Goal: Task Accomplishment & Management: Manage account settings

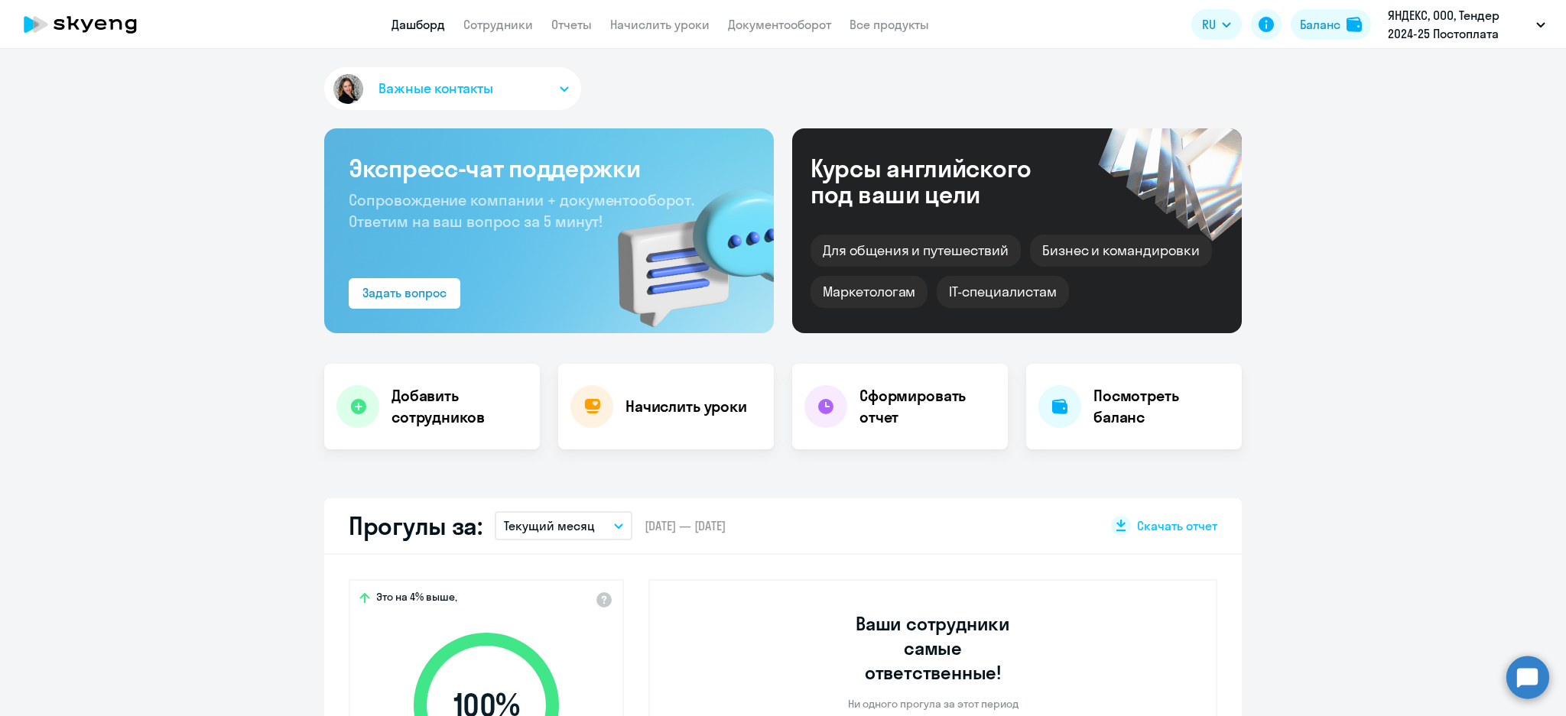
select select "30"
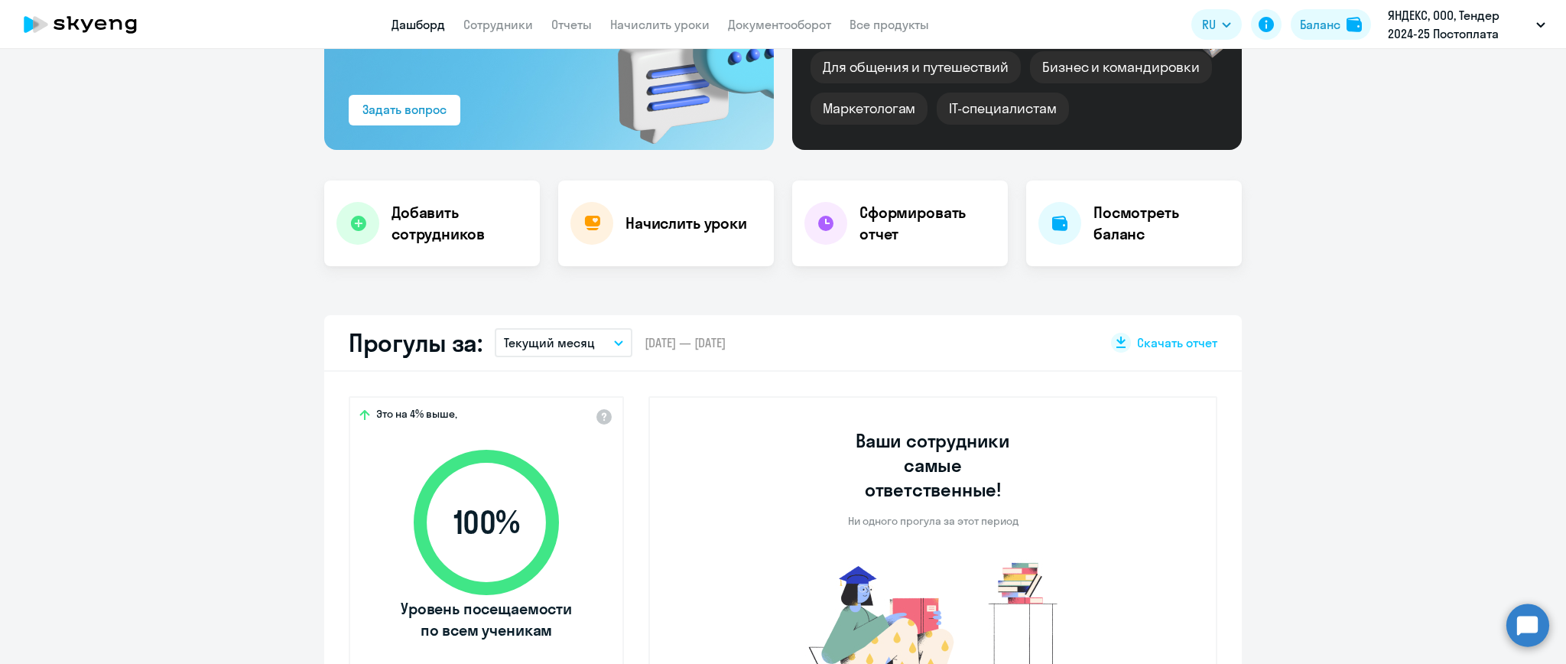
scroll to position [306, 0]
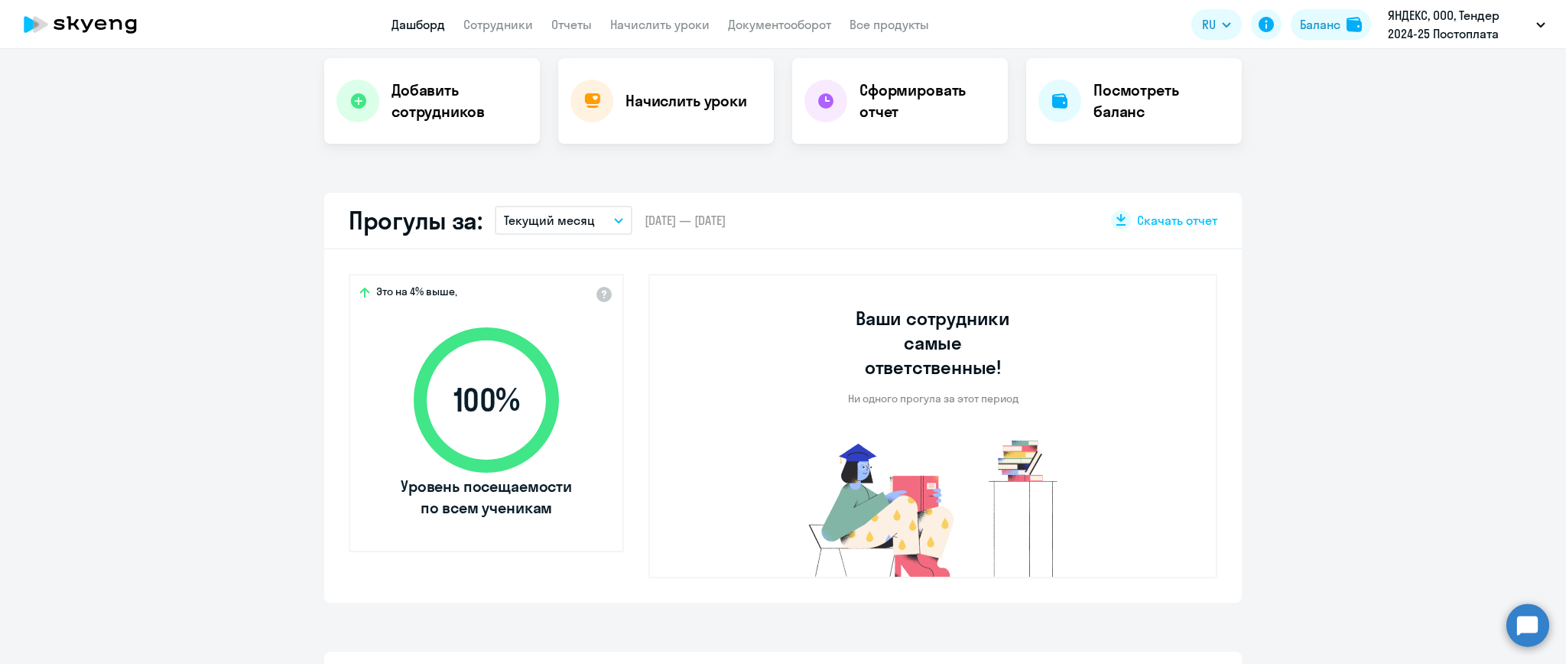
click at [614, 222] on icon "button" at bounding box center [618, 220] width 9 height 5
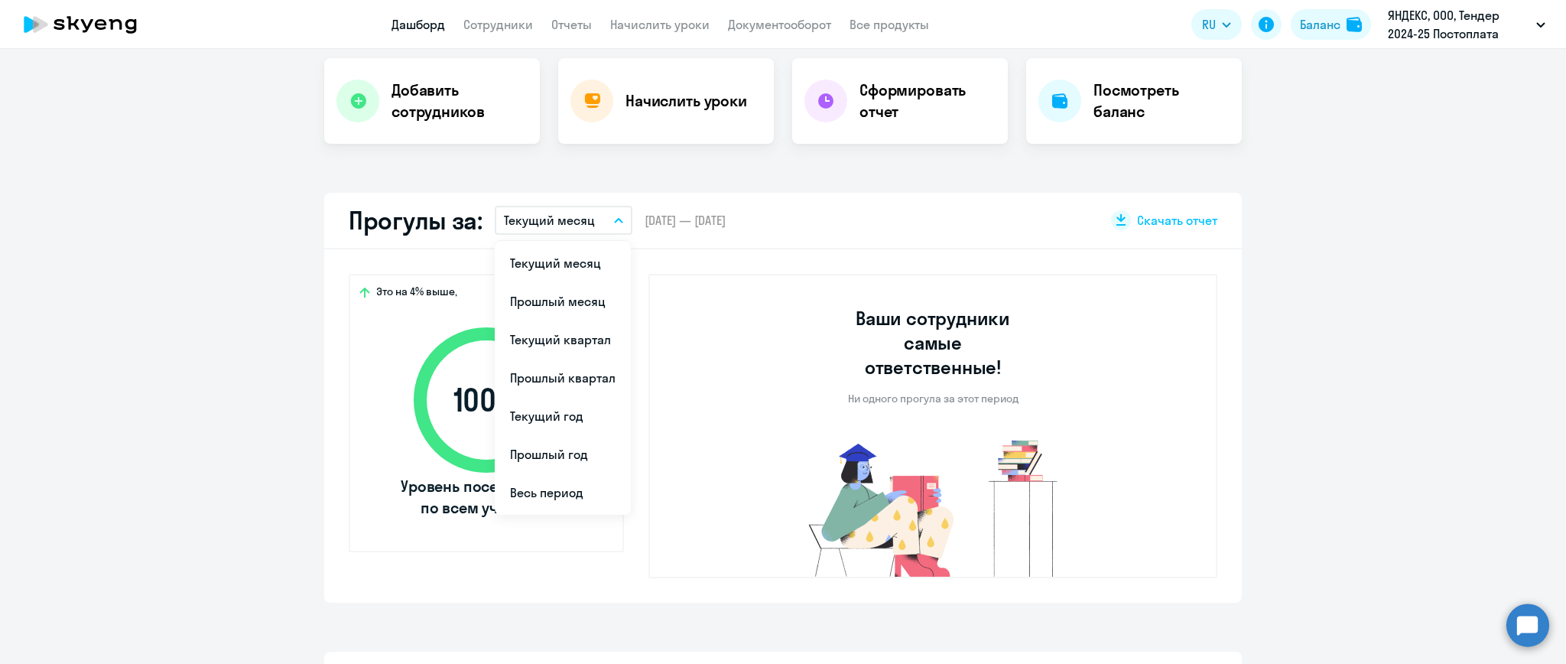
drag, startPoint x: 568, startPoint y: 299, endPoint x: 871, endPoint y: 285, distance: 303.1
click at [578, 300] on li "Прошлый месяц" at bounding box center [563, 301] width 136 height 38
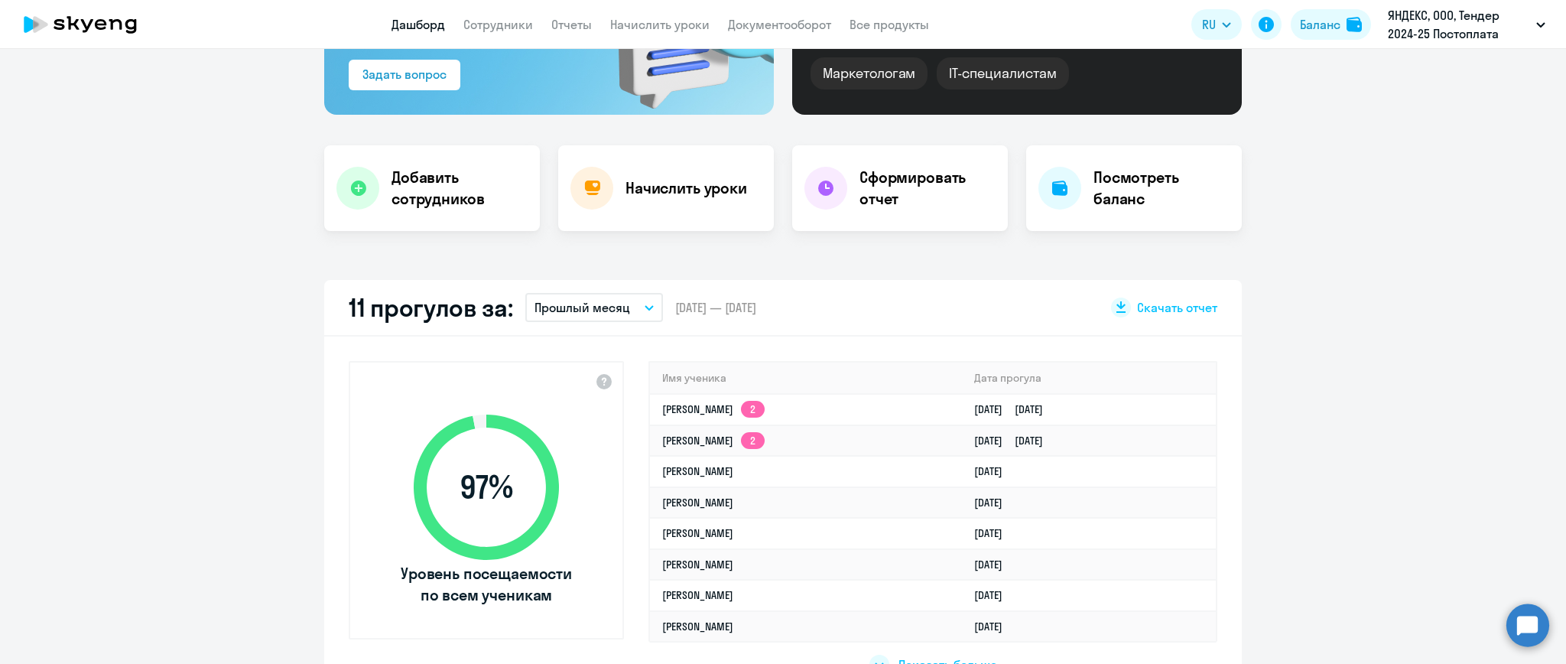
scroll to position [0, 0]
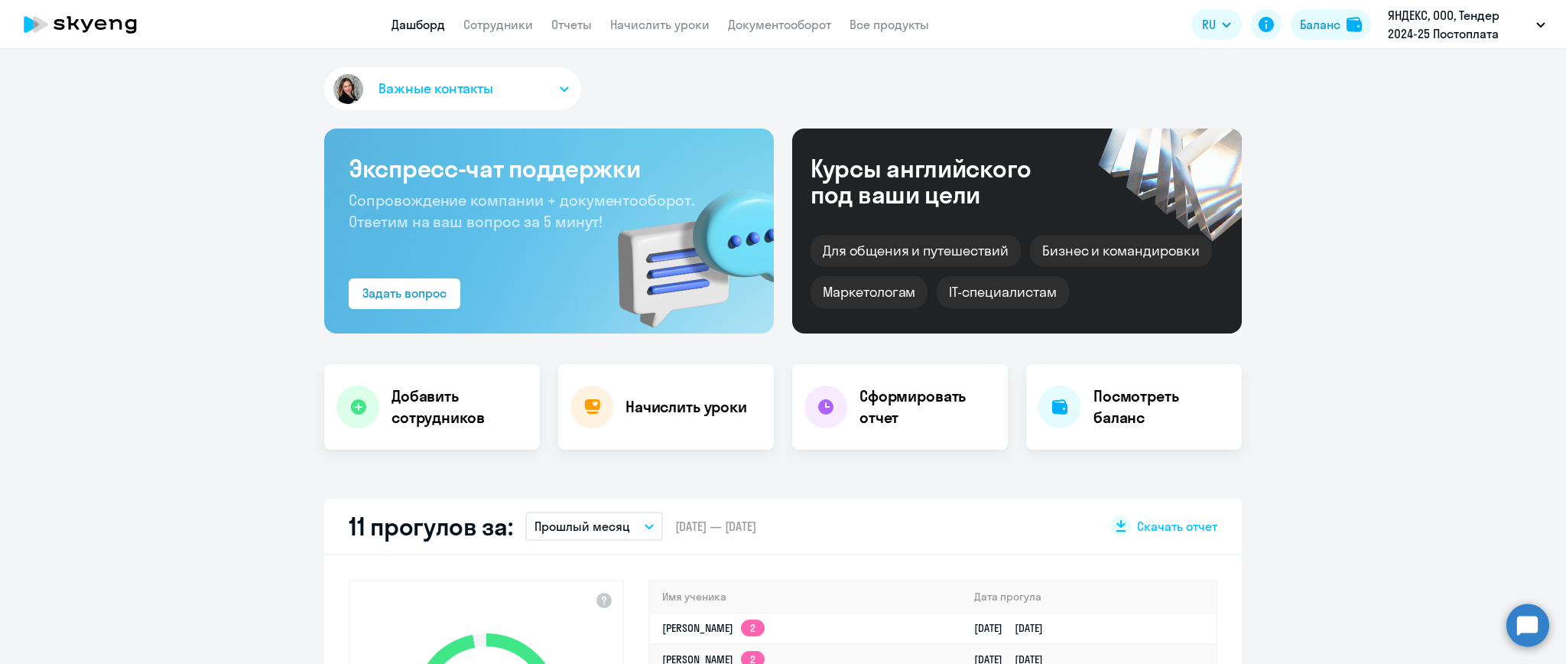
click at [498, 12] on app-header "Дашборд Сотрудники Отчеты Начислить уроки Документооборот Все продукты Дашборд …" at bounding box center [783, 24] width 1566 height 49
click at [497, 28] on link "Сотрудники" at bounding box center [498, 24] width 70 height 15
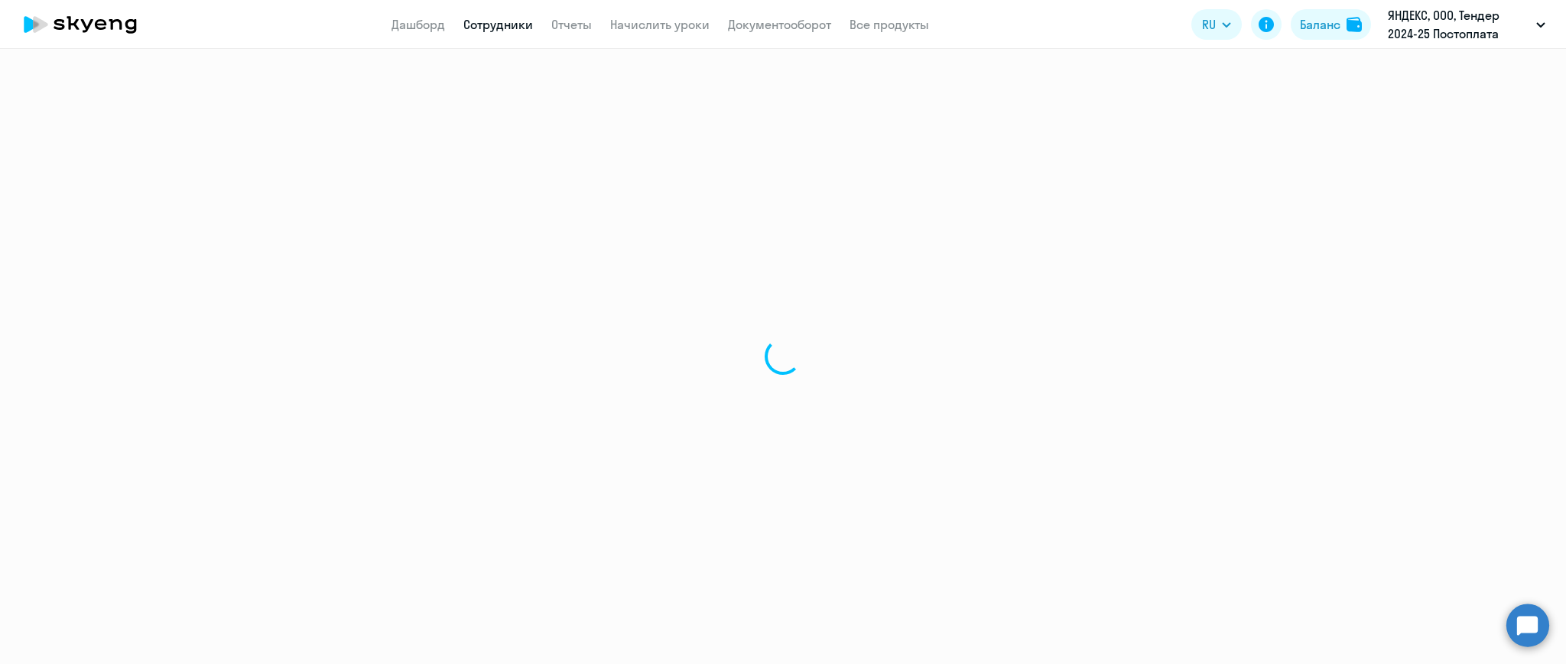
select select "30"
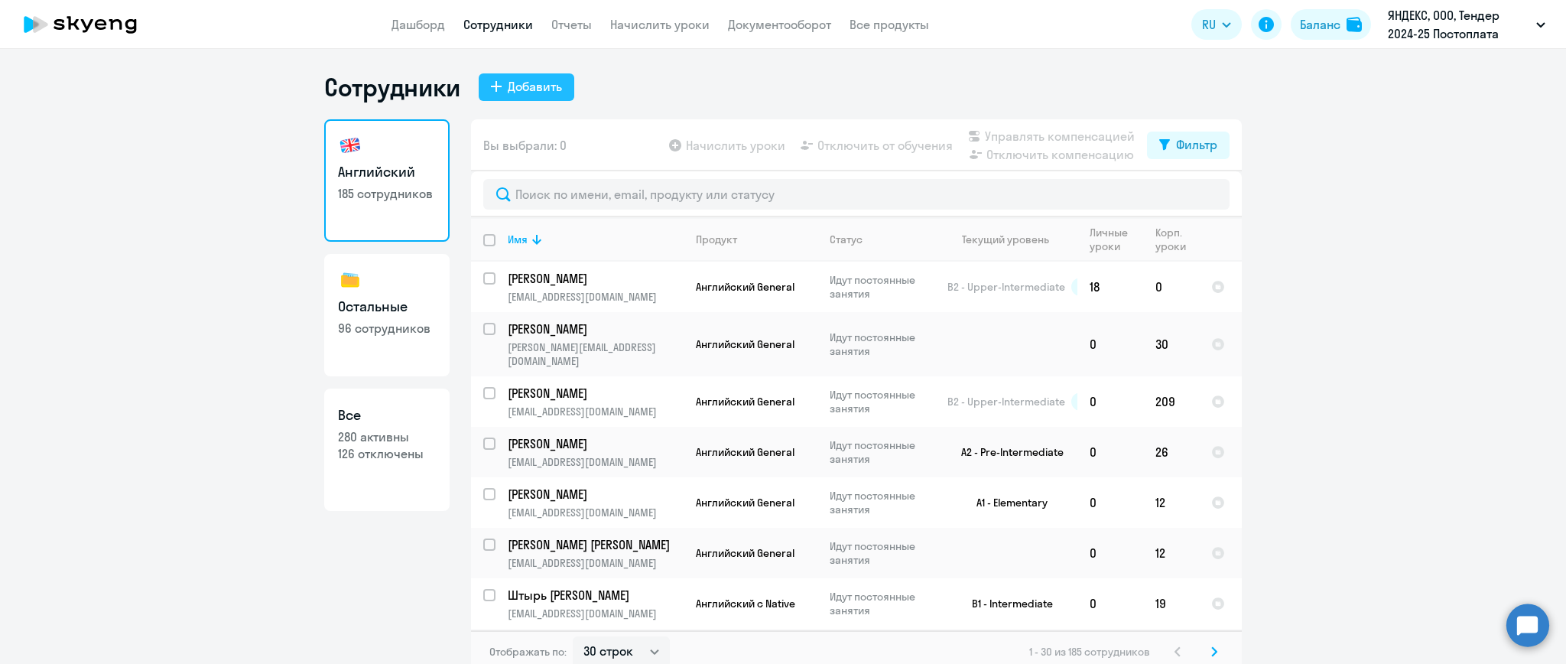
click at [508, 90] on div "Добавить" at bounding box center [535, 86] width 54 height 18
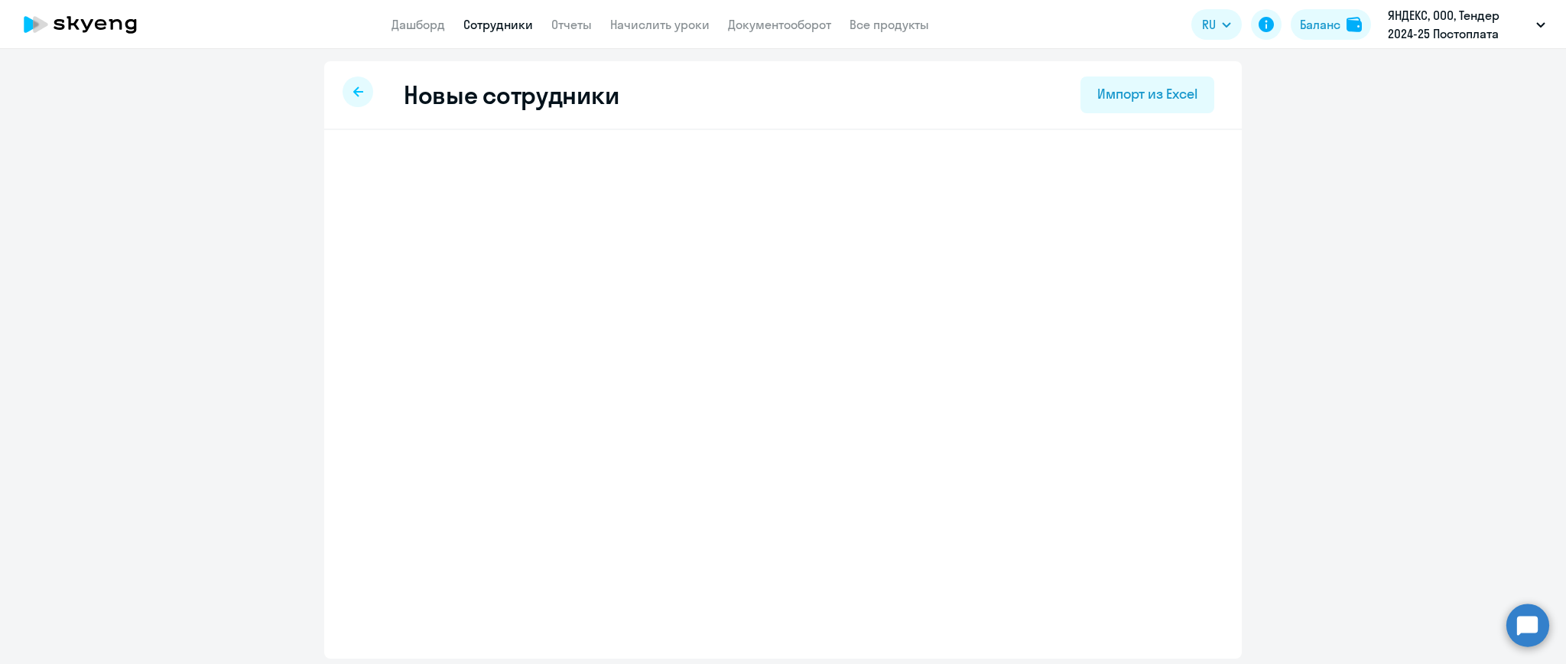
select select "english_adult_not_native_speaker"
select select "3"
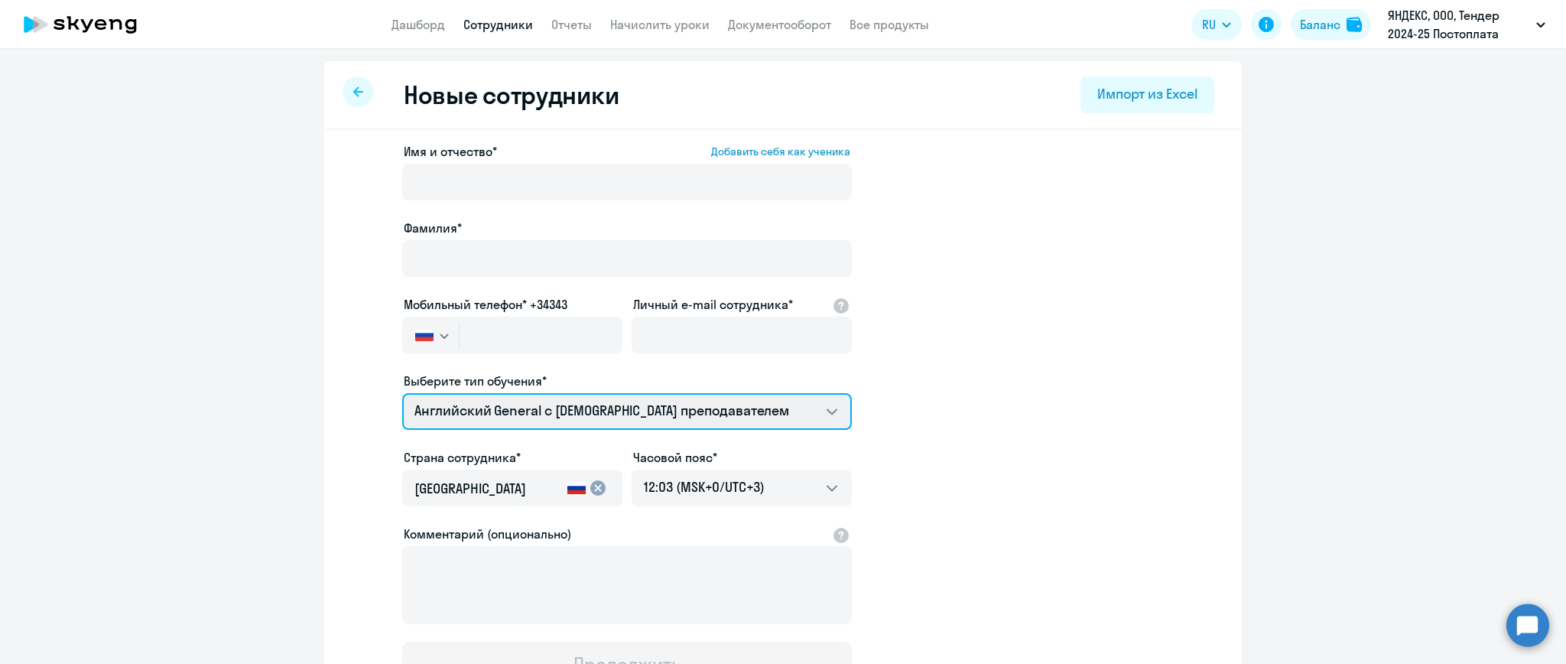
click at [827, 414] on select "Talks 15 минутные разговоры на английском Screening Test Премиум [DEMOGRAPHIC_D…" at bounding box center [627, 411] width 450 height 37
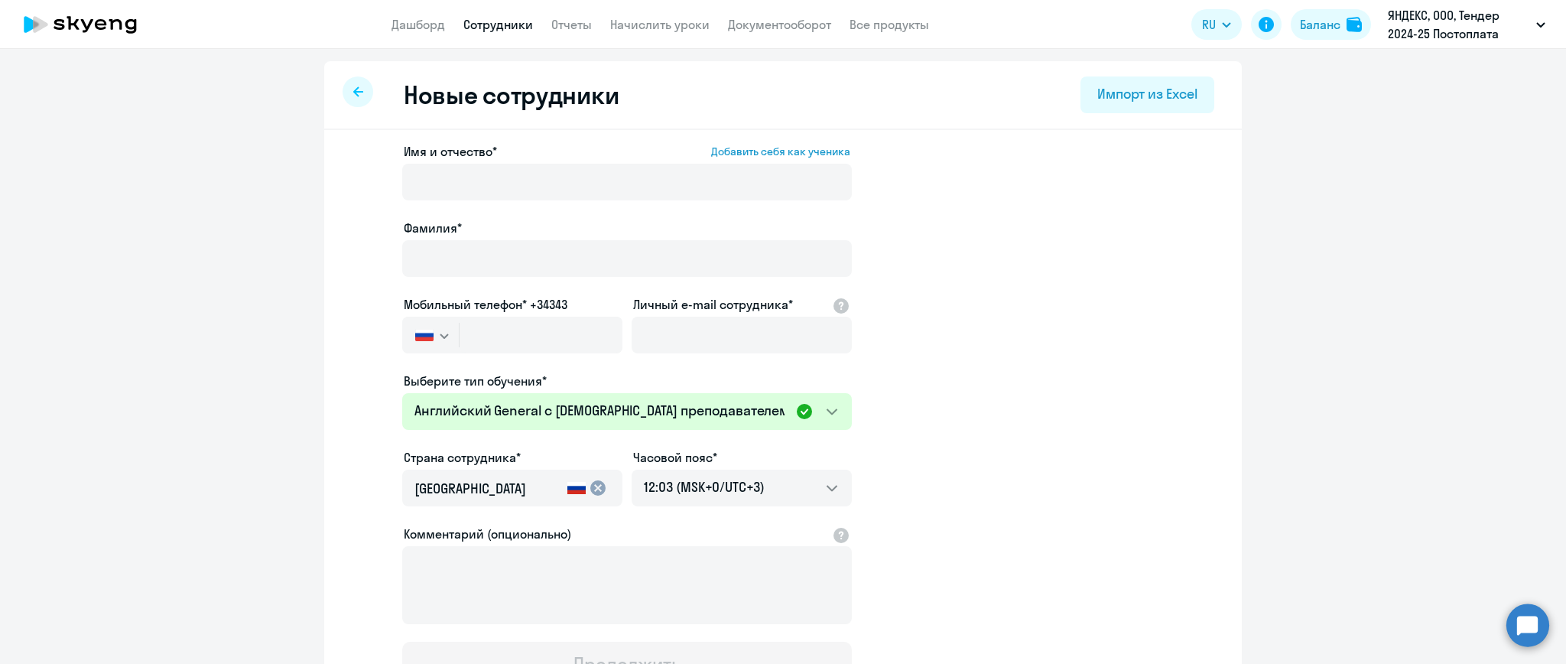
click at [976, 403] on app-new-student-form "Имя и отчество* Добавить себя как ученика [PERSON_NAME]* Мобильный телефон* +34…" at bounding box center [783, 414] width 869 height 545
click at [508, 26] on link "Сотрудники" at bounding box center [498, 24] width 70 height 15
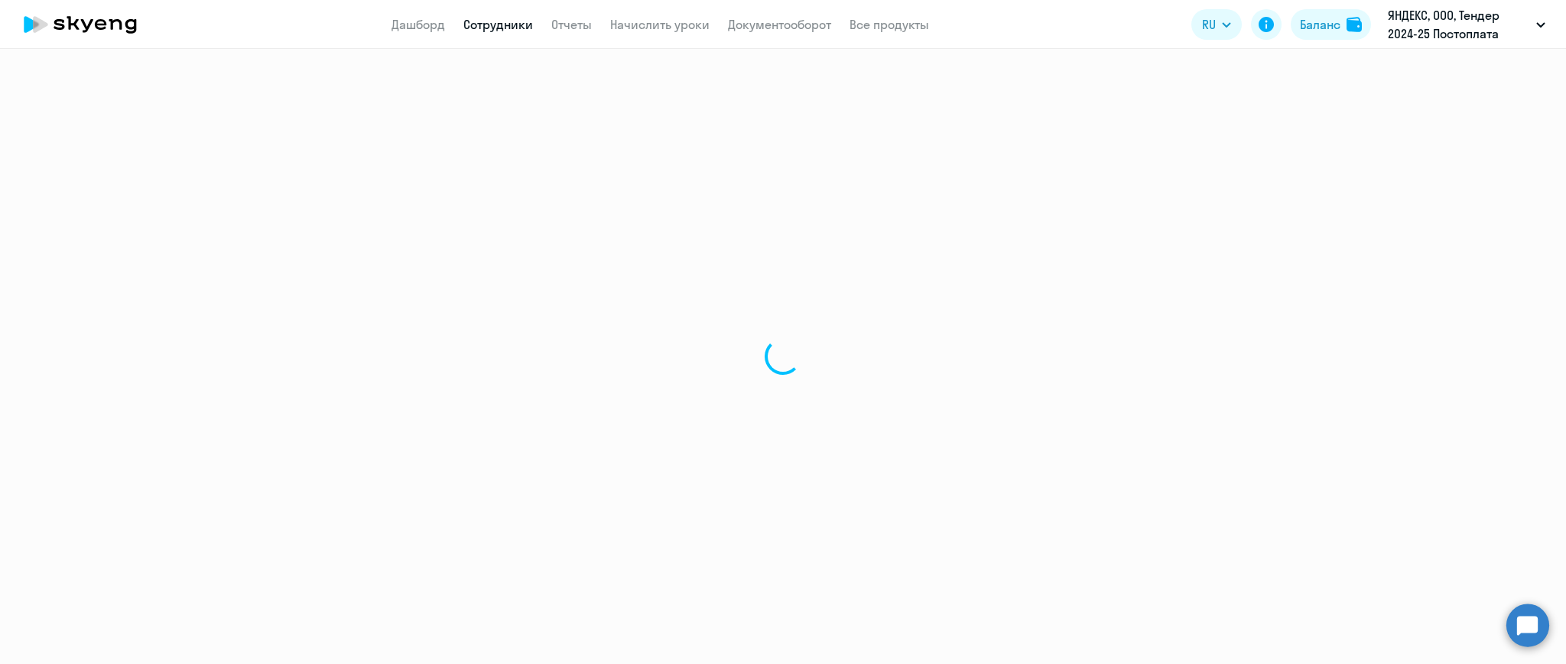
select select "30"
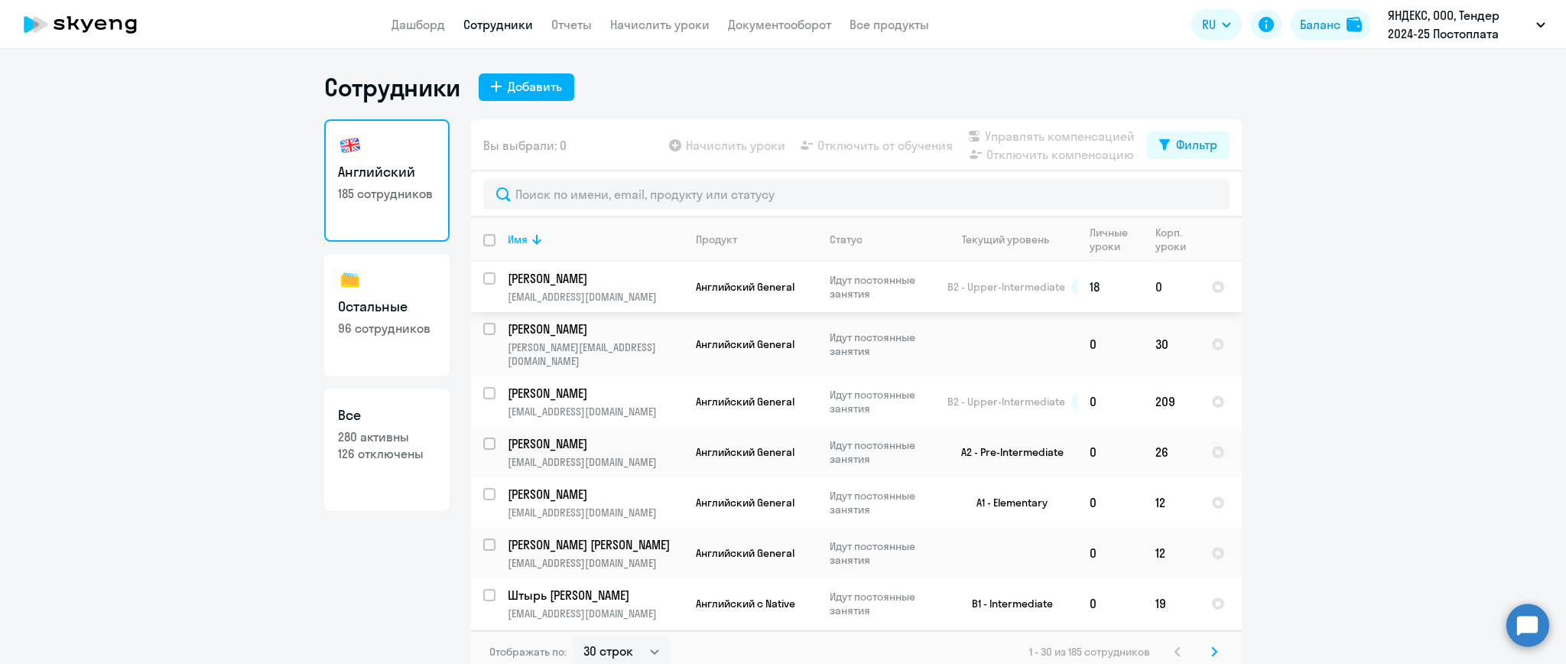
click at [483, 280] on input "select row 15006150" at bounding box center [498, 287] width 31 height 31
checkbox input "true"
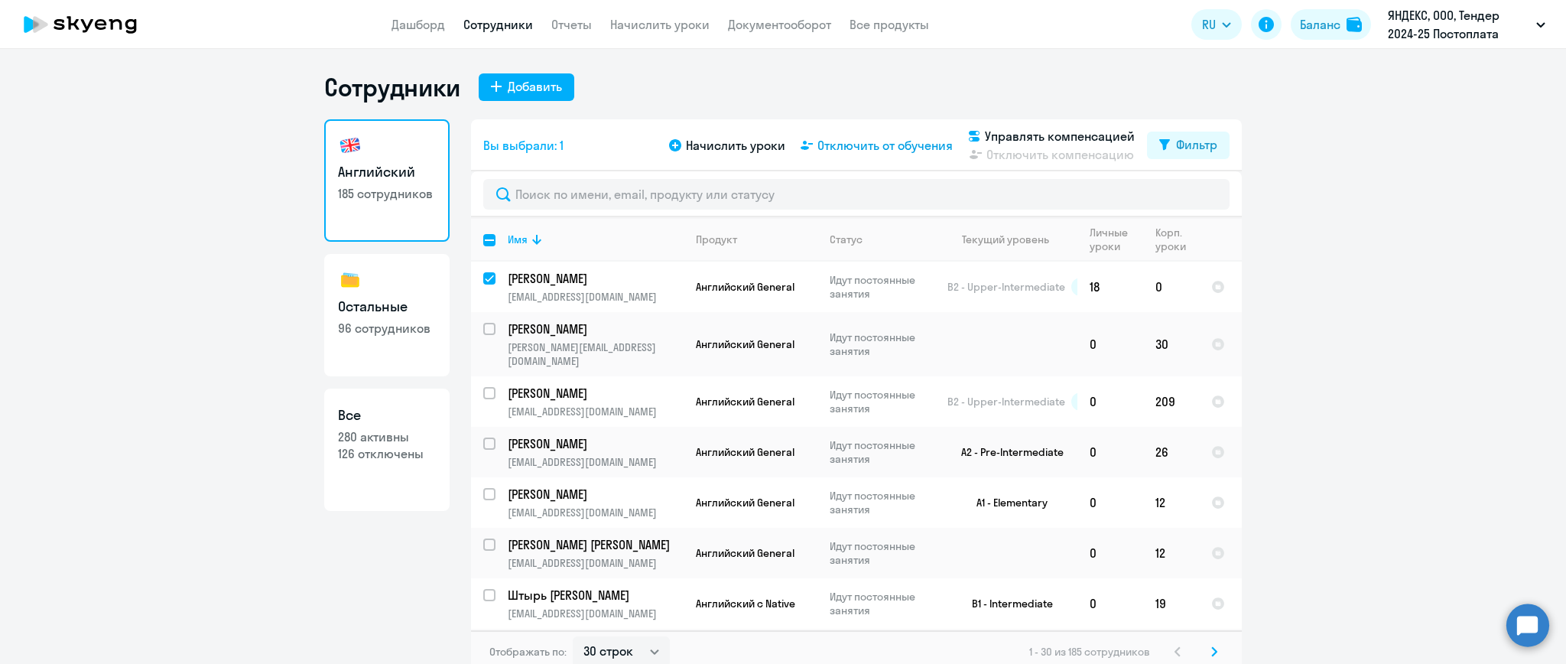
click at [862, 148] on span "Отключить от обучения" at bounding box center [884, 145] width 135 height 18
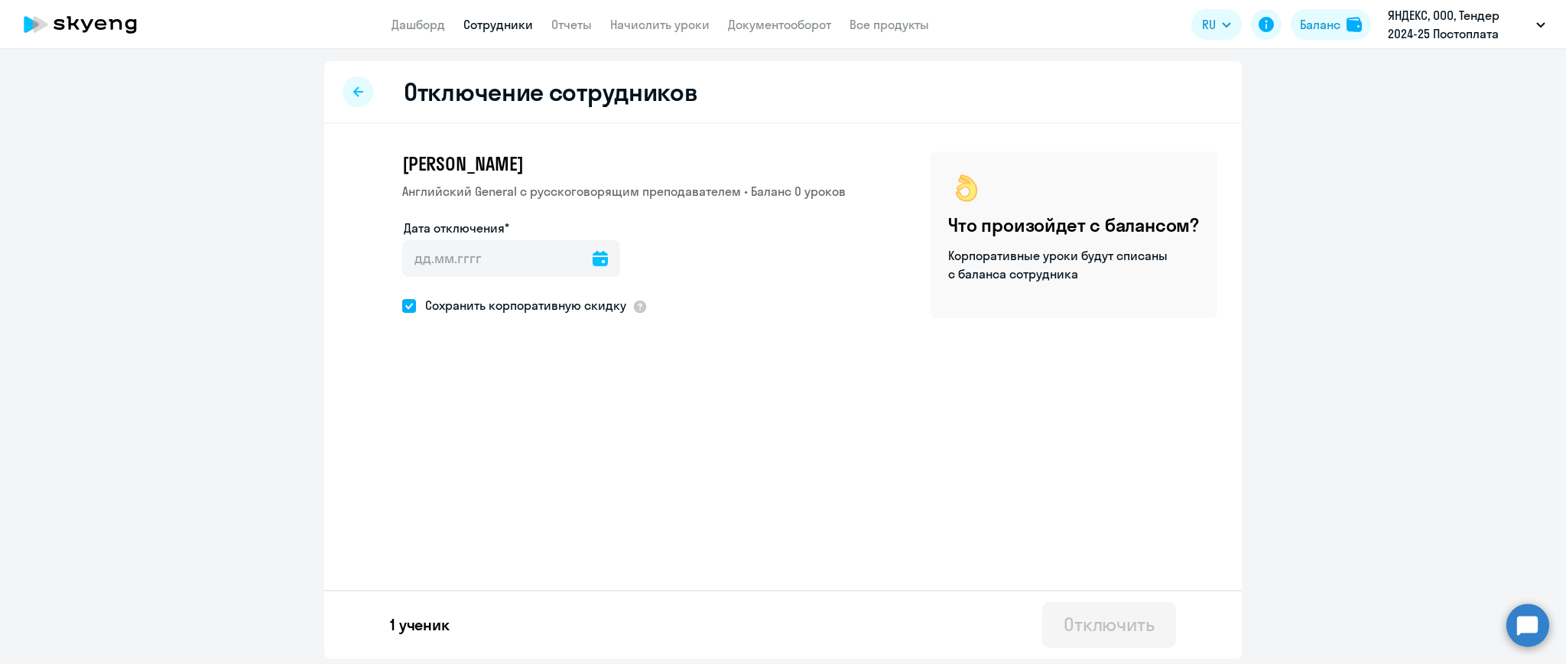
click at [593, 258] on icon at bounding box center [600, 258] width 15 height 15
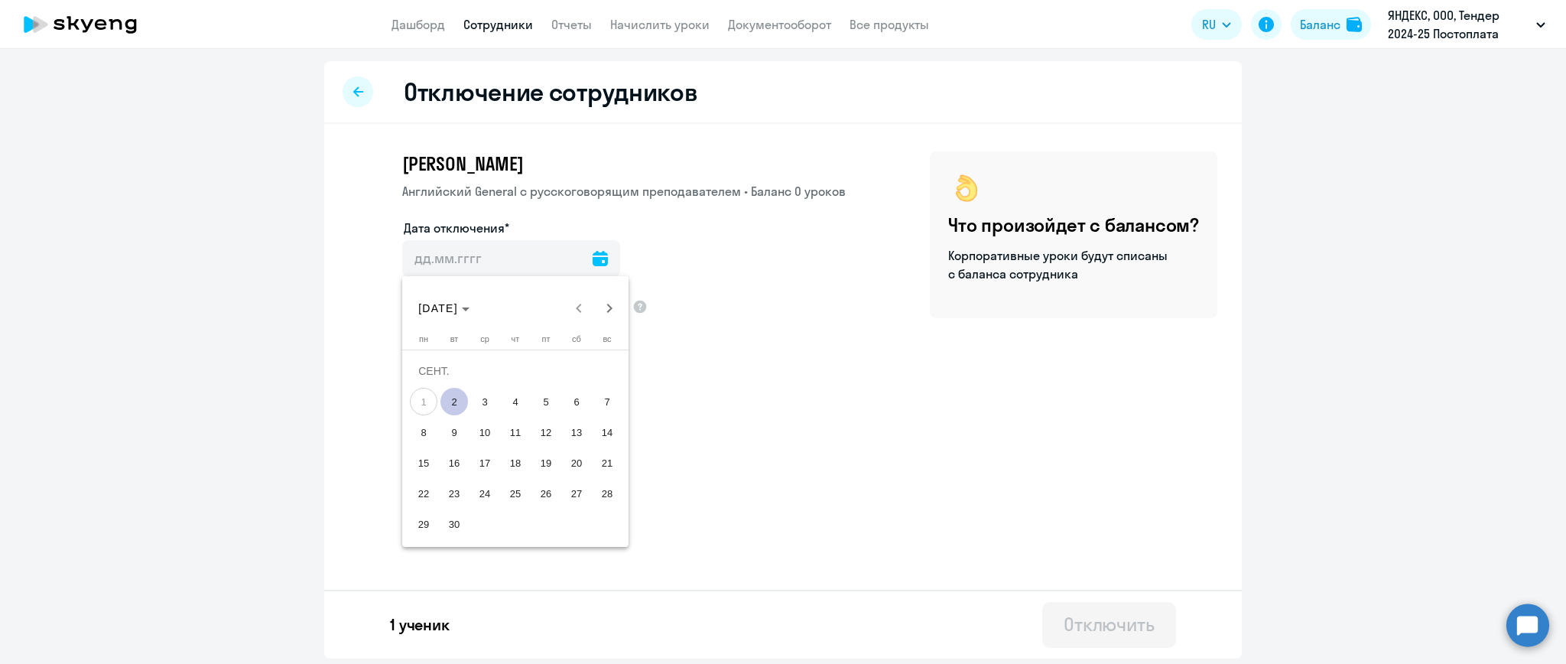
click at [581, 456] on span "20" at bounding box center [577, 463] width 28 height 28
type input "[DATE]"
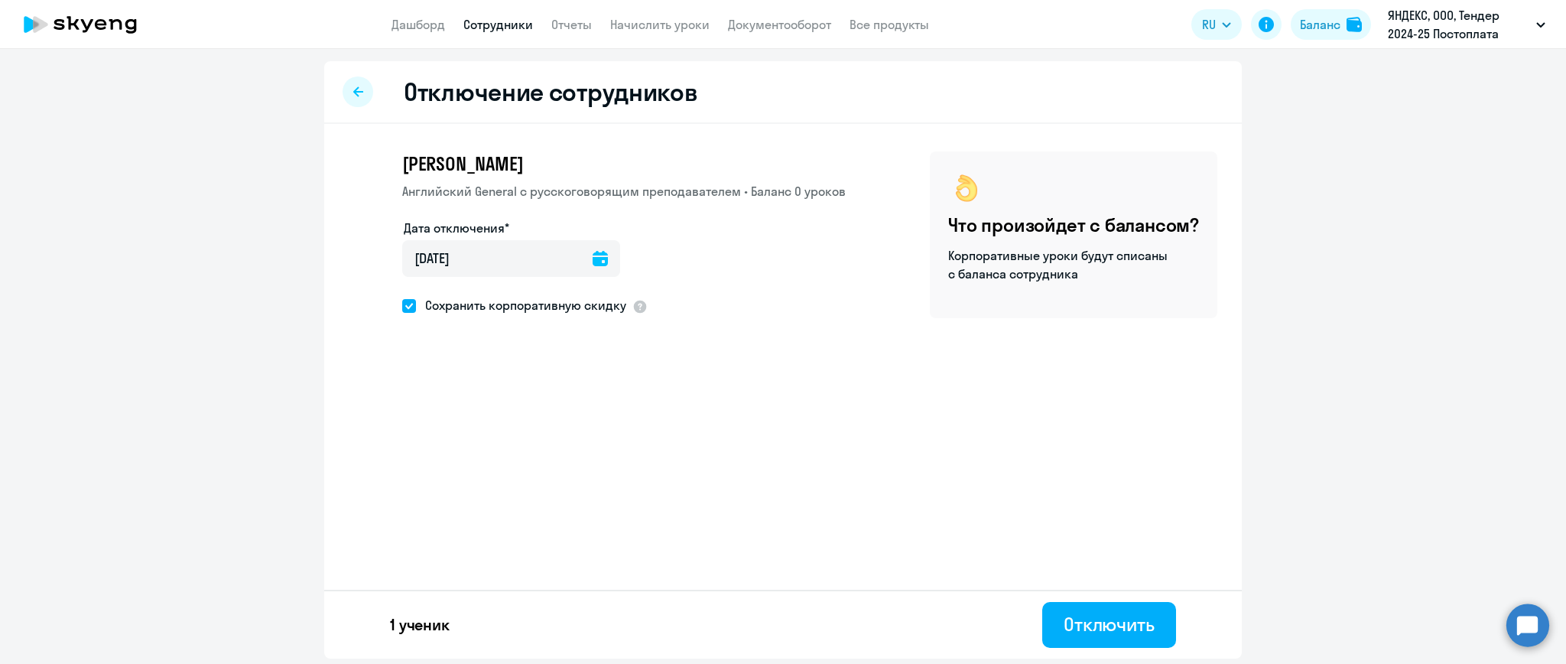
click at [352, 95] on div at bounding box center [358, 91] width 31 height 31
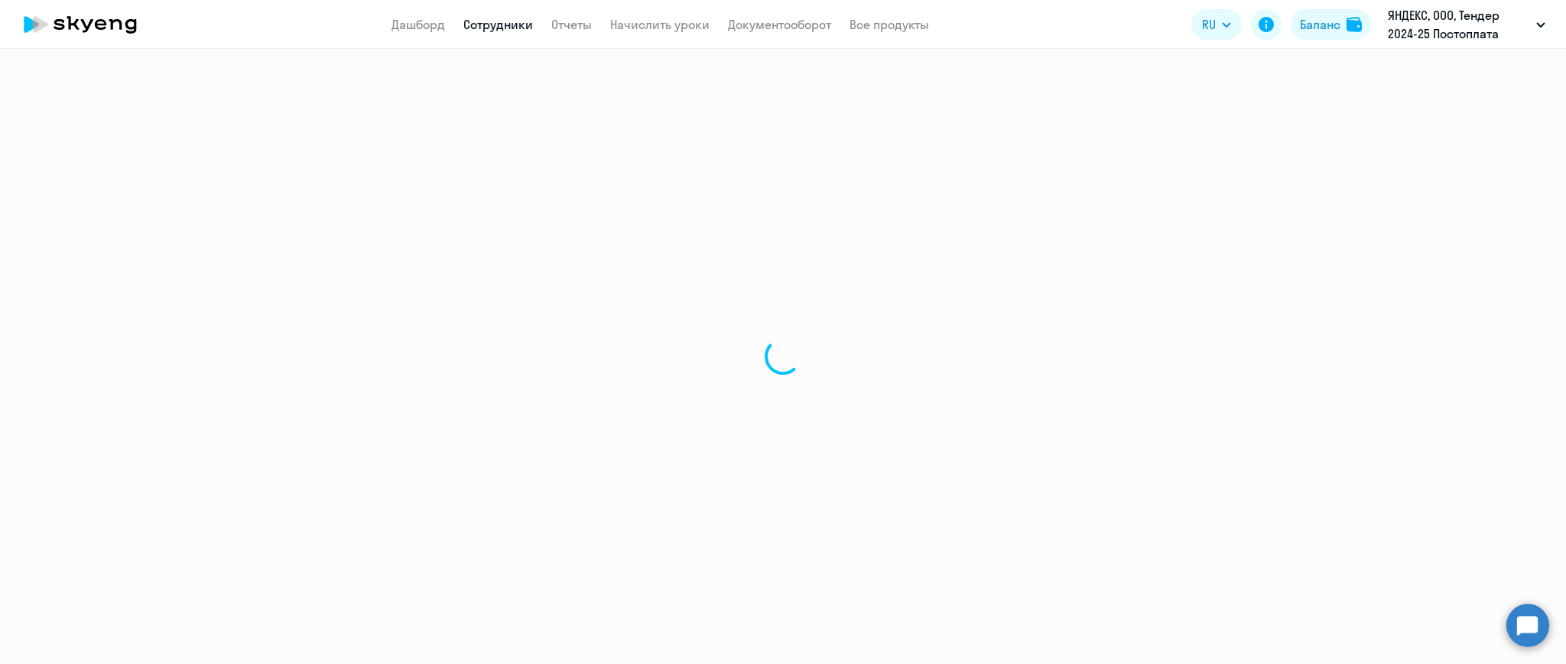
select select "30"
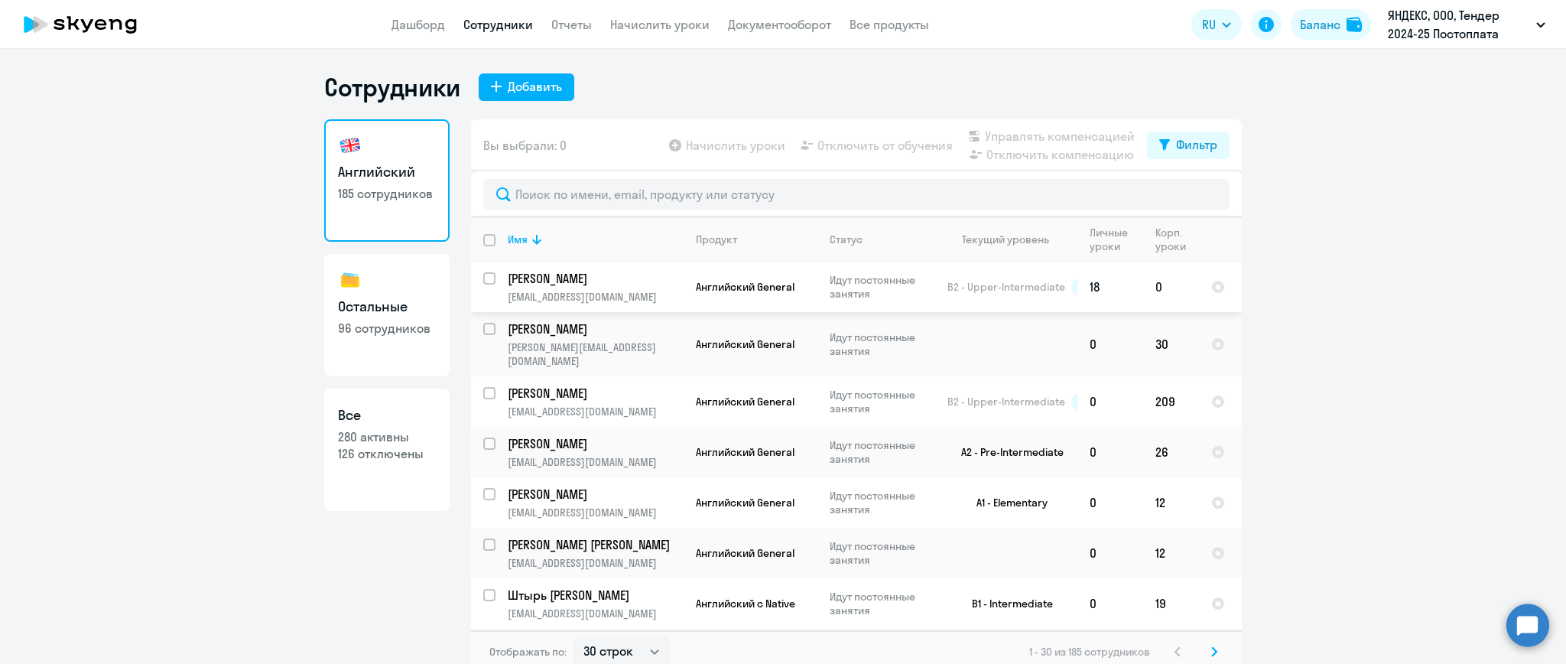
click at [547, 294] on p "[EMAIL_ADDRESS][DOMAIN_NAME]" at bounding box center [595, 297] width 175 height 14
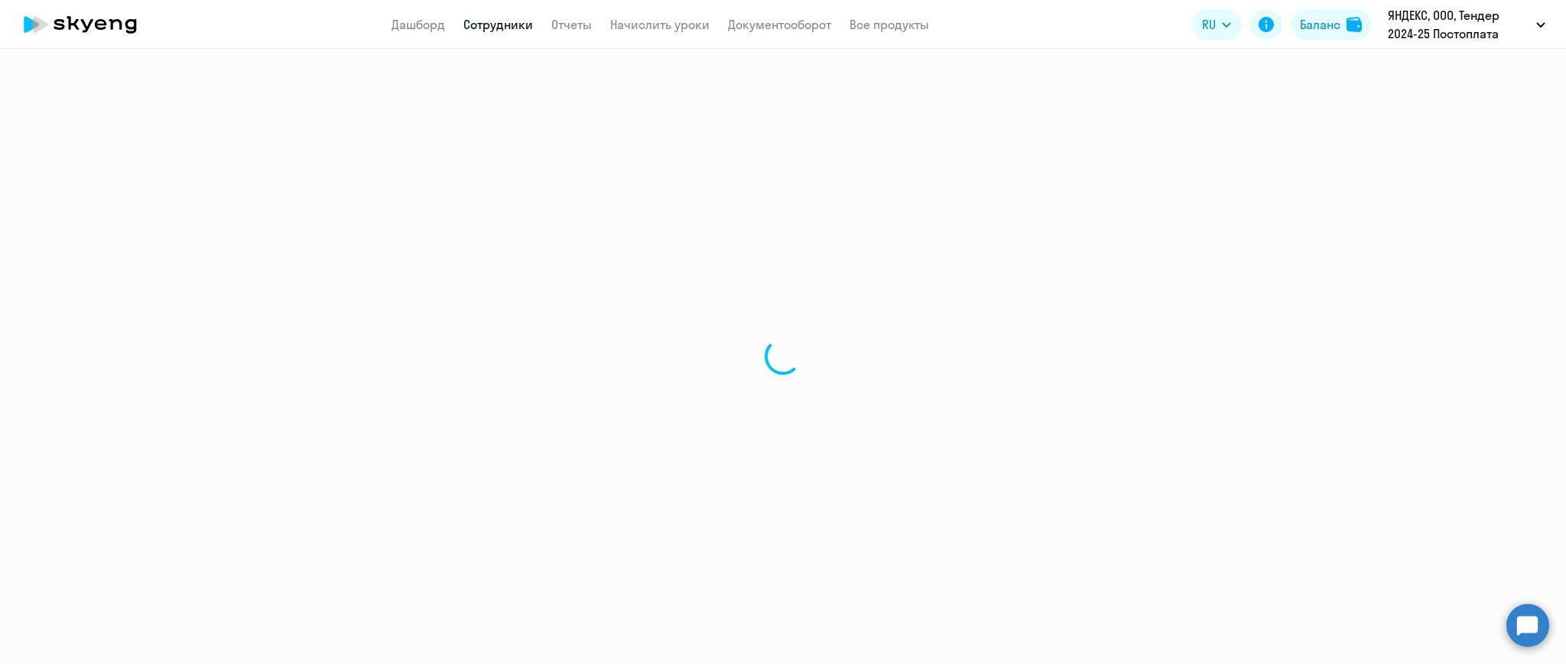
select select "english"
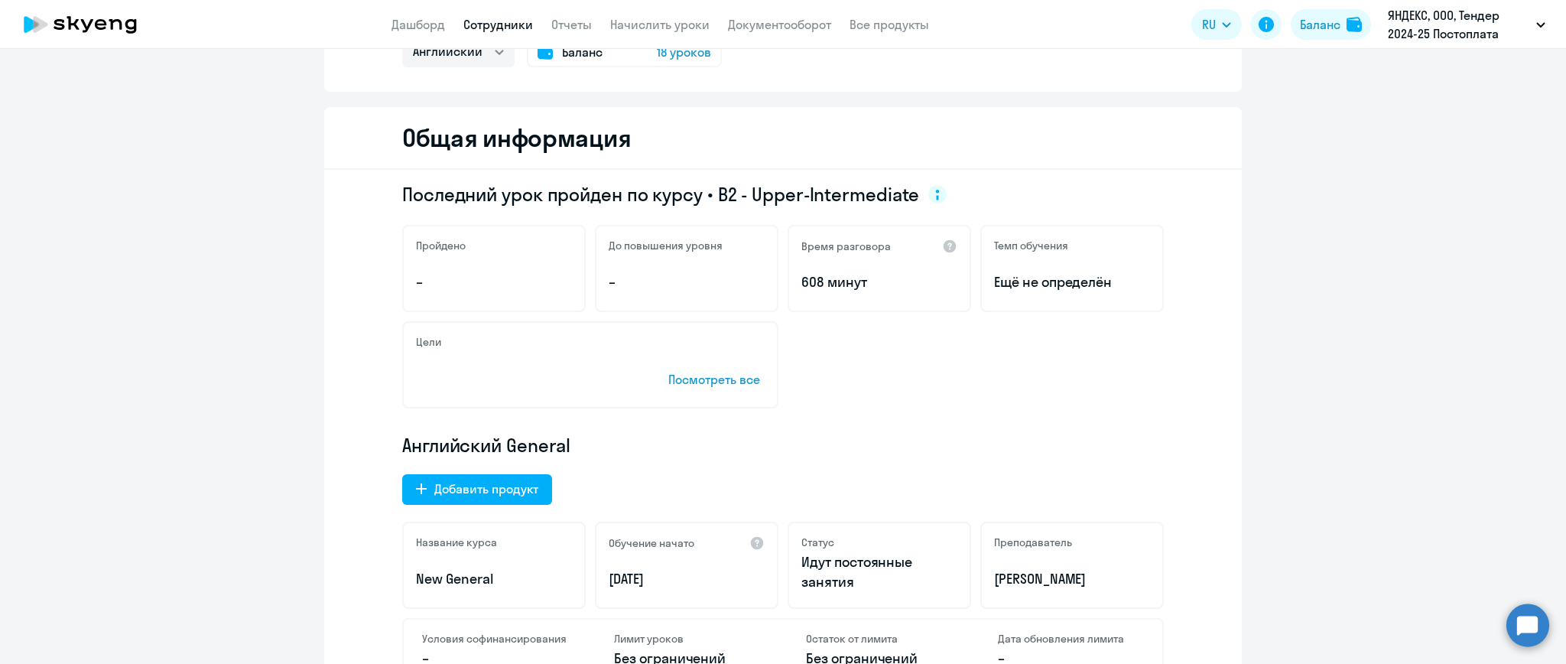
scroll to position [203, 0]
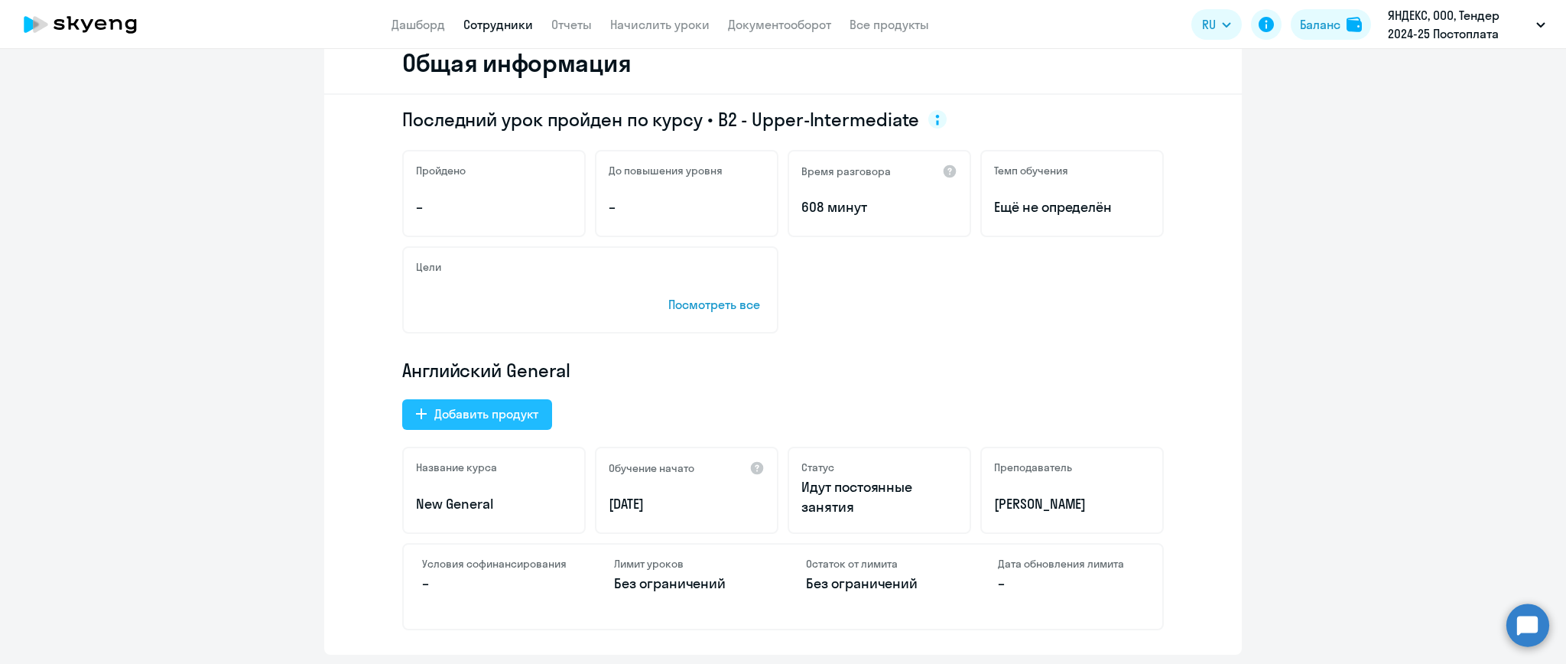
click at [495, 414] on div "Добавить продукт" at bounding box center [486, 413] width 104 height 18
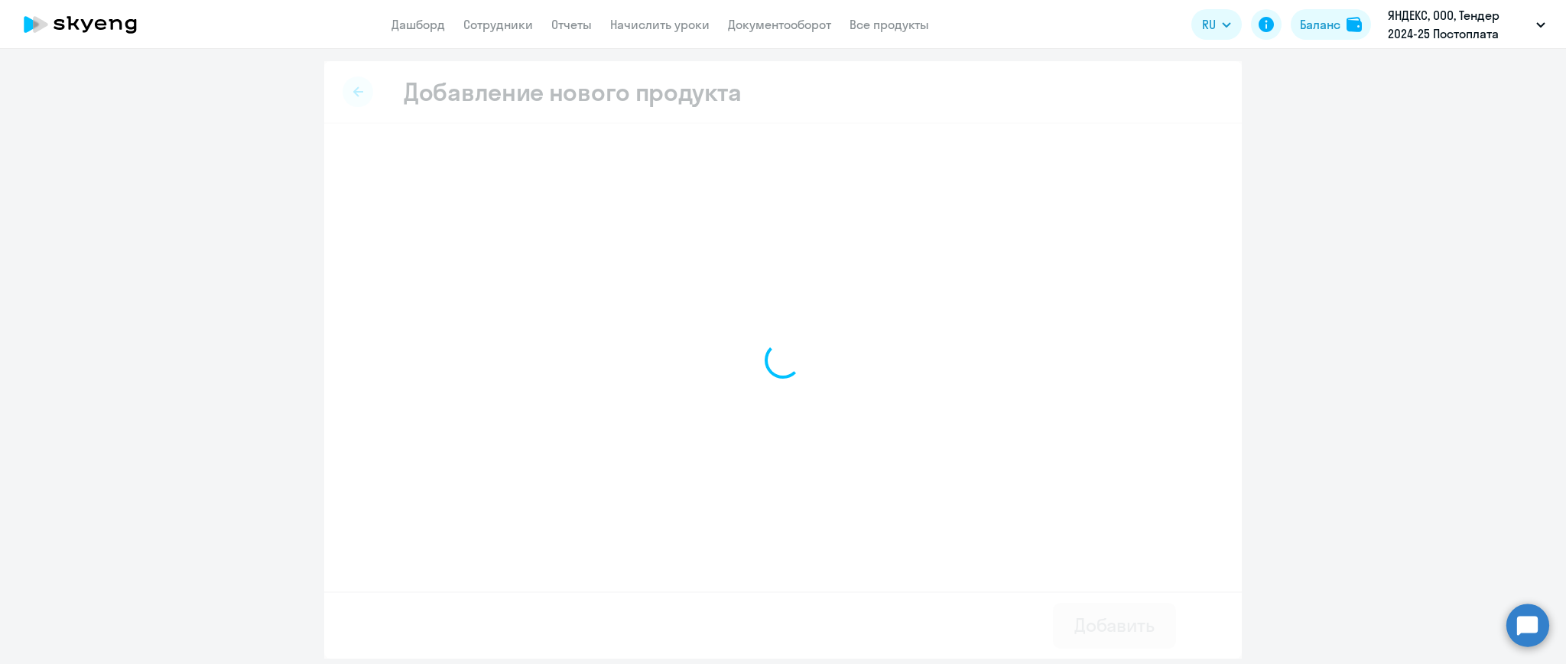
select select "english_adult_not_native_speaker_talks_15min"
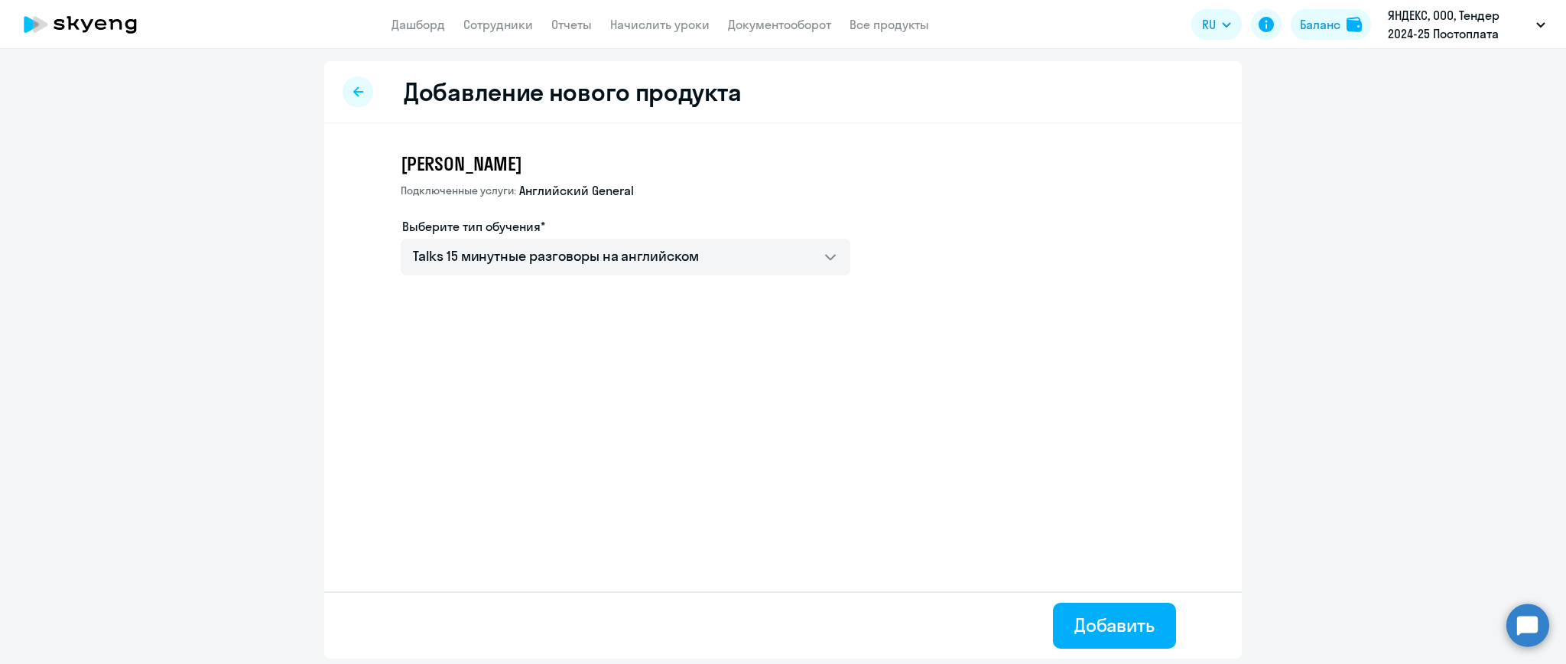
click at [353, 92] on icon at bounding box center [358, 91] width 10 height 10
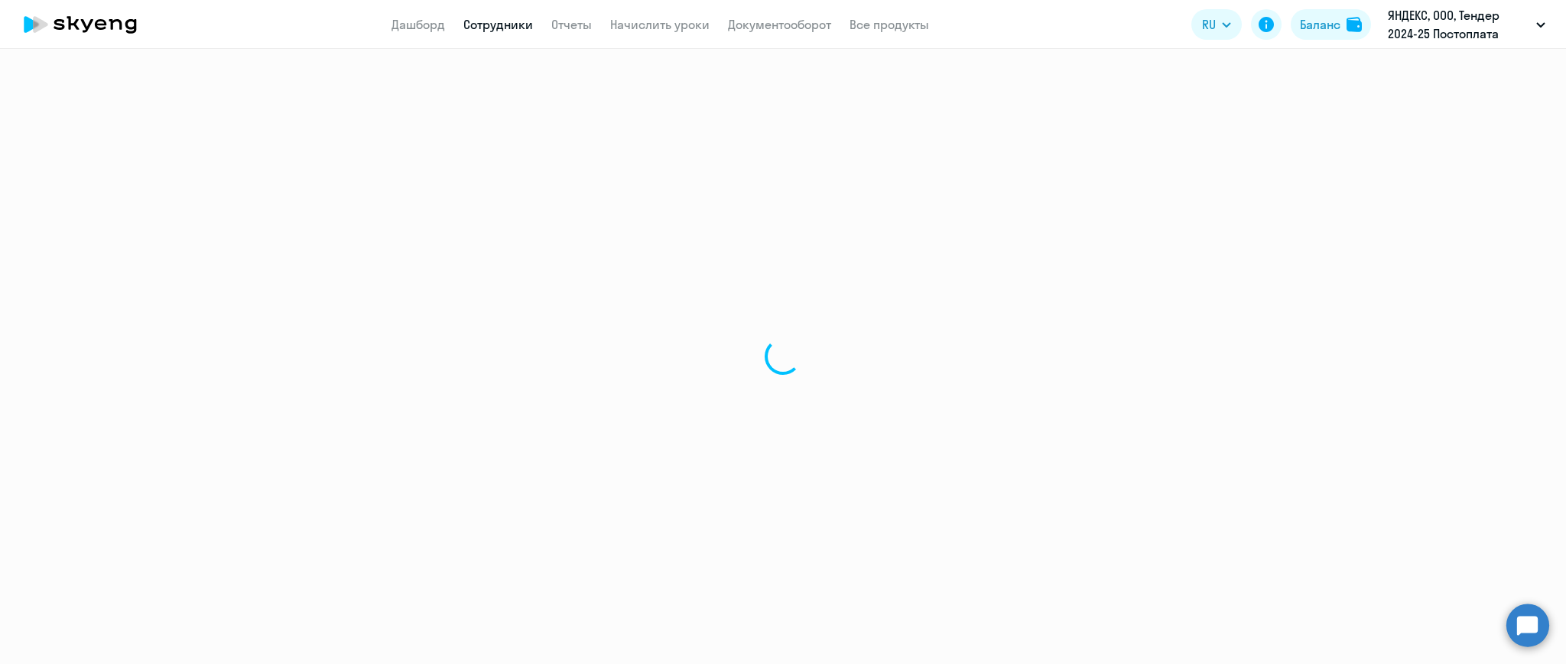
select select "english"
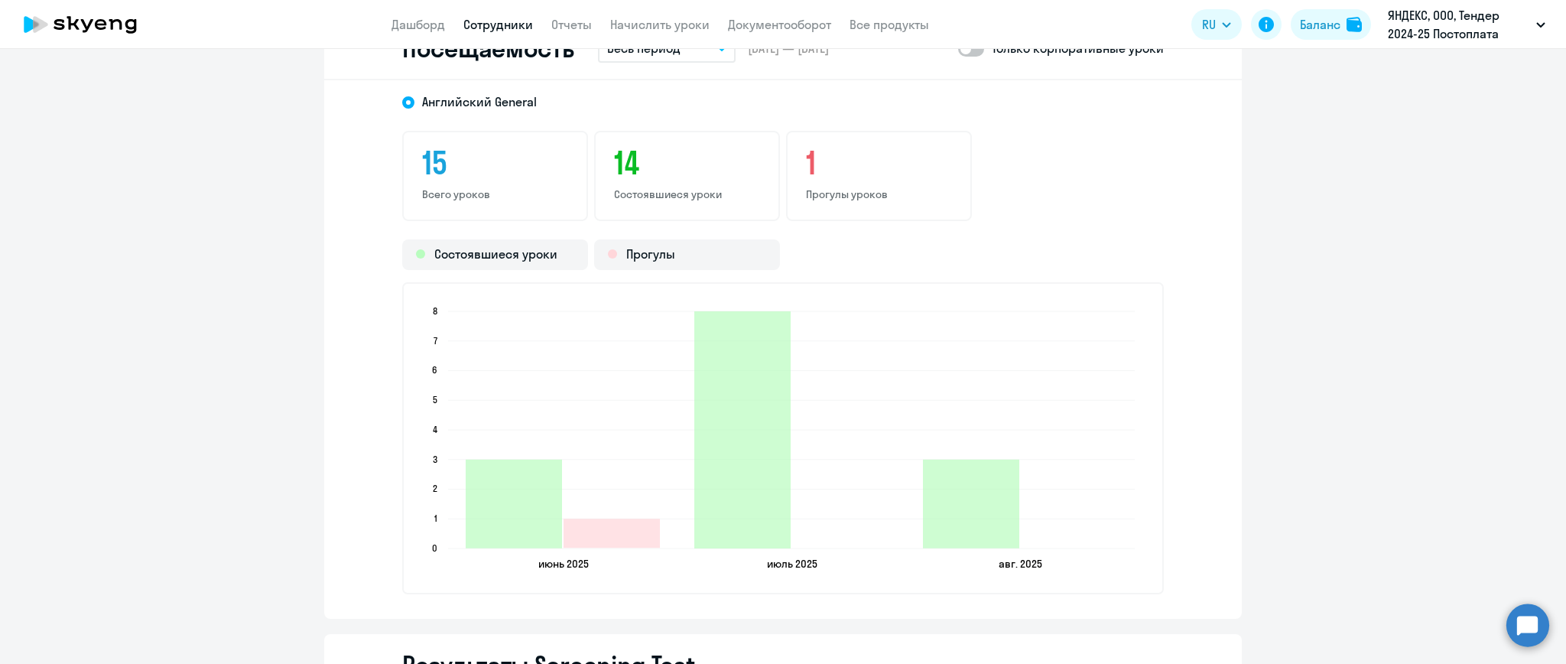
scroll to position [1835, 0]
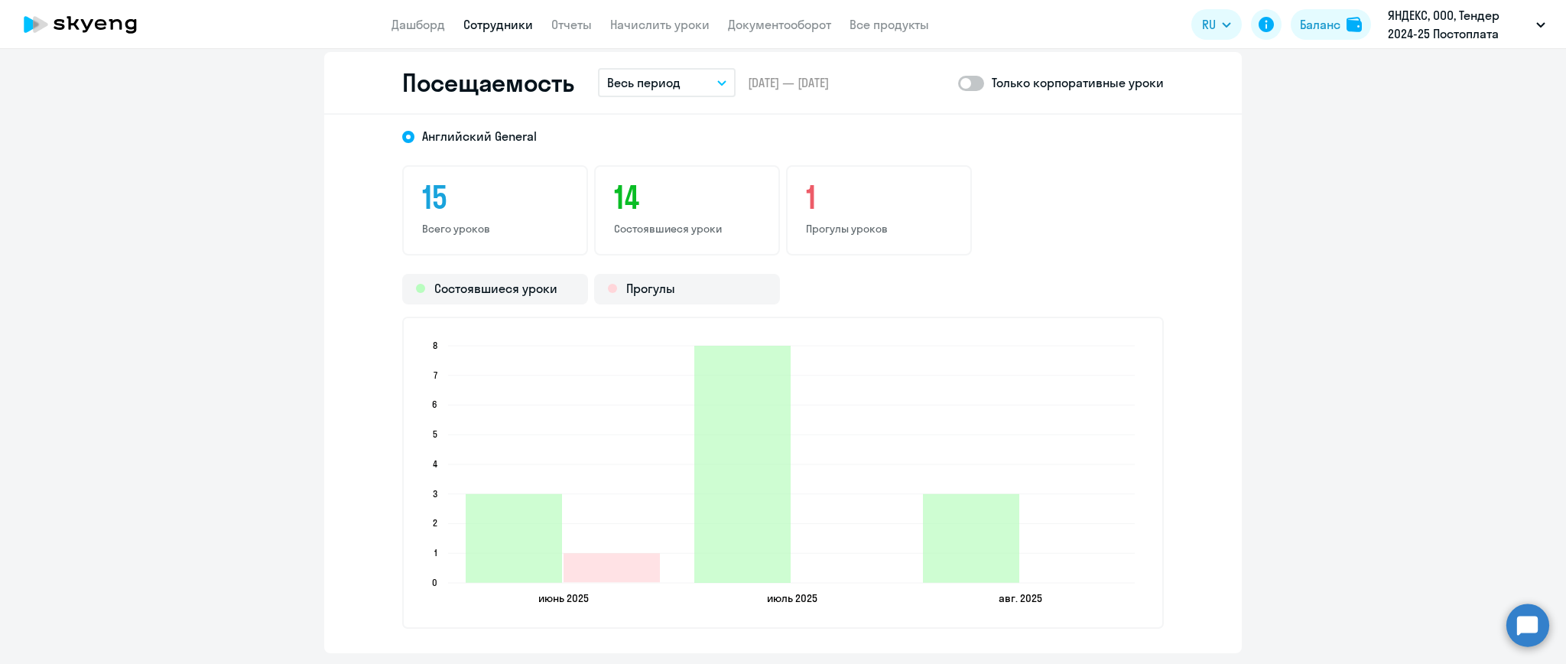
click at [696, 78] on button "Весь период" at bounding box center [667, 82] width 138 height 29
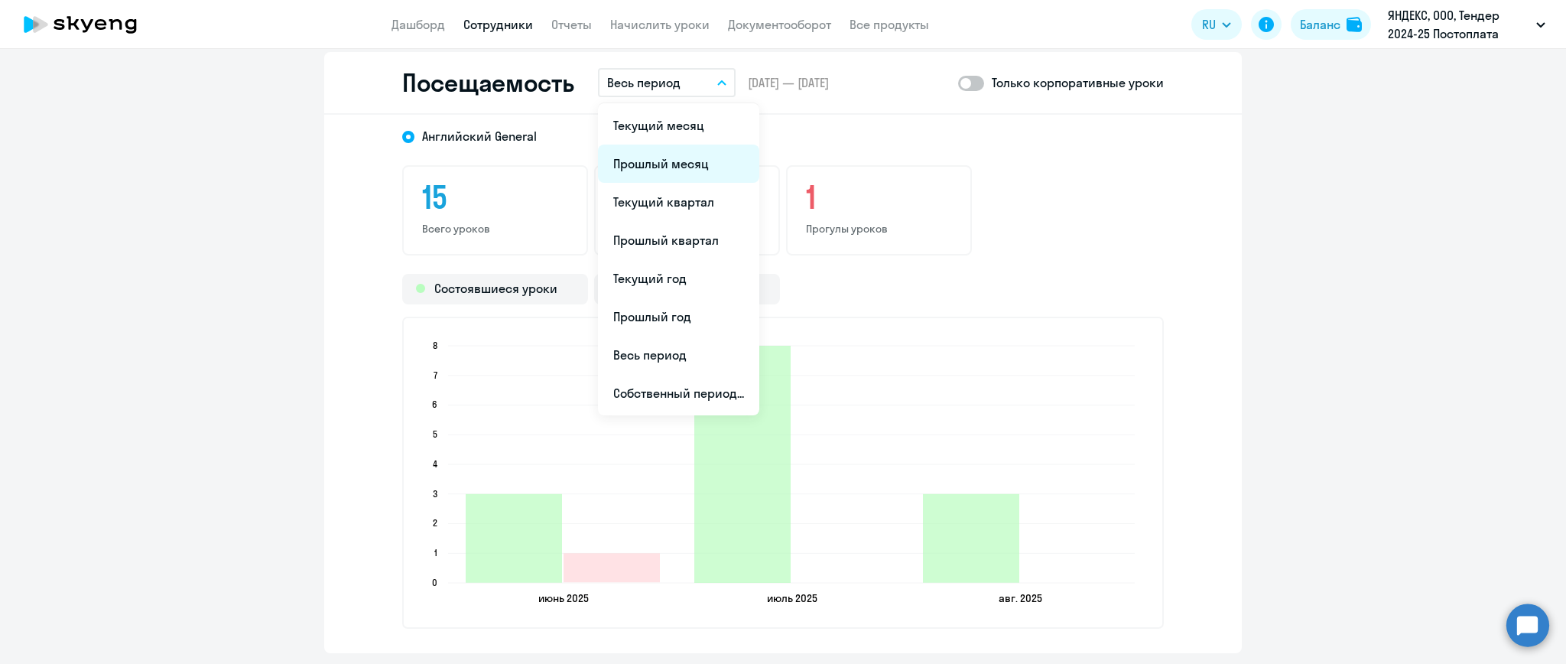
click at [700, 156] on li "Прошлый месяц" at bounding box center [678, 163] width 161 height 38
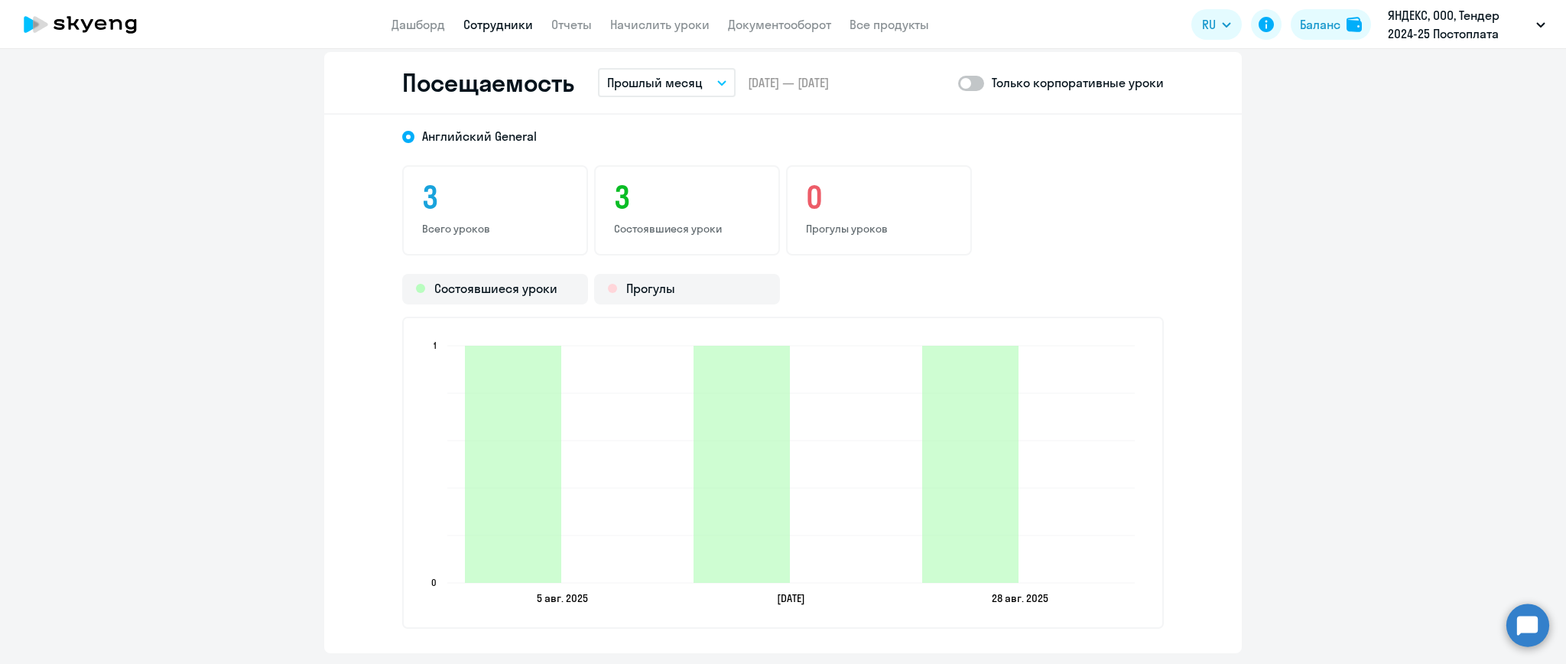
click at [970, 79] on span at bounding box center [971, 83] width 26 height 15
click at [958, 83] on input "checkbox" at bounding box center [957, 83] width 1 height 1
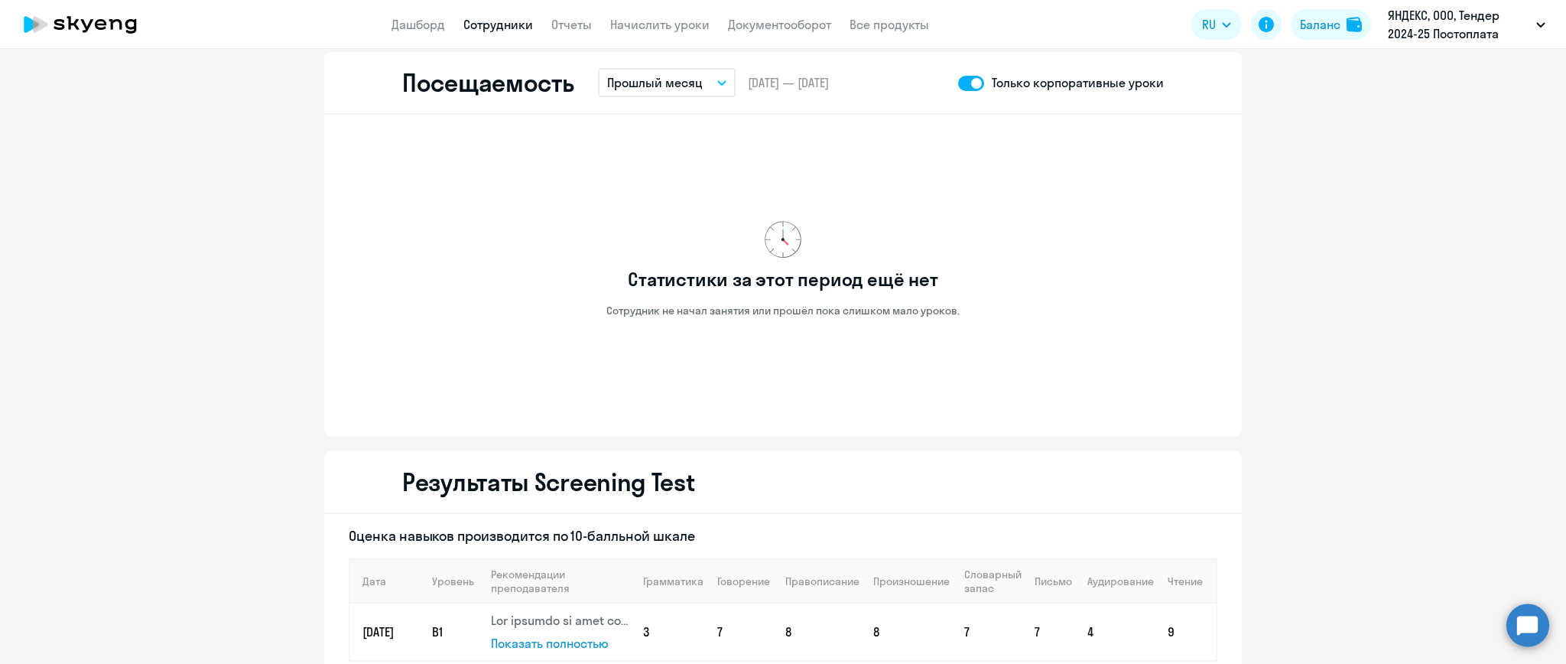
click at [961, 82] on span at bounding box center [971, 83] width 26 height 15
click at [958, 83] on input "checkbox" at bounding box center [957, 83] width 1 height 1
checkbox input "false"
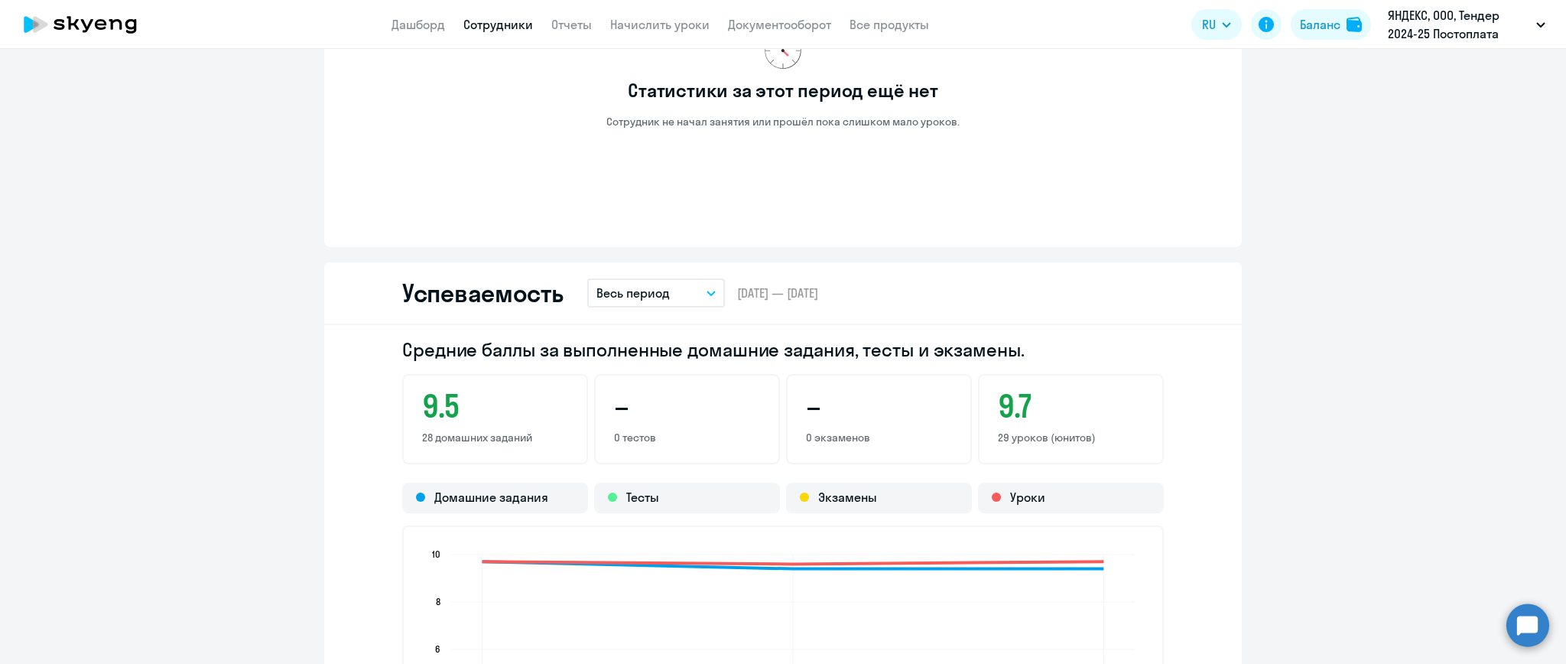
scroll to position [509, 0]
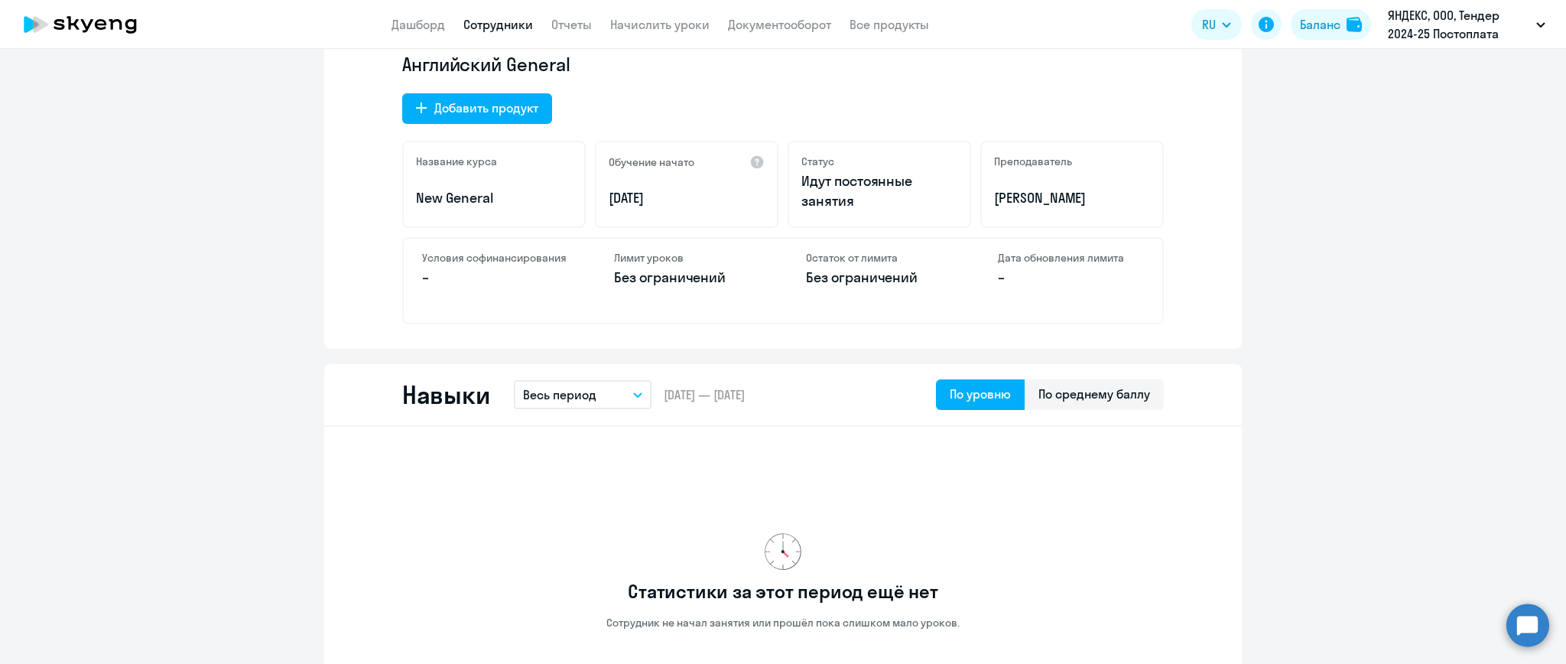
click at [494, 22] on link "Сотрудники" at bounding box center [498, 24] width 70 height 15
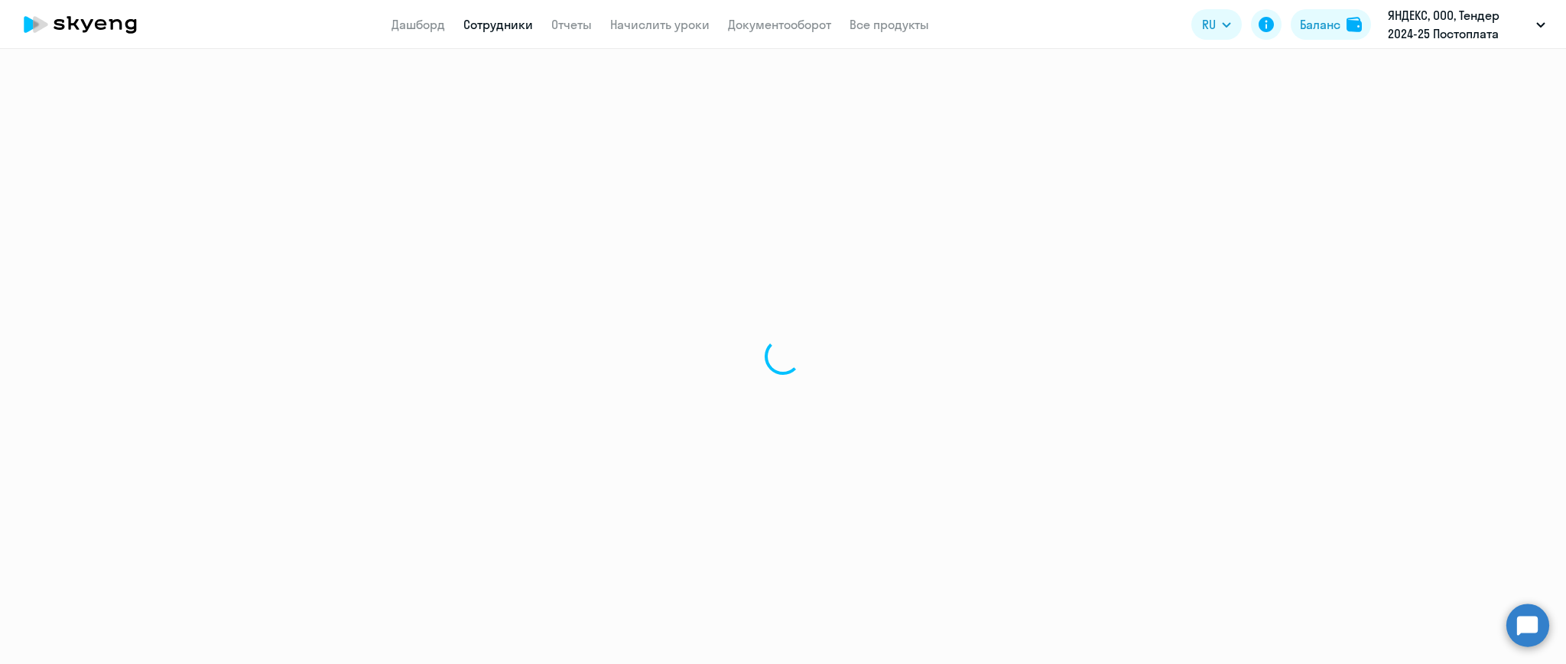
select select "30"
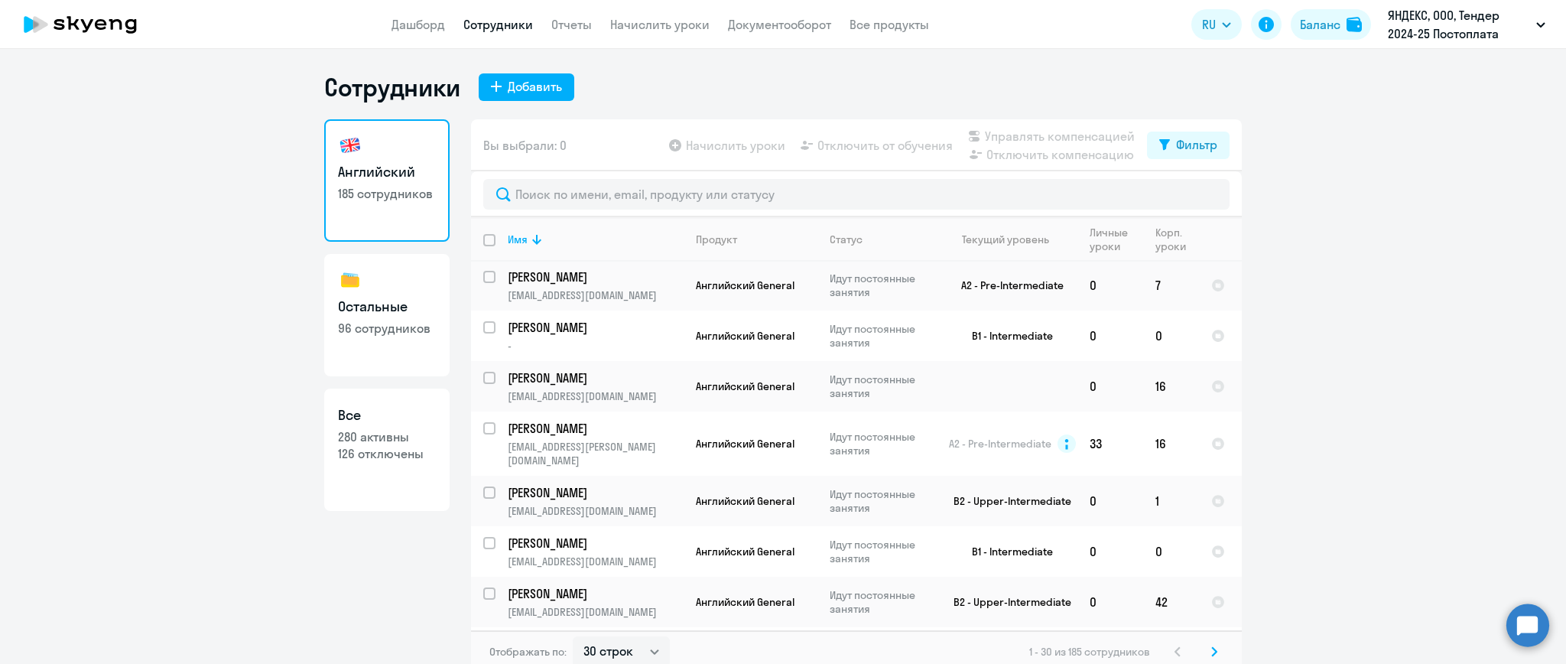
scroll to position [509, 0]
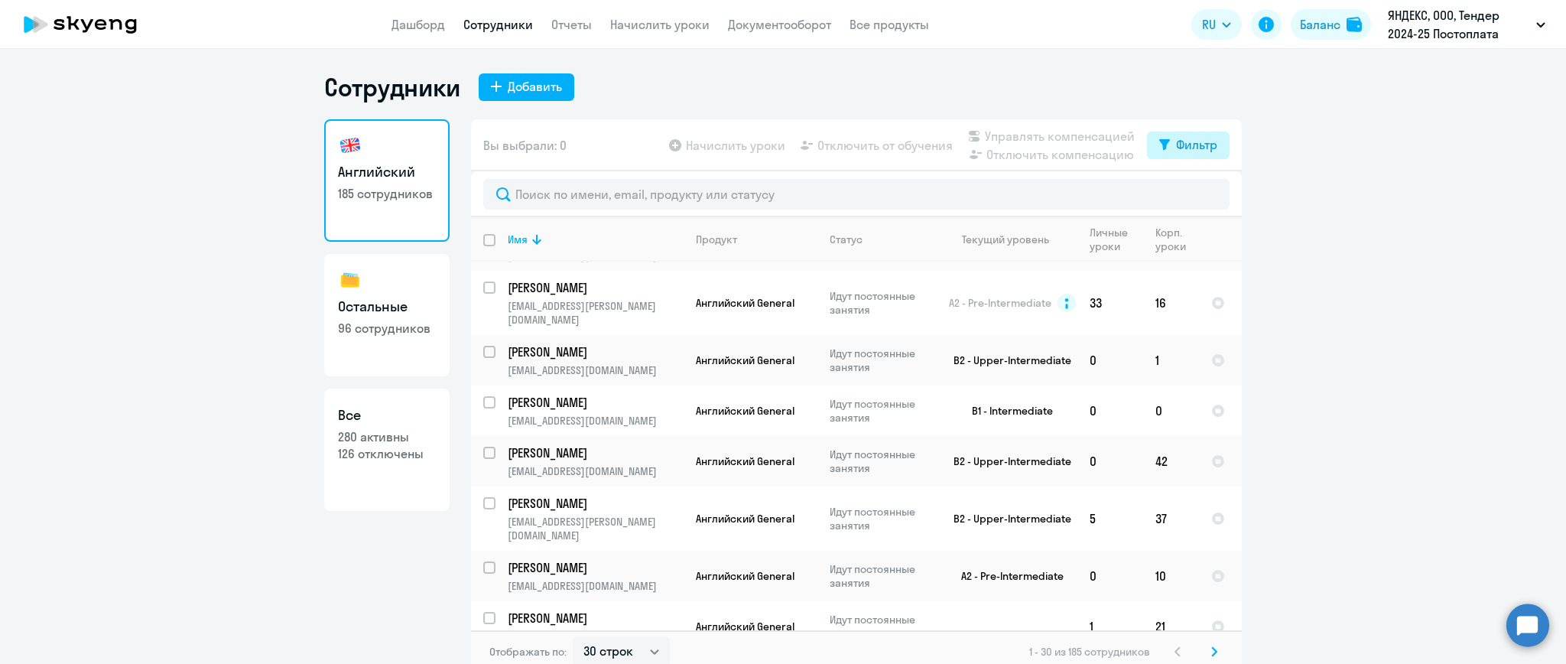
drag, startPoint x: 1173, startPoint y: 143, endPoint x: 1173, endPoint y: 157, distance: 13.8
click at [1176, 142] on div "Фильтр" at bounding box center [1196, 144] width 41 height 18
drag, startPoint x: 1199, startPoint y: 195, endPoint x: 1181, endPoint y: 224, distance: 34.0
click at [1197, 202] on span at bounding box center [1197, 194] width 26 height 15
click at [1184, 195] on input "checkbox" at bounding box center [1183, 194] width 1 height 1
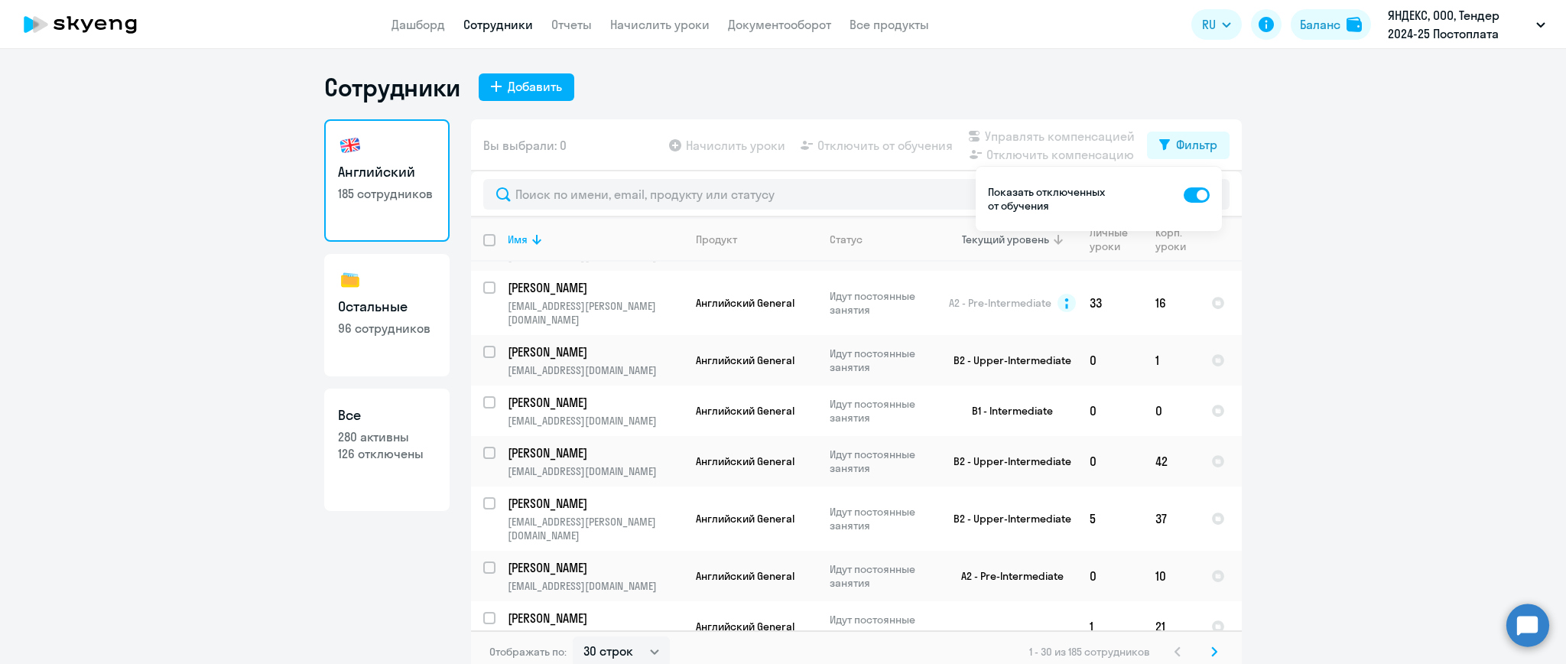
scroll to position [0, 0]
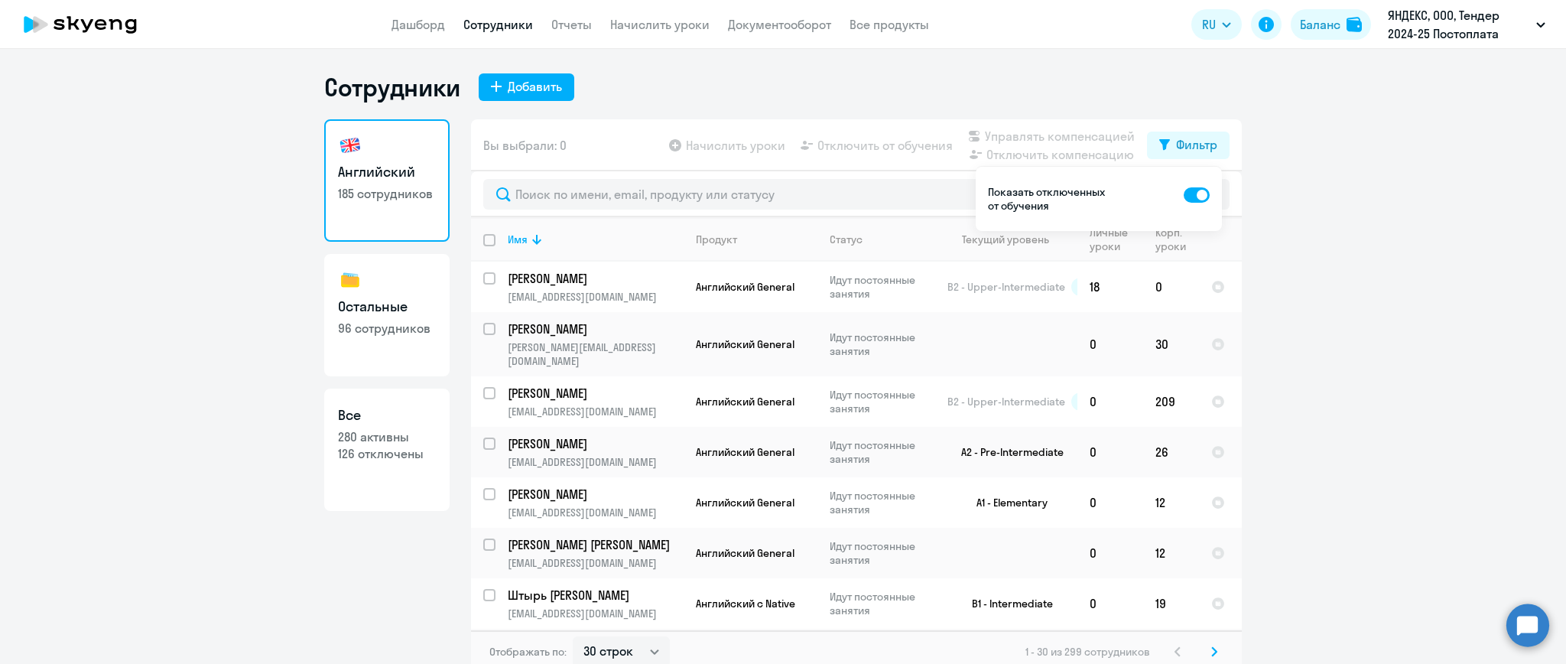
click at [1192, 197] on span at bounding box center [1197, 194] width 26 height 15
click at [1184, 195] on input "checkbox" at bounding box center [1183, 194] width 1 height 1
checkbox input "false"
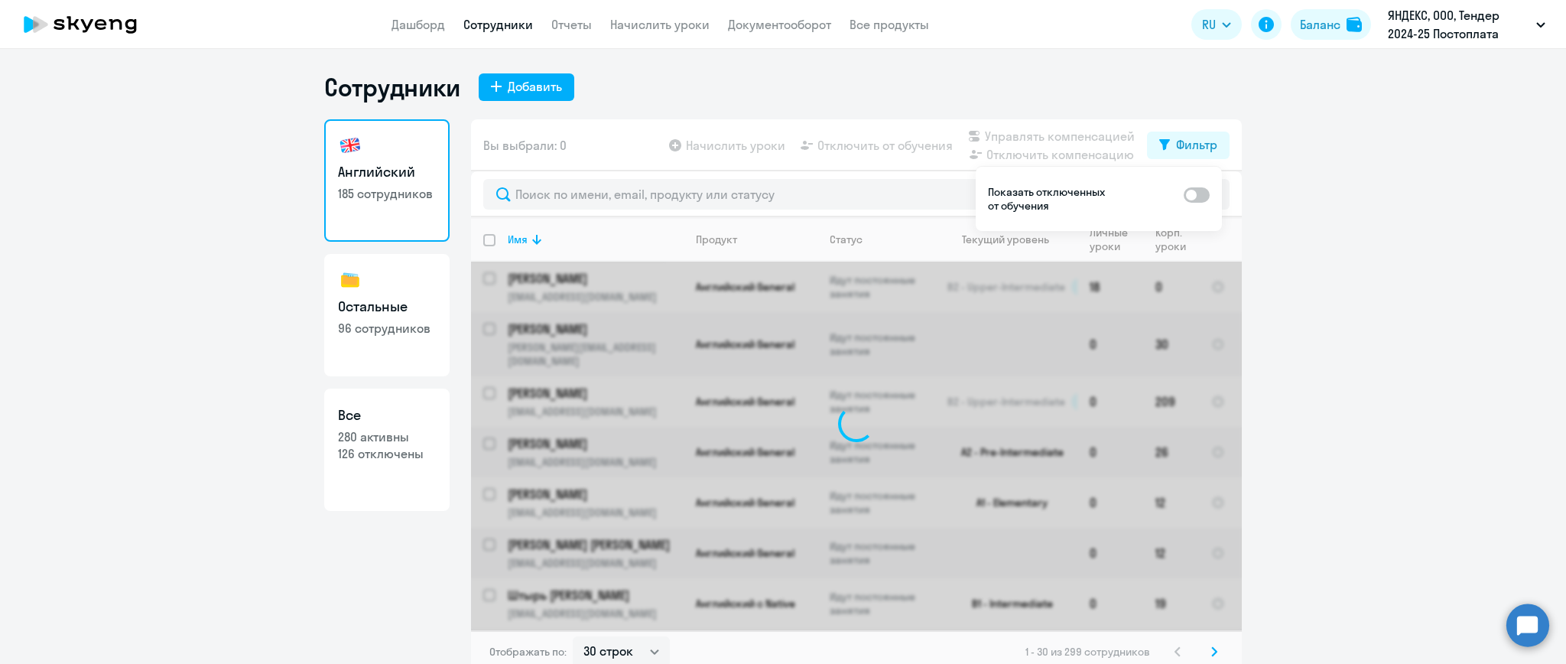
click at [1067, 83] on div "Сотрудники Добавить" at bounding box center [782, 87] width 917 height 31
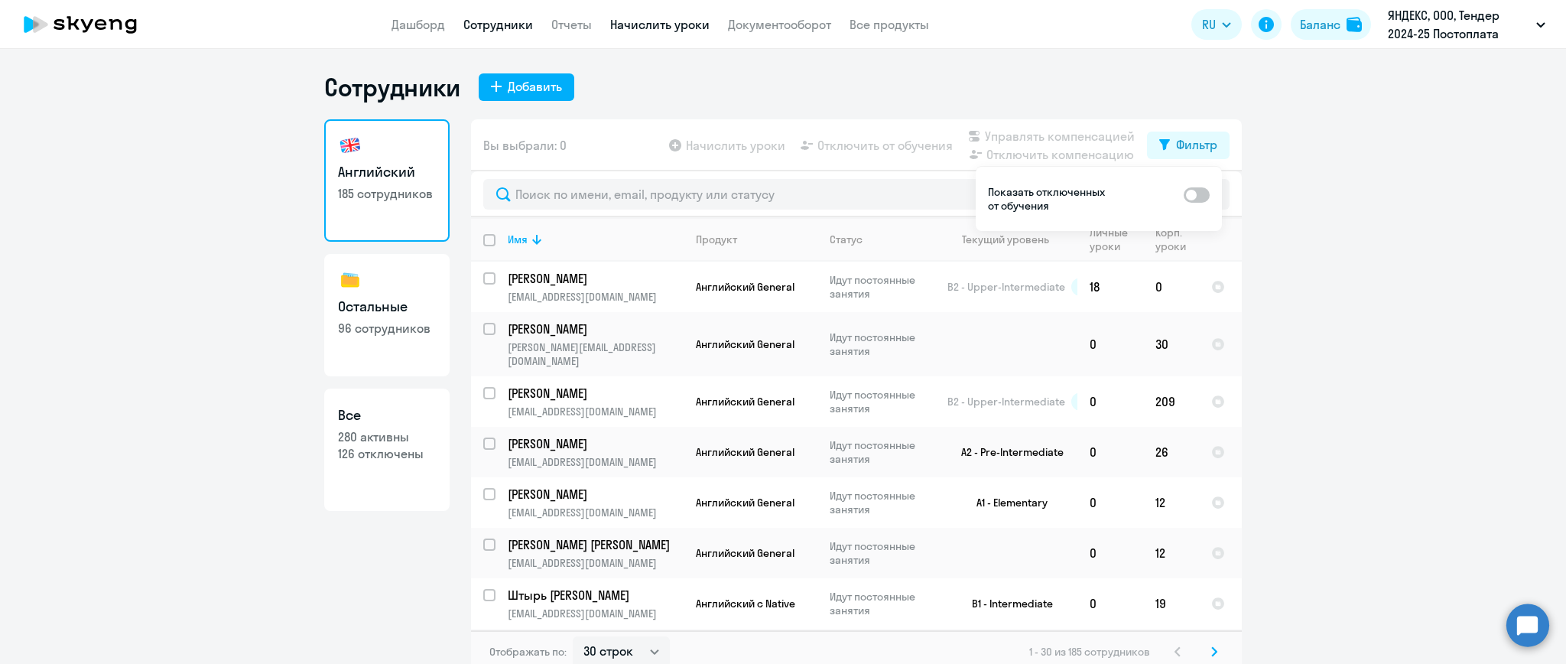
click at [693, 20] on link "Начислить уроки" at bounding box center [659, 24] width 99 height 15
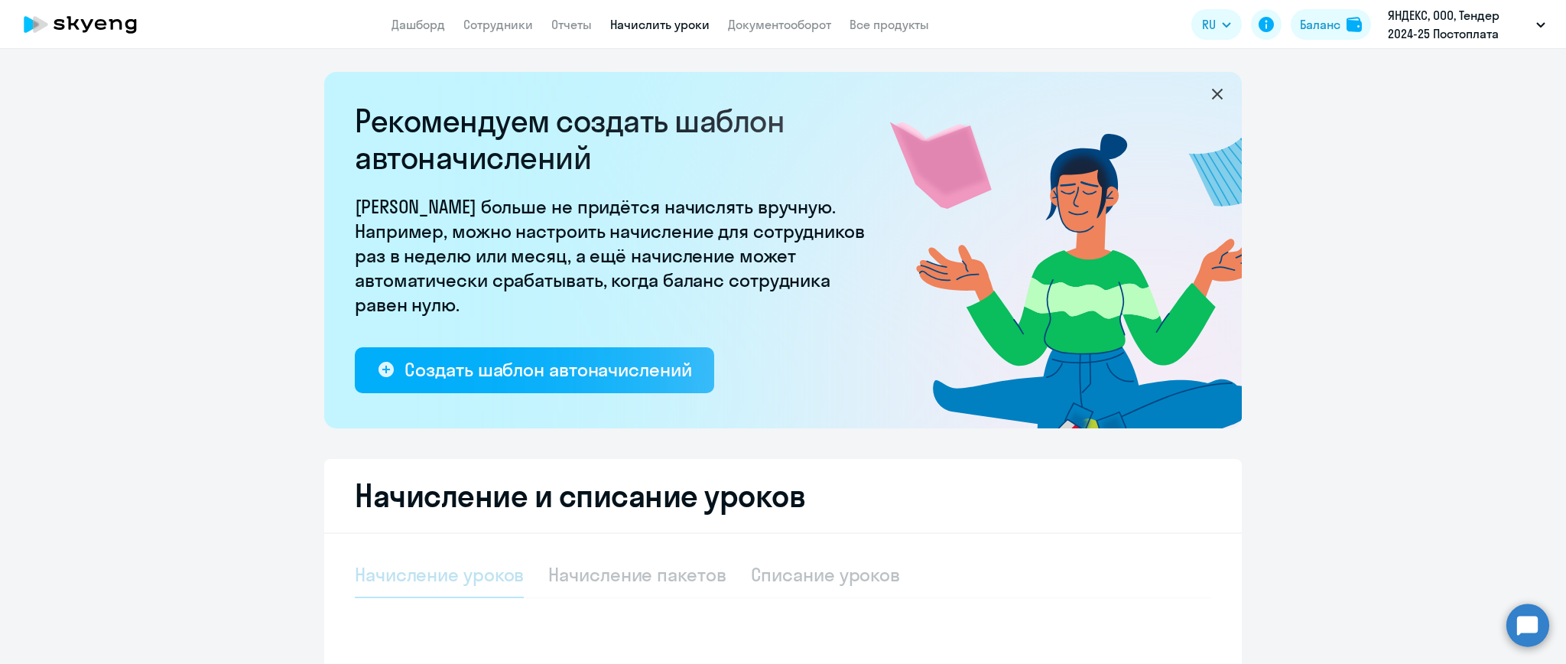
select select "10"
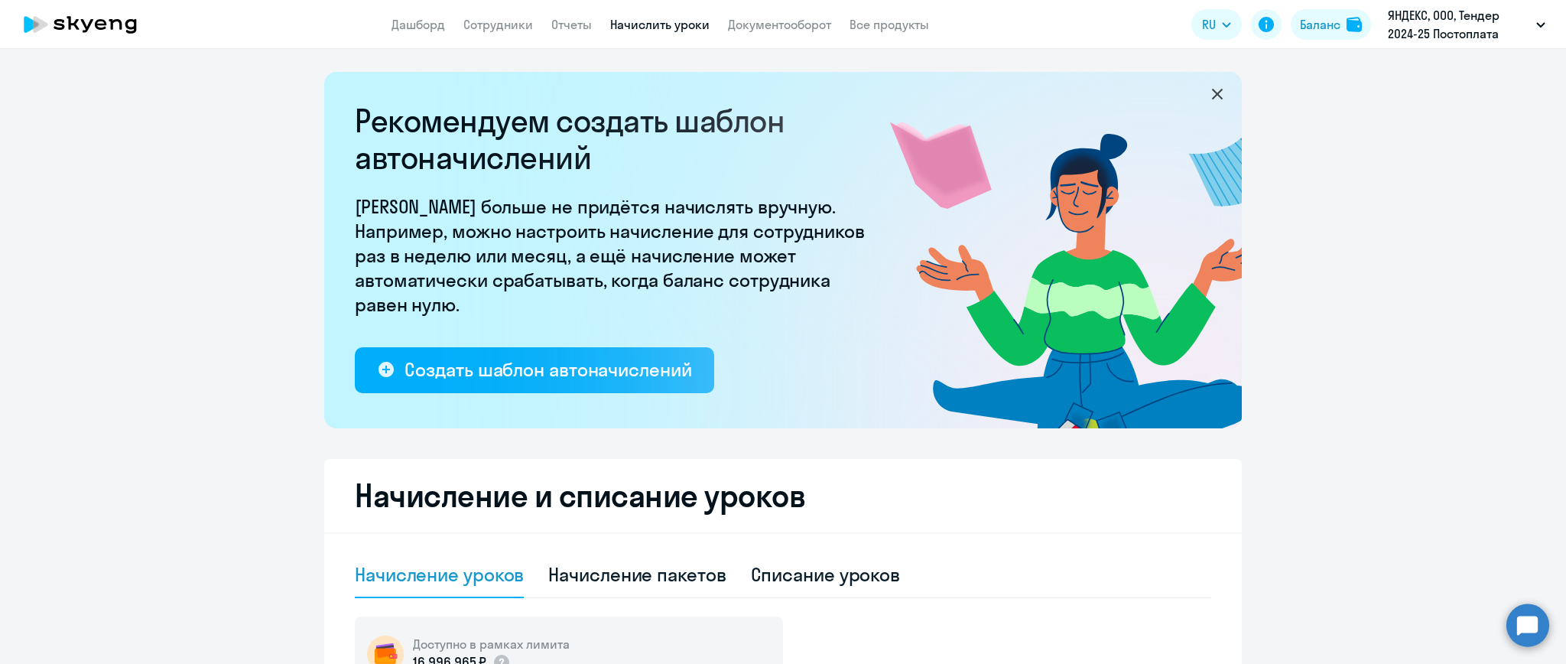
scroll to position [407, 0]
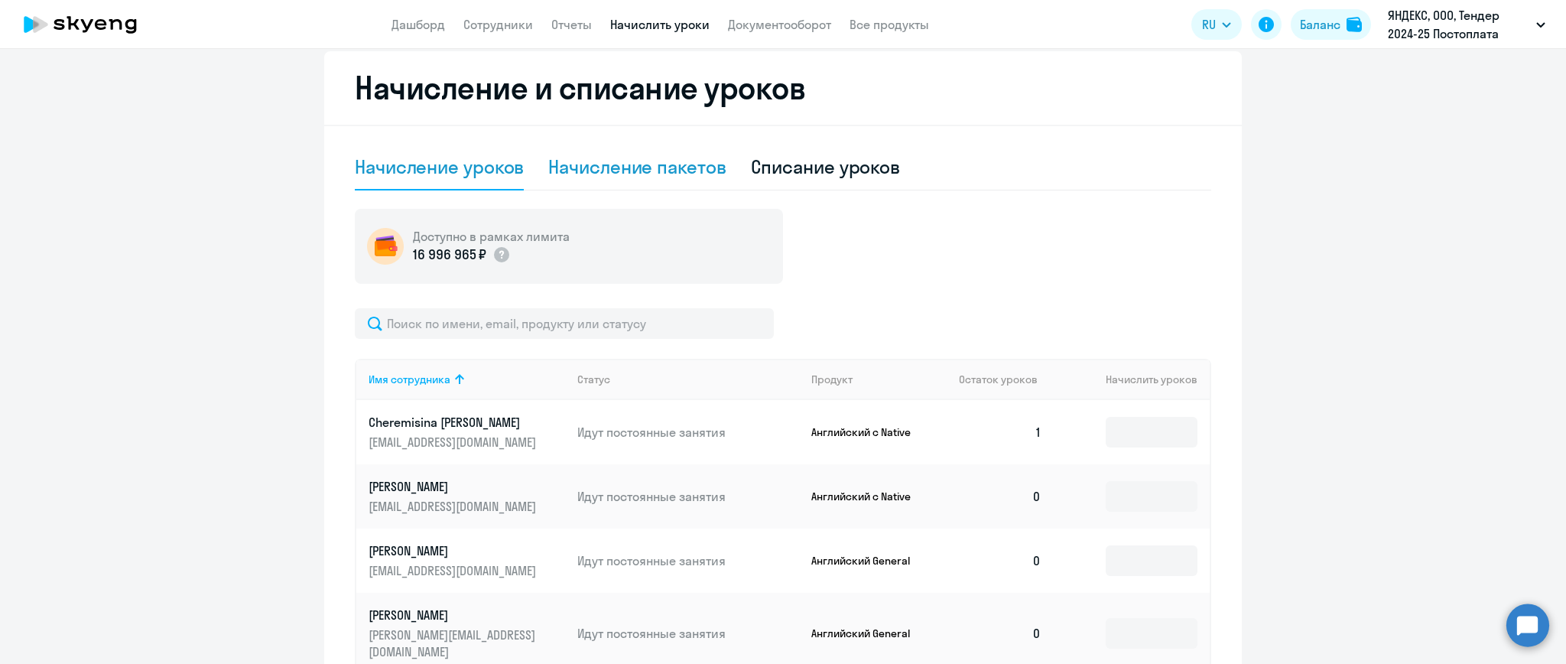
click at [686, 173] on div "Начисление пакетов" at bounding box center [636, 166] width 177 height 24
select select "10"
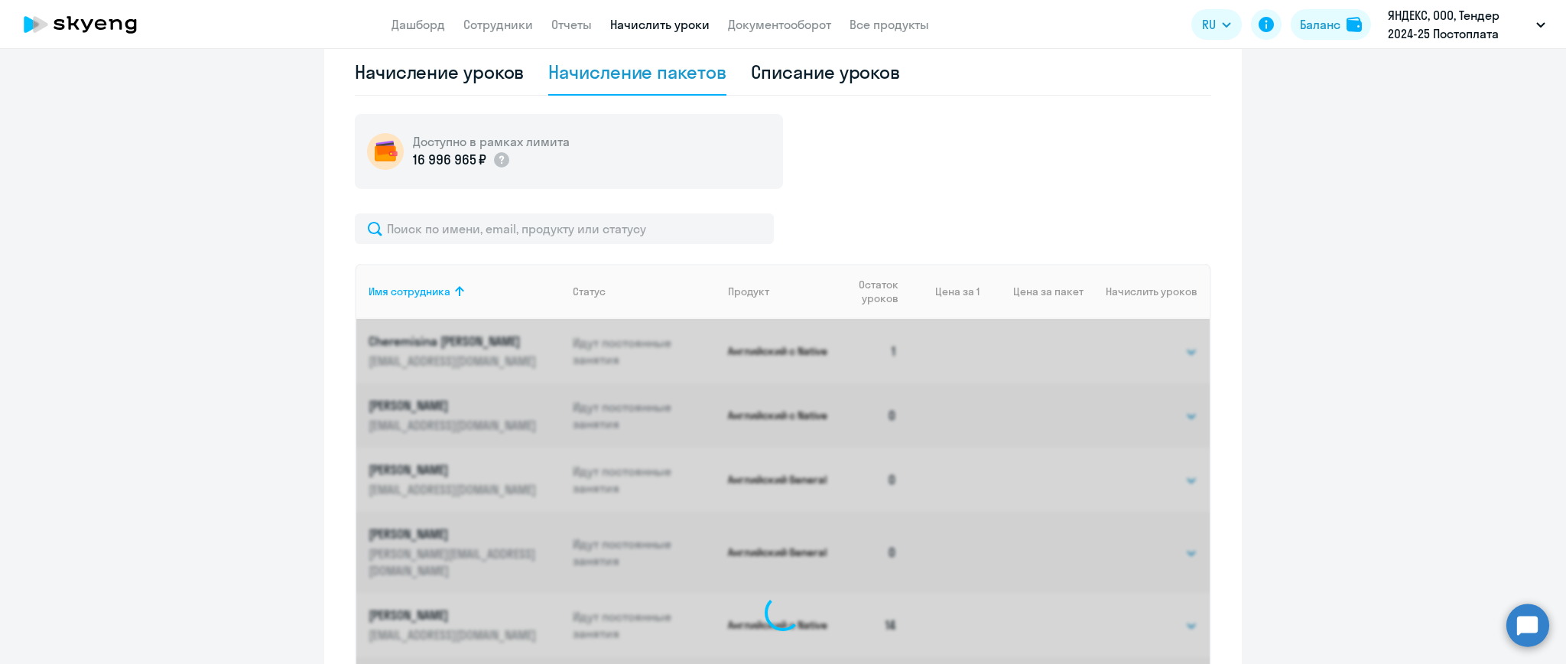
scroll to position [612, 0]
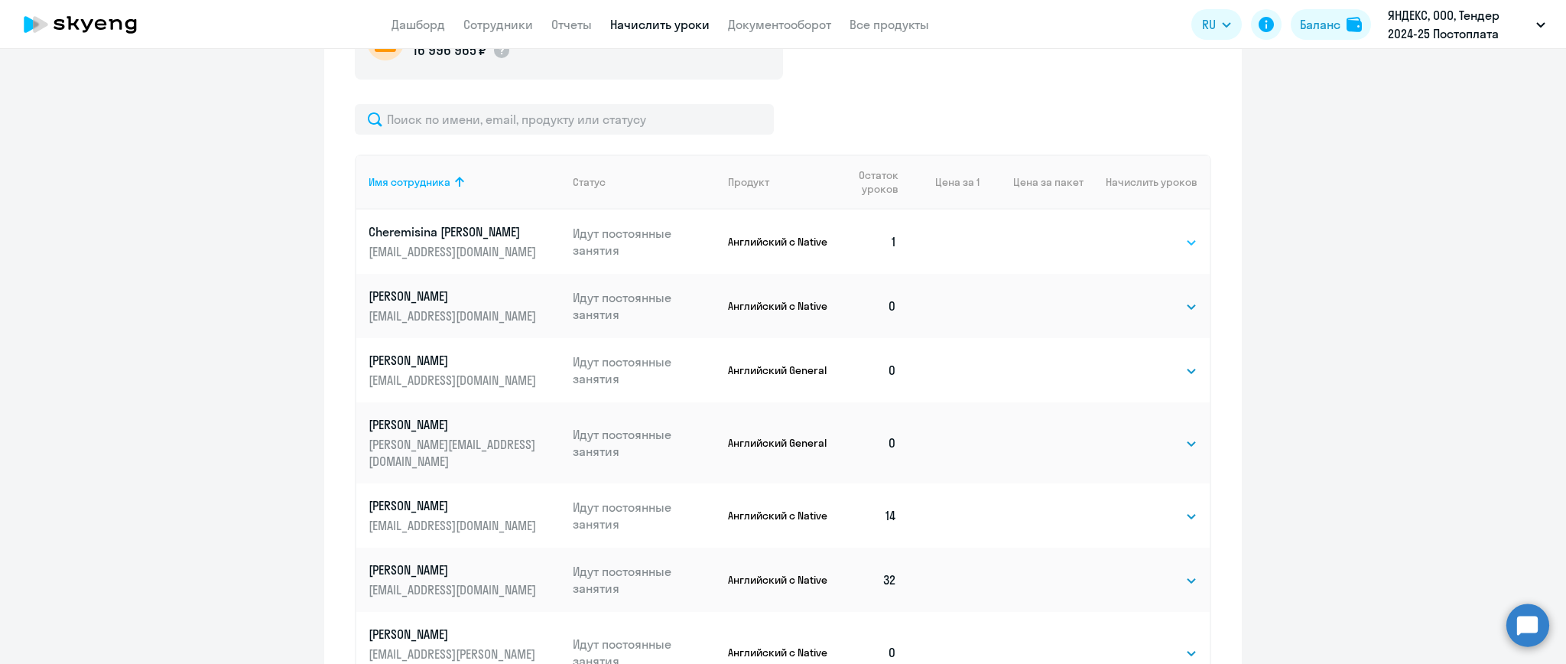
click at [1164, 245] on select "Выбрать 4 8 16 32 64" at bounding box center [1166, 242] width 63 height 18
click at [1135, 233] on select "Выбрать 4 8 16 32 64" at bounding box center [1166, 242] width 63 height 18
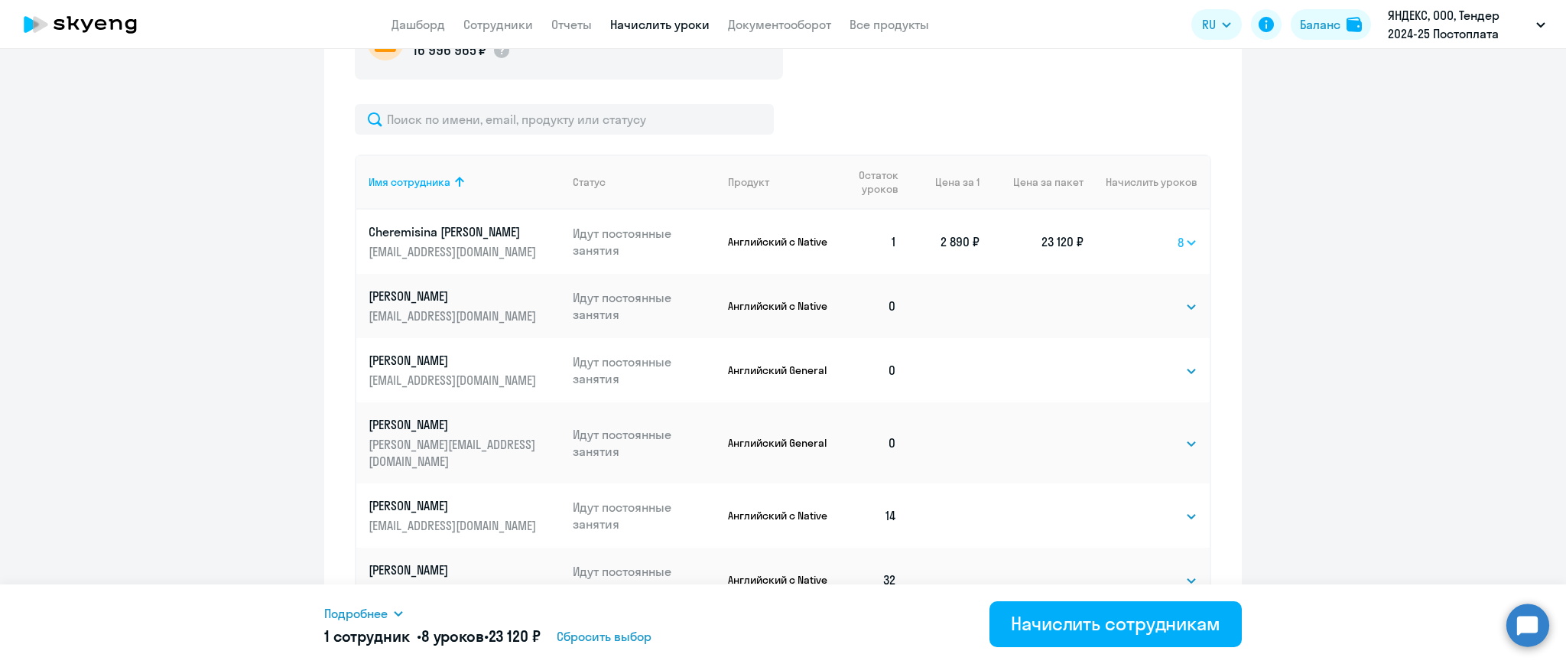
click at [1177, 238] on select "Выбрать 4 8 16 32 64" at bounding box center [1187, 242] width 20 height 18
select select "4"
click at [1177, 233] on select "Выбрать 4 8 16 32 64" at bounding box center [1187, 242] width 20 height 18
drag, startPoint x: 1170, startPoint y: 241, endPoint x: 1174, endPoint y: 253, distance: 13.1
click at [1174, 253] on td "Выбрать 4 8 16 32 64 4" at bounding box center [1146, 241] width 126 height 64
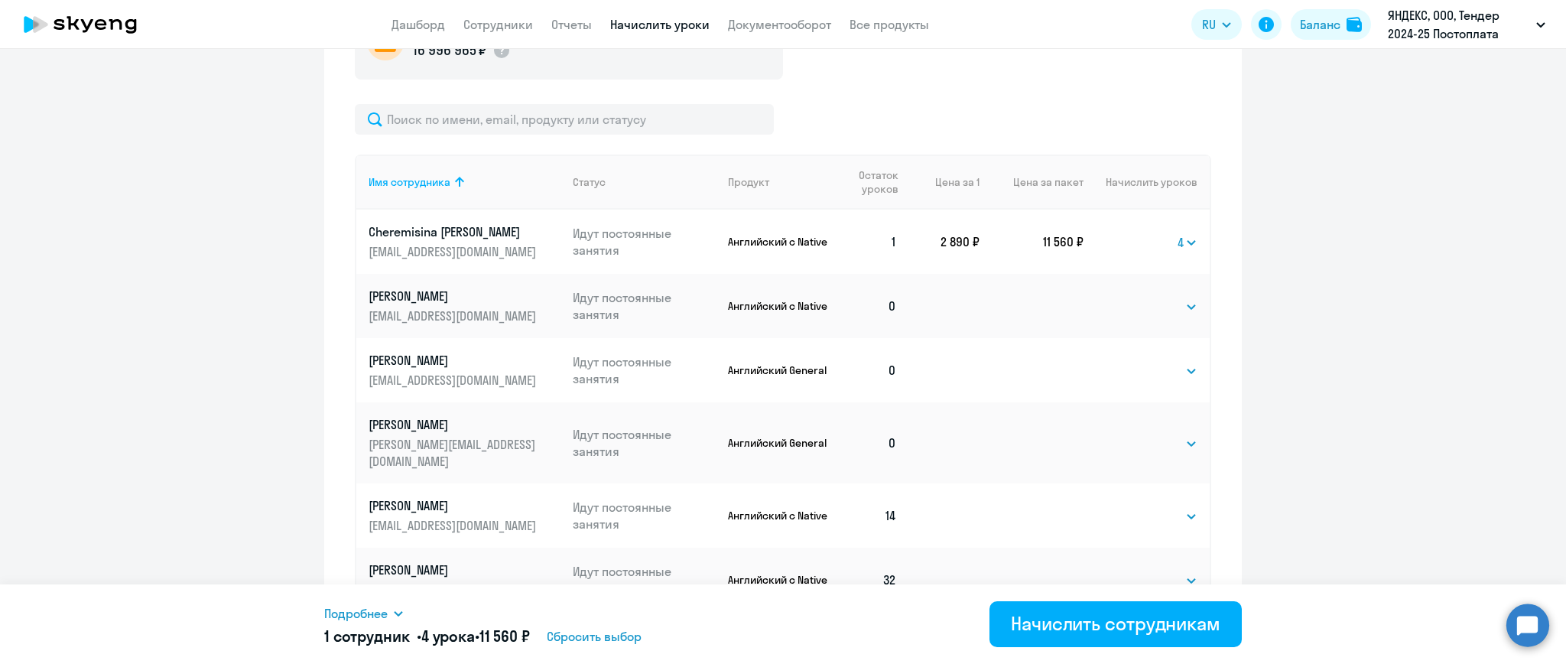
click at [1122, 89] on div "Доступно в рамках лимита 16 996 965 ₽ Имя сотрудника Статус Продукт Остаток уро…" at bounding box center [783, 450] width 856 height 890
click at [1177, 242] on select "Выбрать 4 8 16 32 64" at bounding box center [1187, 242] width 20 height 18
select select
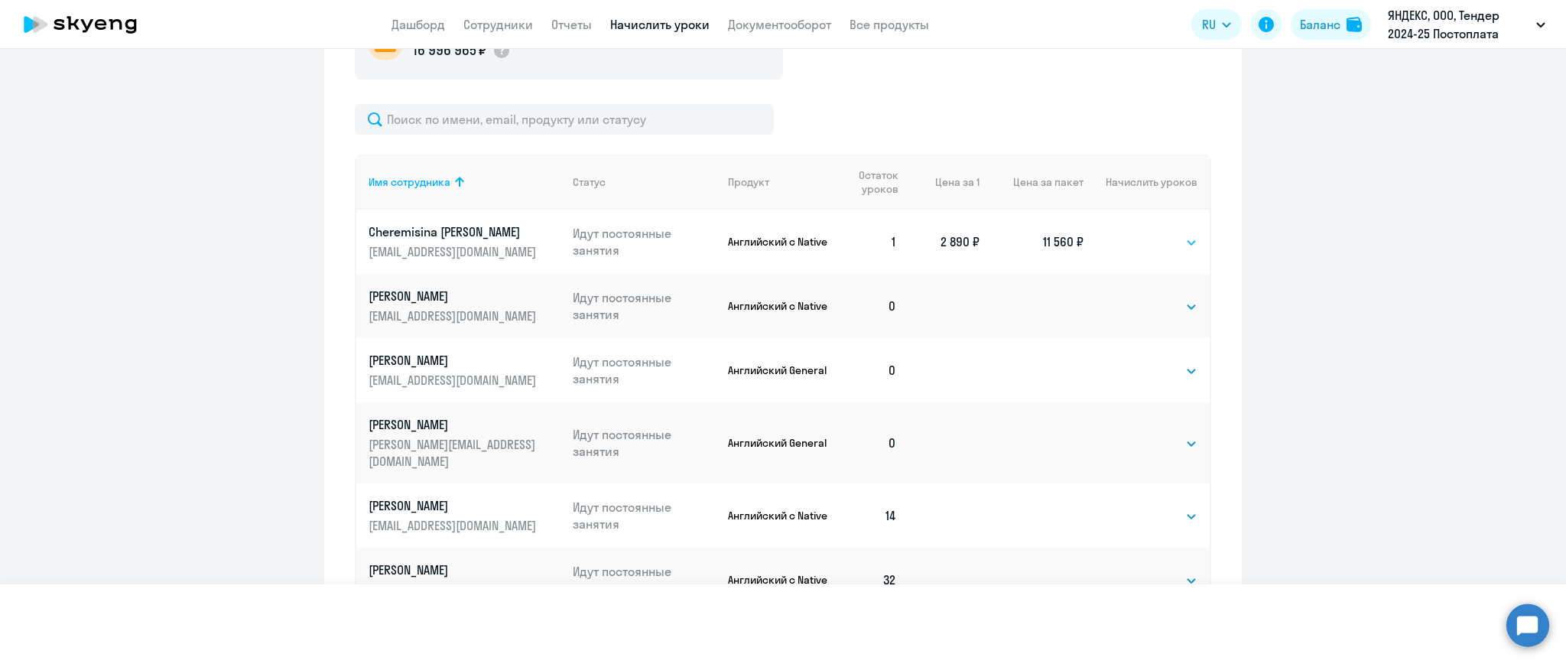
click at [1177, 233] on select "Выбрать 4 8 16 32 64" at bounding box center [1187, 242] width 20 height 18
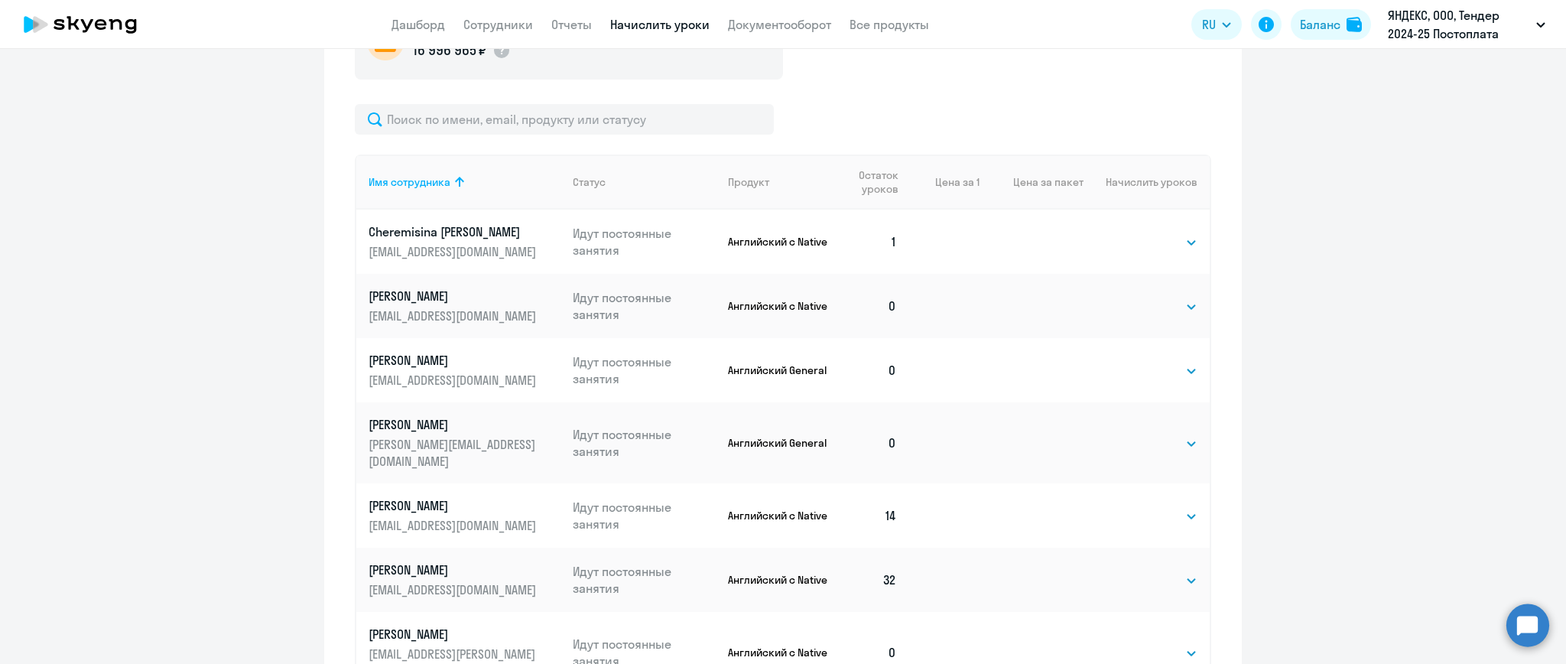
scroll to position [407, 0]
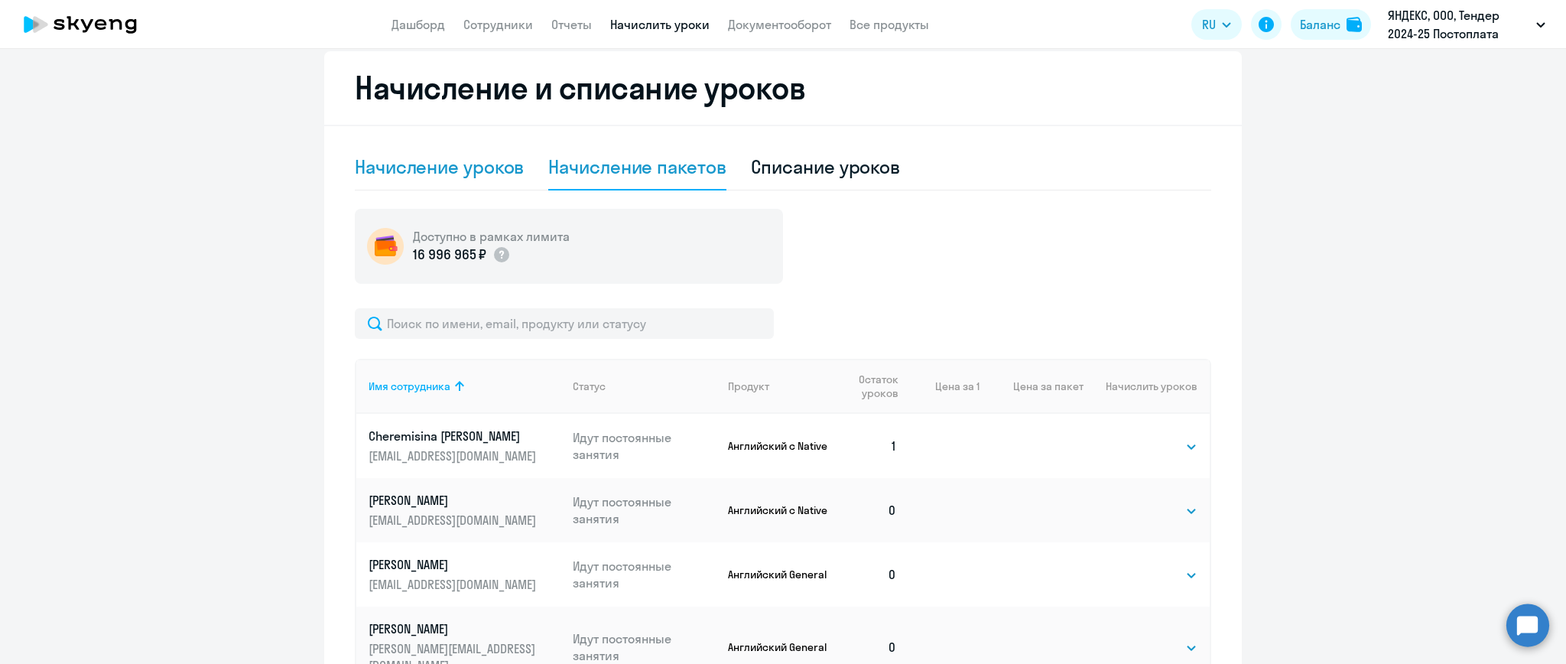
click at [485, 170] on div "Начисление уроков" at bounding box center [439, 166] width 169 height 24
select select "10"
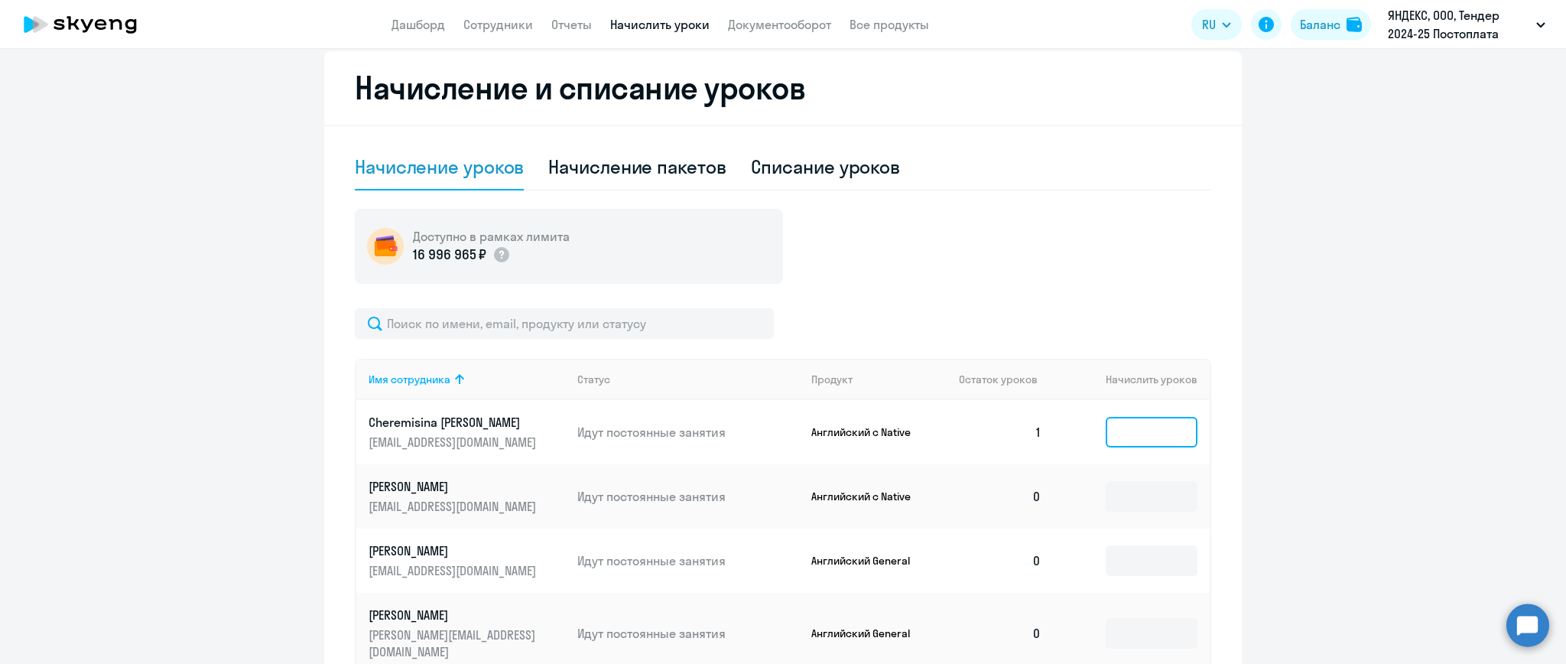
click at [1132, 426] on input at bounding box center [1152, 432] width 92 height 31
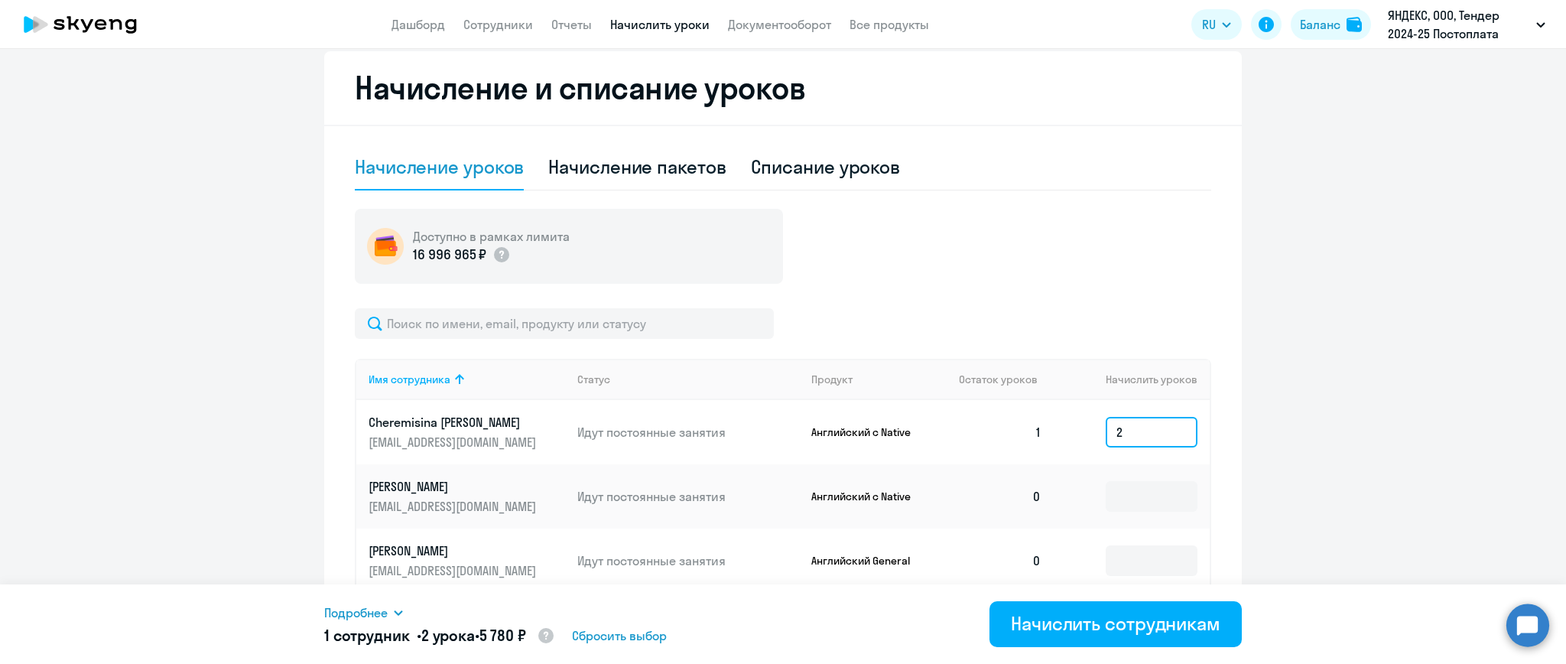
type input "2"
click at [401, 609] on icon at bounding box center [398, 612] width 12 height 12
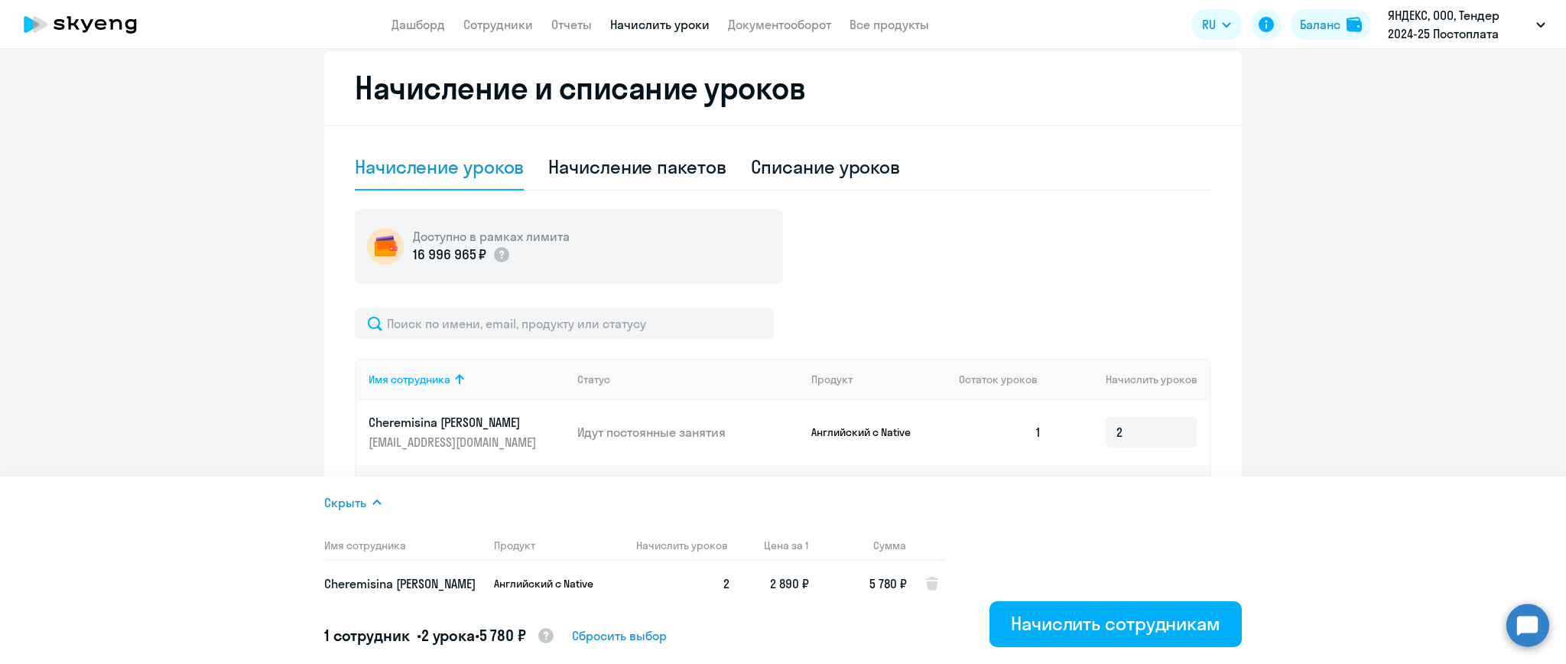
click at [1089, 262] on div "Доступно в рамках лимита 16 996 965 ₽" at bounding box center [783, 246] width 856 height 75
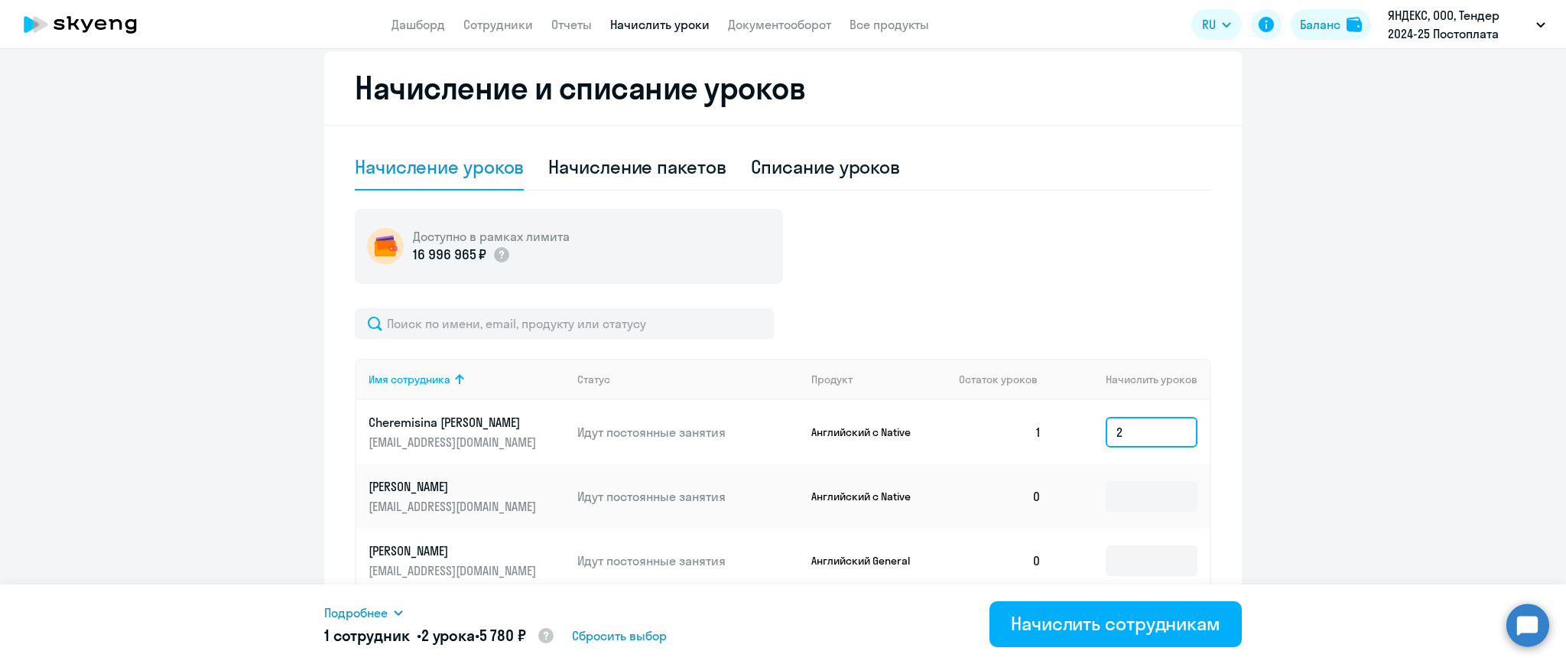
click at [1112, 421] on input "2" at bounding box center [1152, 432] width 92 height 31
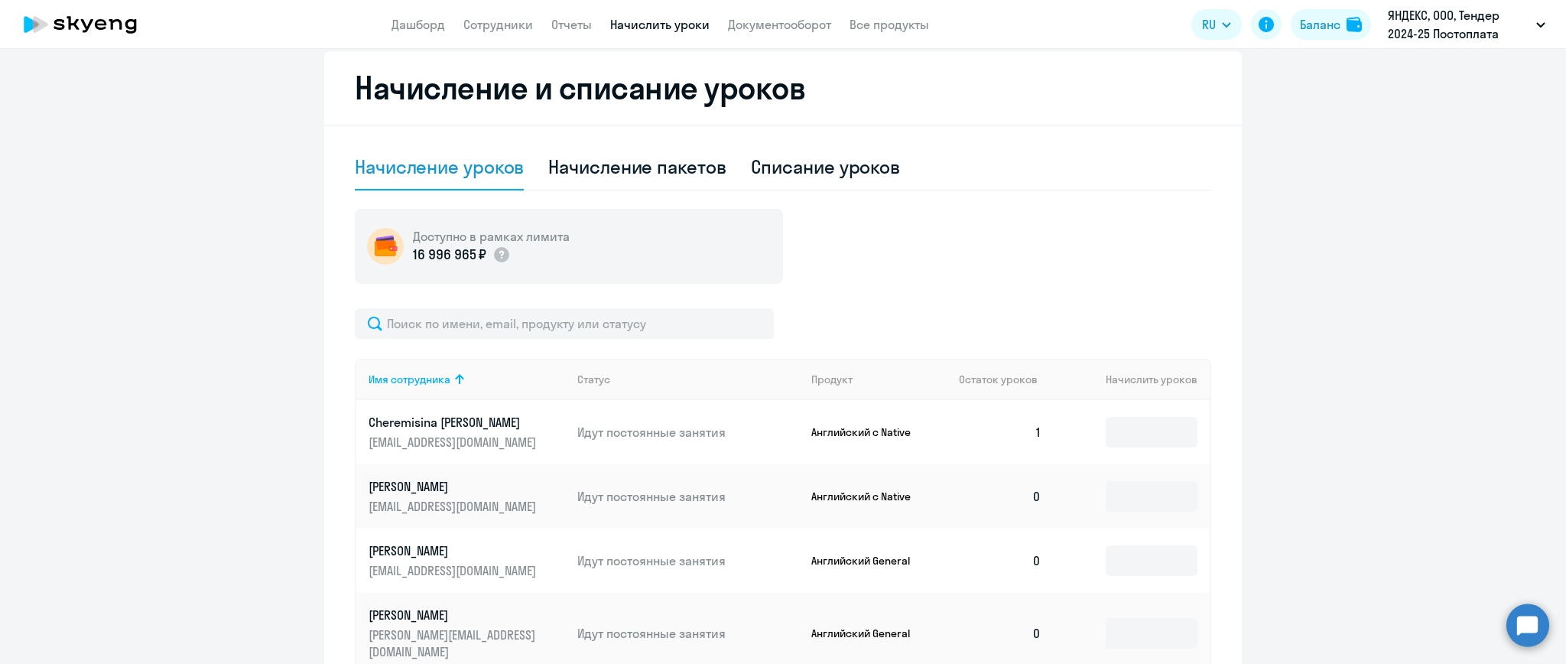
drag, startPoint x: 1050, startPoint y: 209, endPoint x: 1042, endPoint y: 209, distance: 8.4
click at [1049, 209] on div "Доступно в рамках лимита 16 996 965 ₽" at bounding box center [783, 246] width 856 height 75
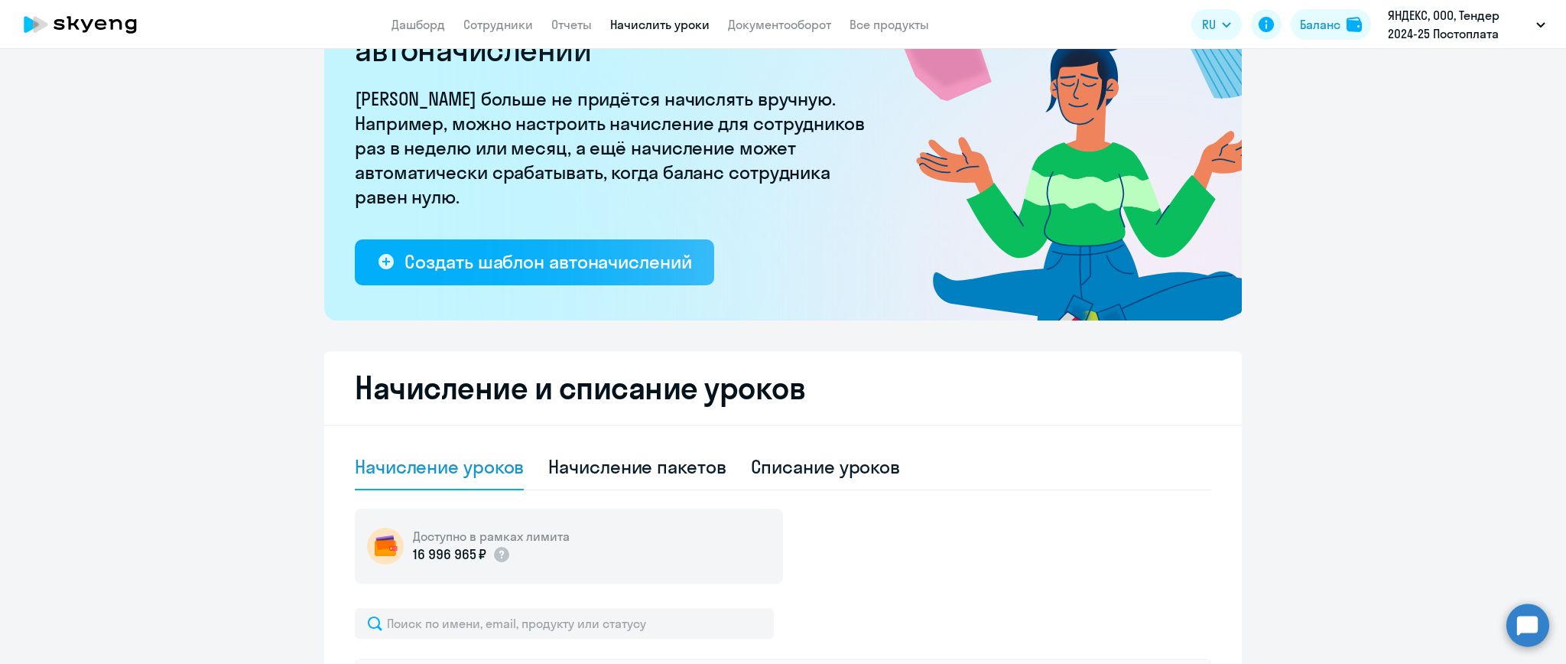
scroll to position [0, 0]
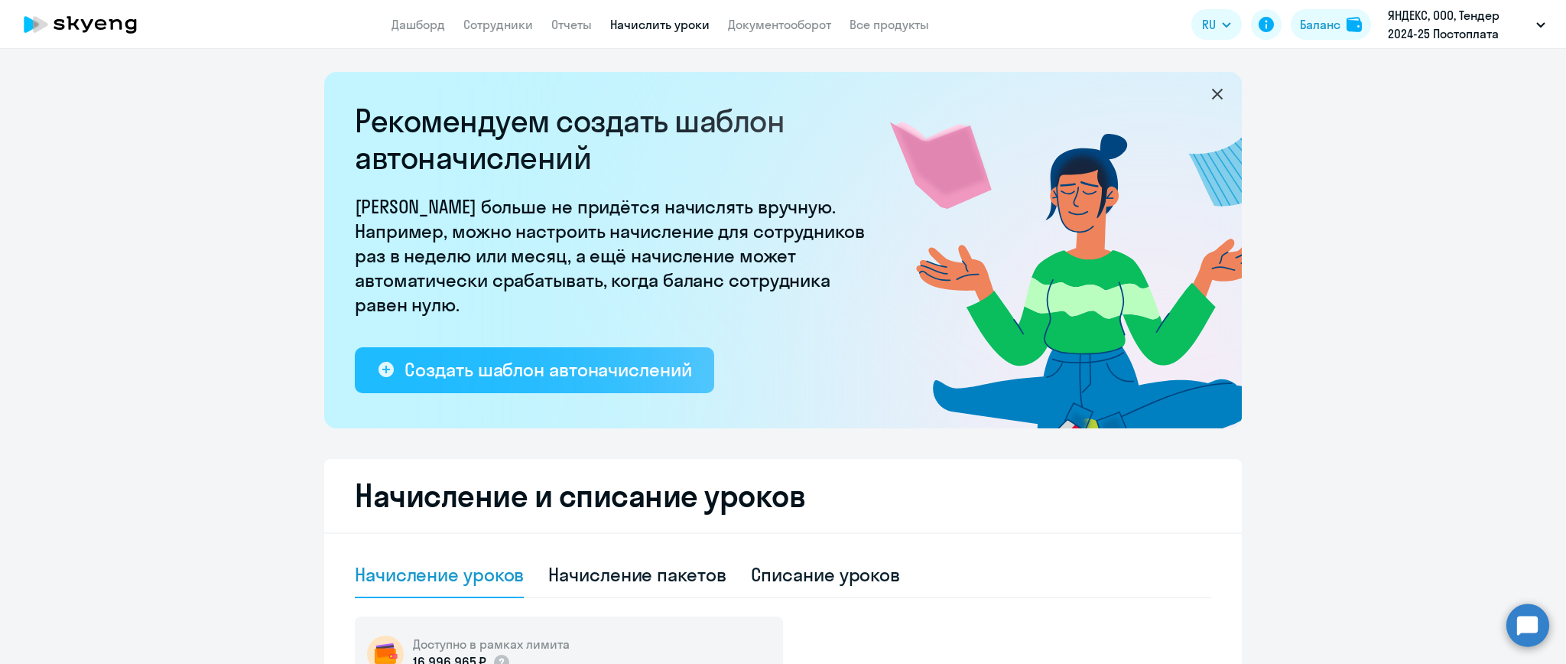
click at [594, 363] on div "Создать шаблон автоначислений" at bounding box center [547, 369] width 287 height 24
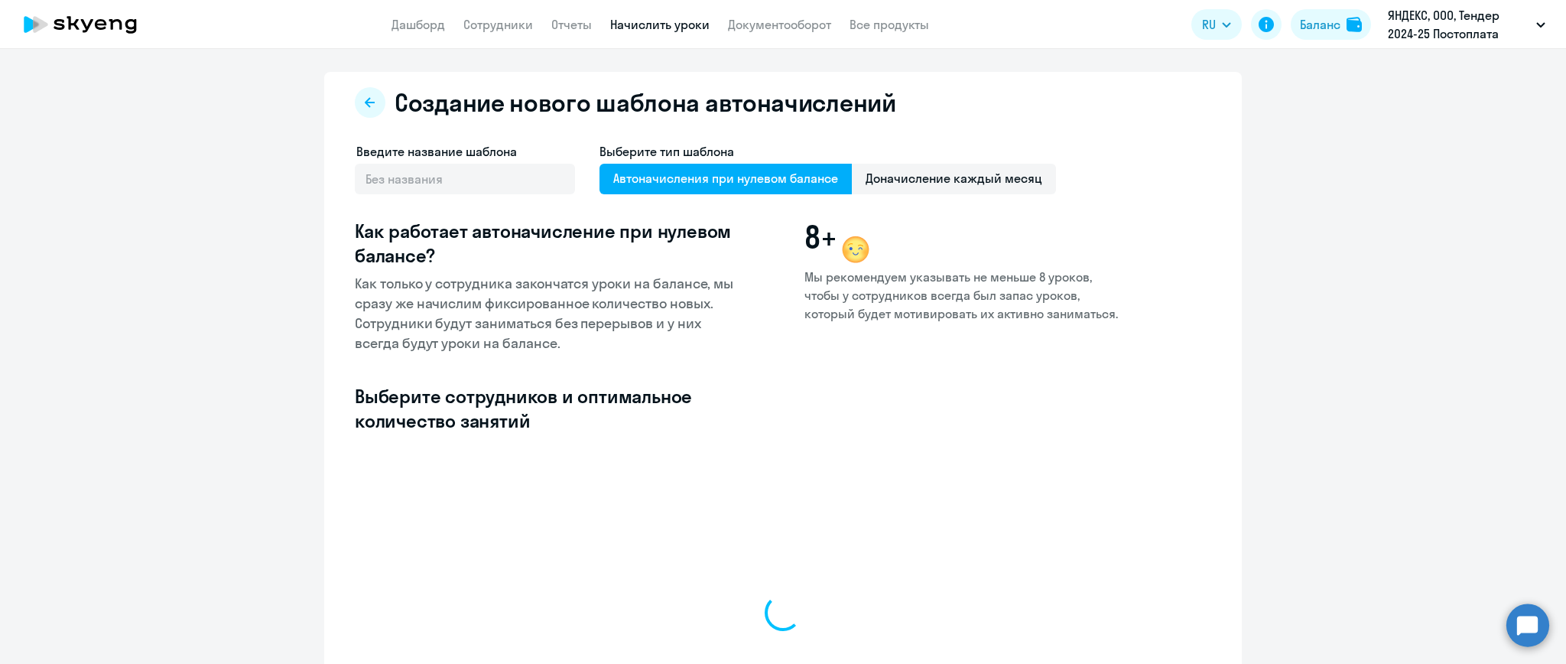
select select "10"
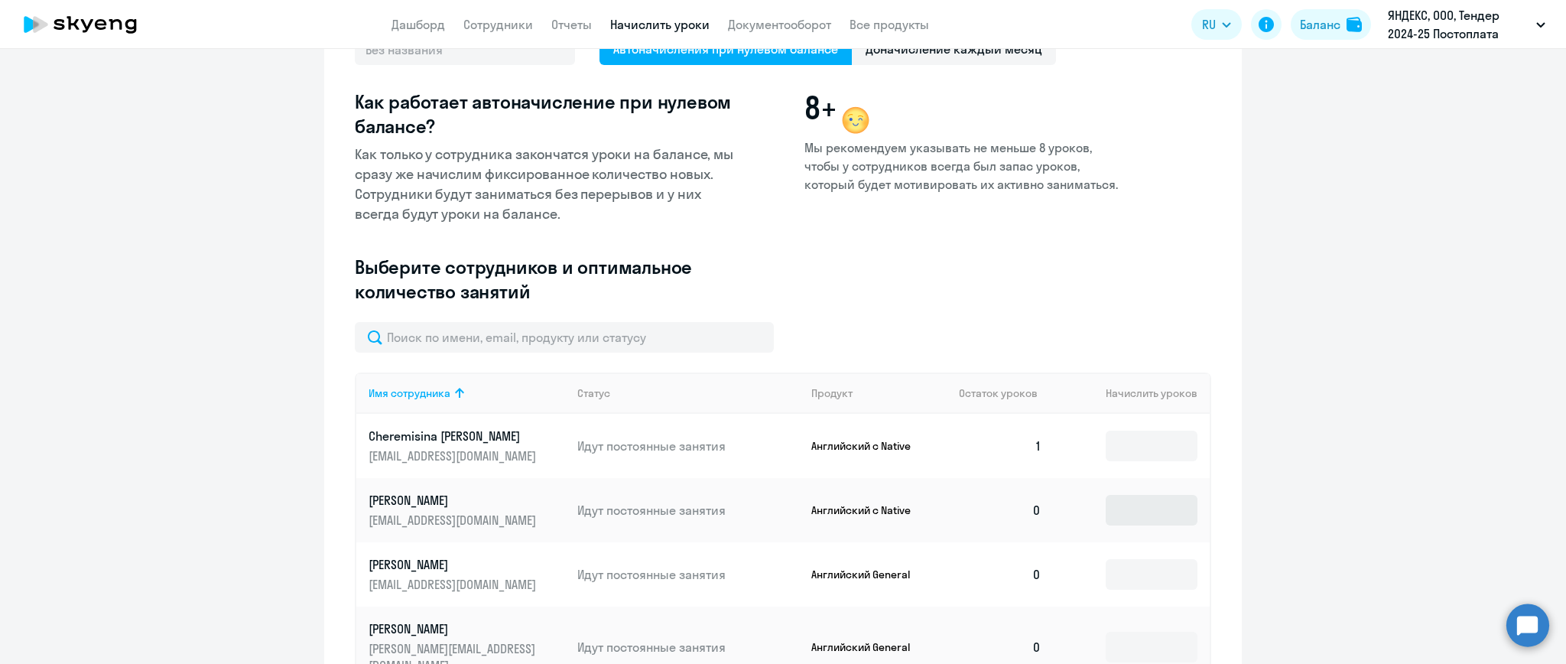
scroll to position [203, 0]
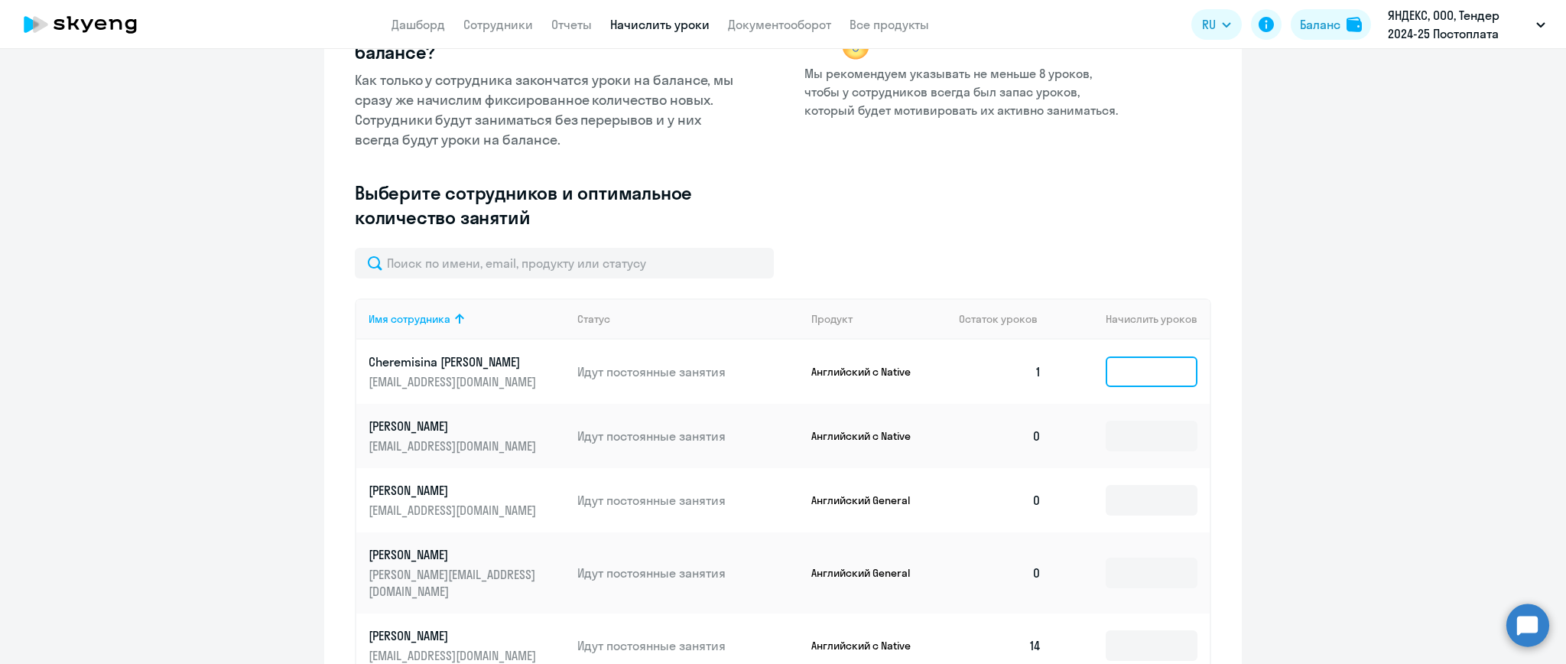
click at [1106, 367] on input at bounding box center [1152, 371] width 92 height 31
type input "3"
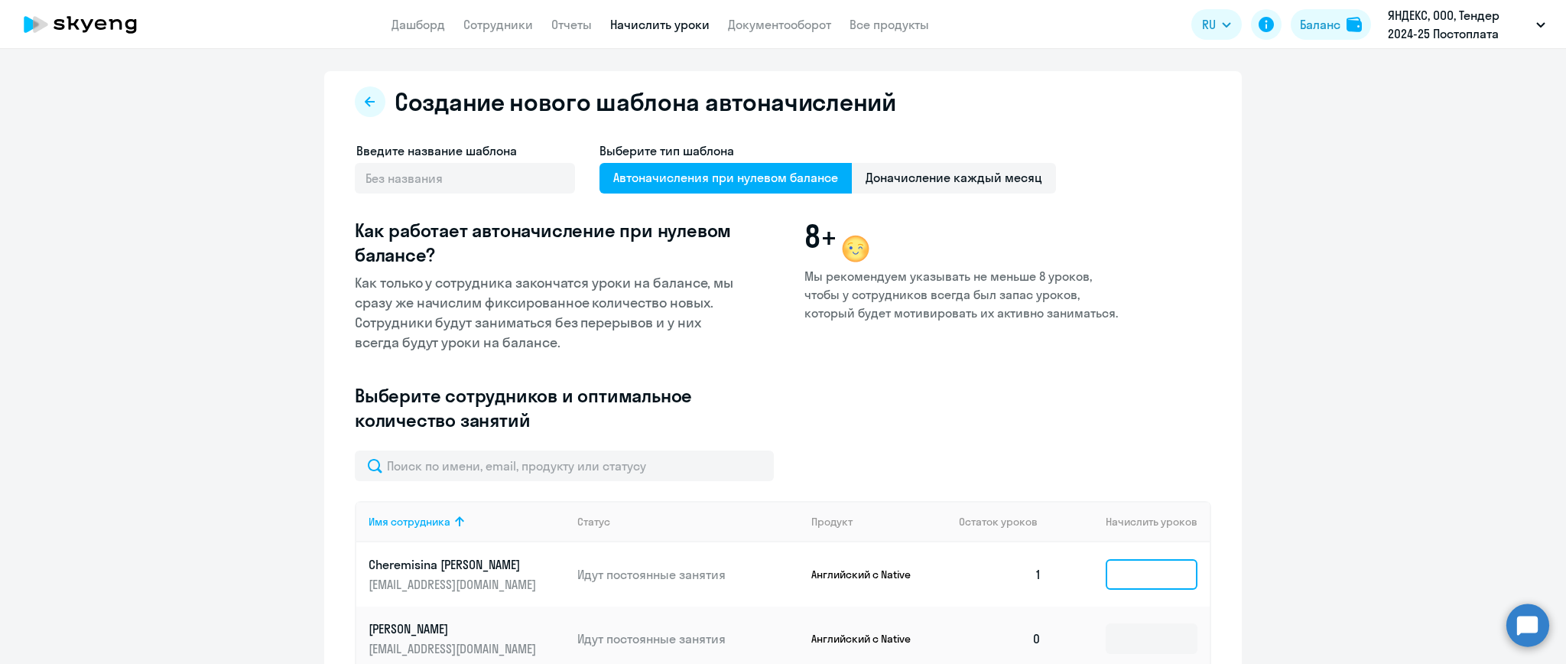
scroll to position [0, 0]
click at [945, 181] on span "Доначисление каждый месяц" at bounding box center [954, 179] width 204 height 31
click at [0, 0] on input "Доначисление каждый месяц" at bounding box center [0, 0] width 0 height 0
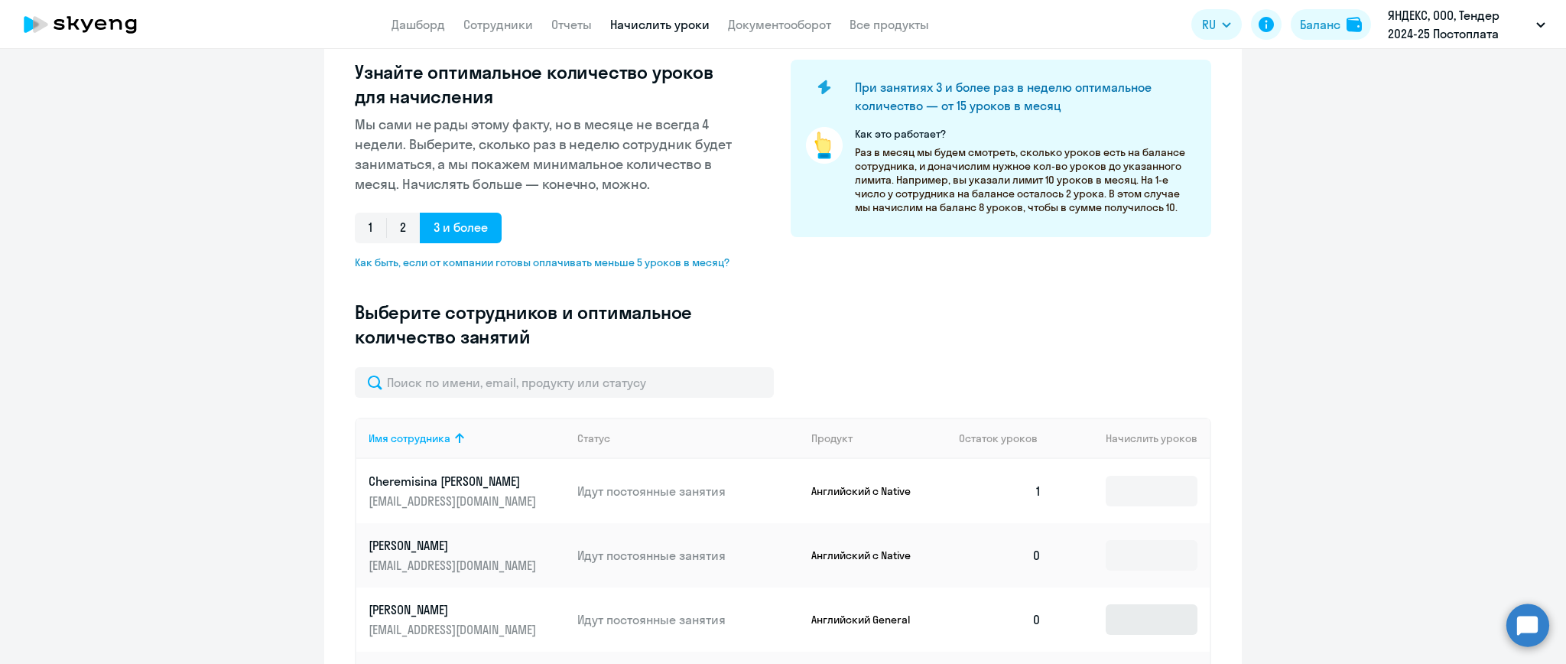
scroll to position [306, 0]
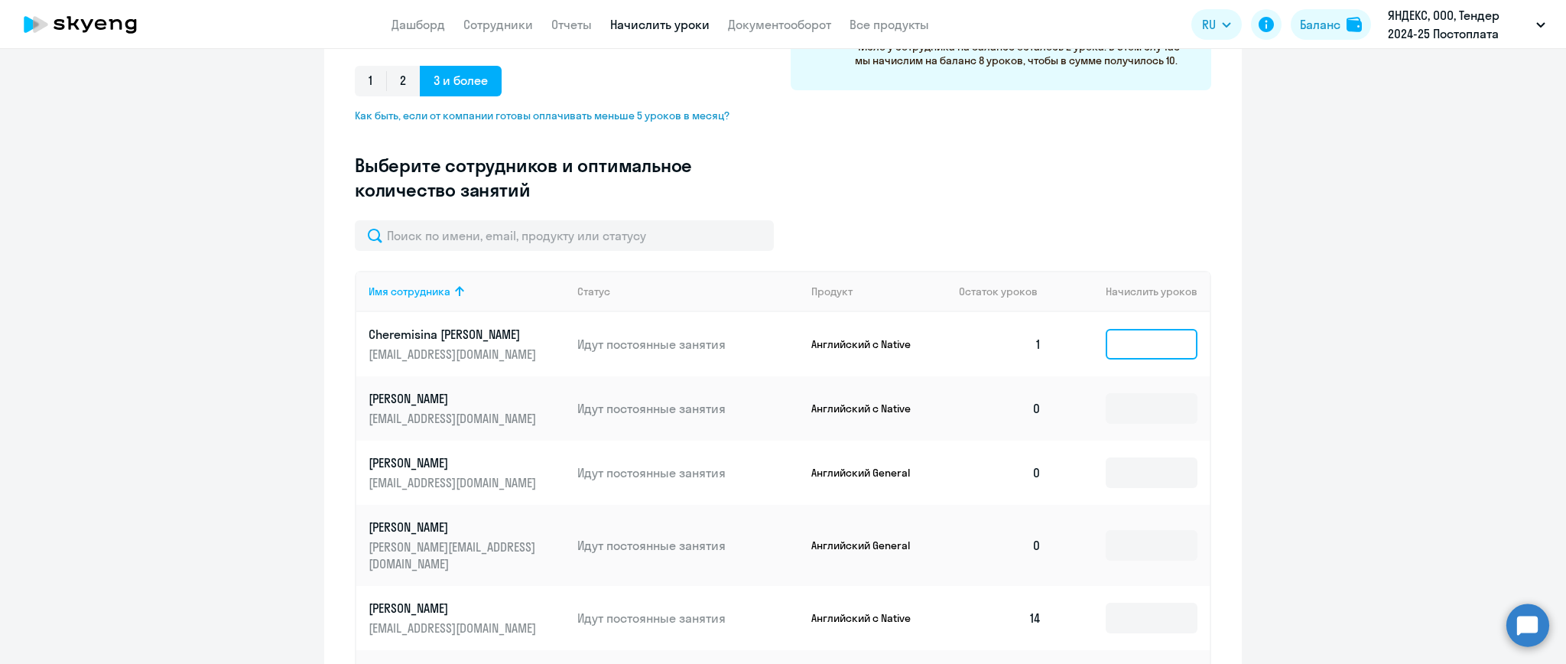
click at [1119, 339] on input at bounding box center [1152, 344] width 92 height 31
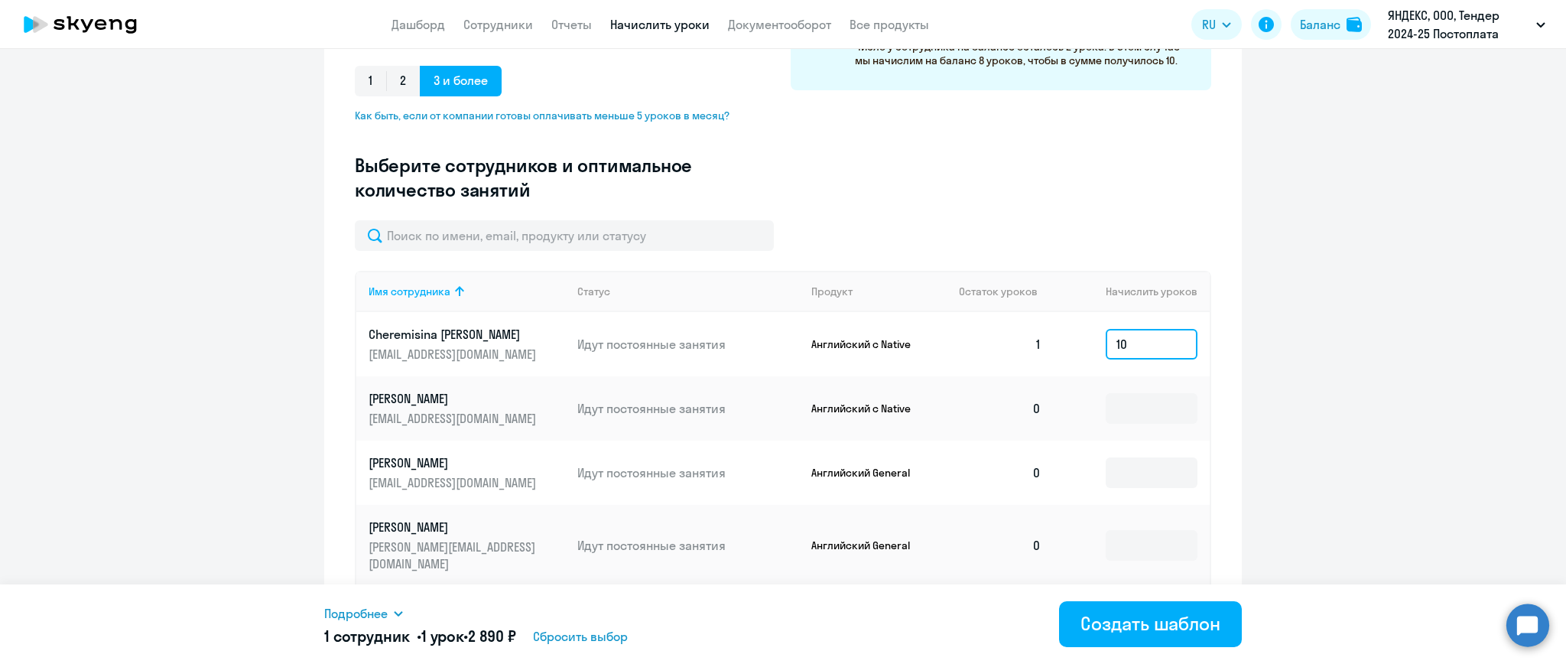
type input "1"
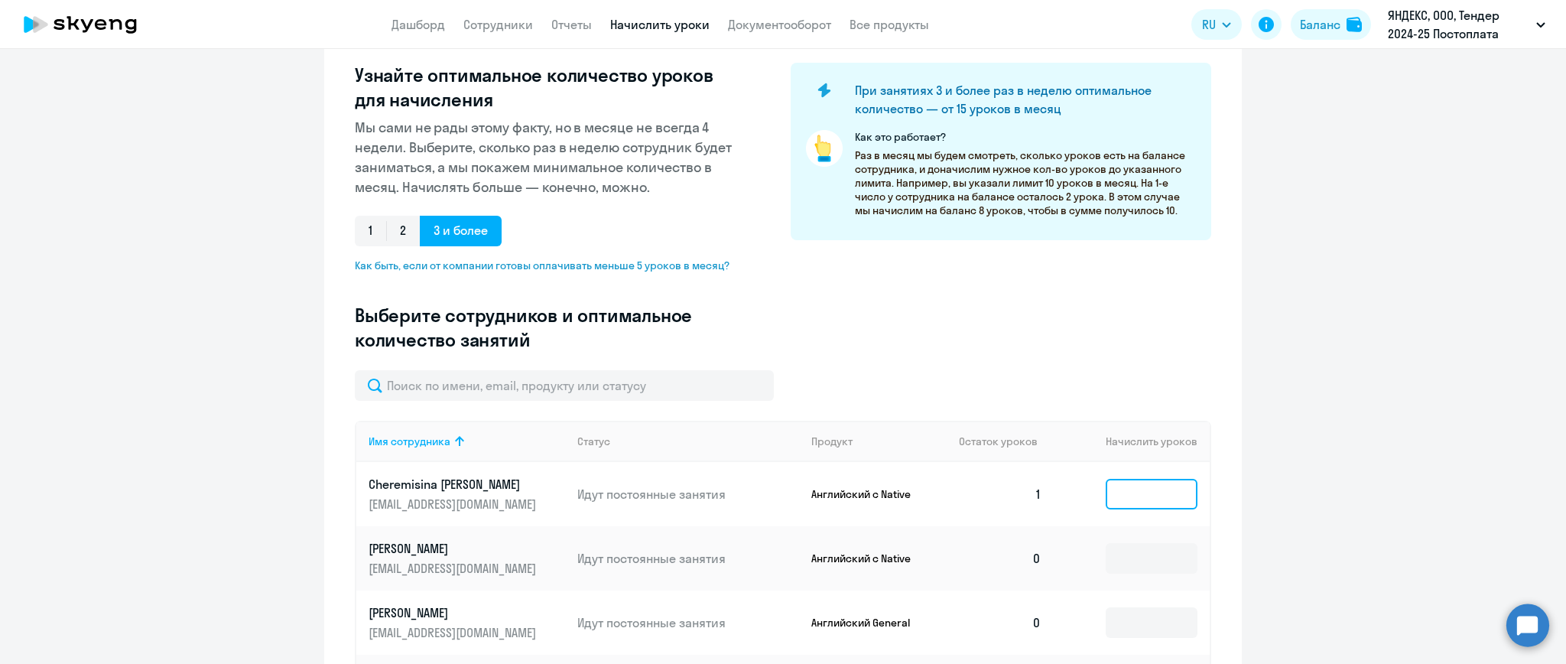
scroll to position [0, 0]
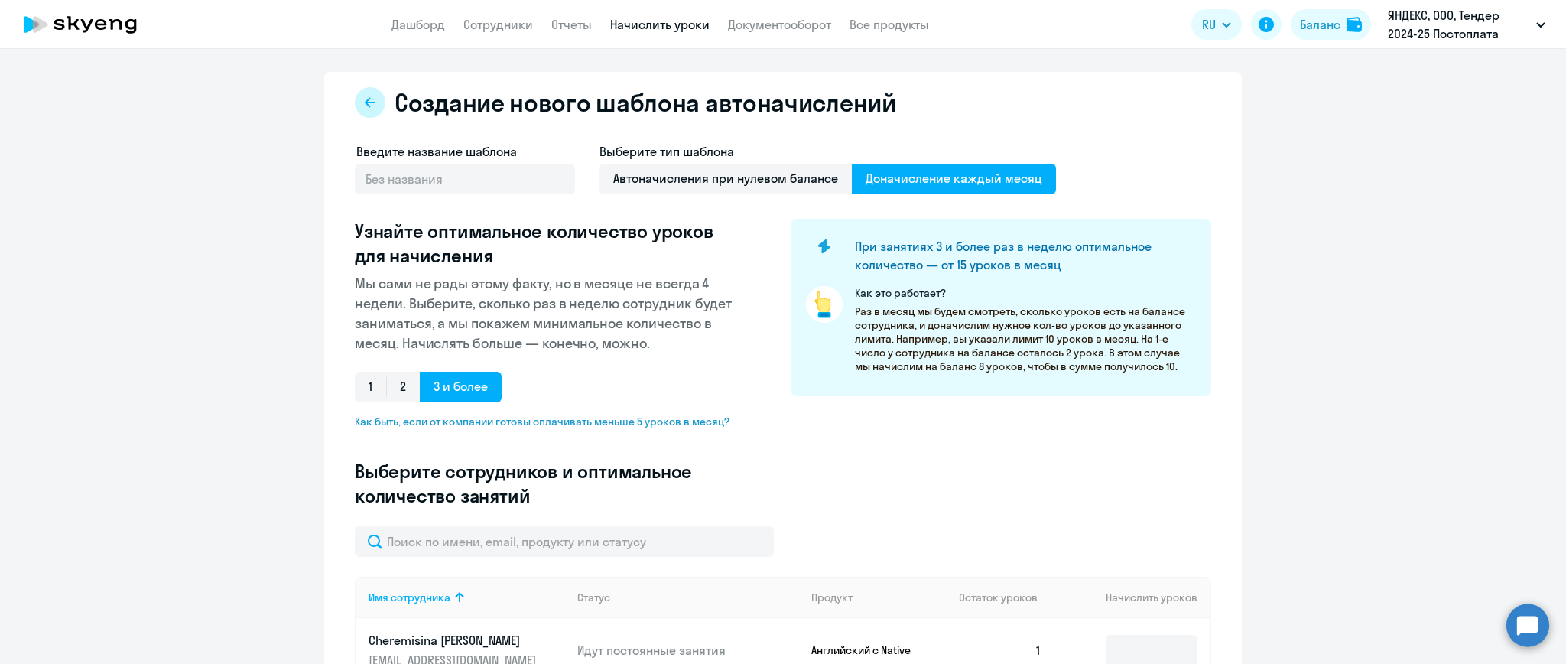
click at [355, 102] on button at bounding box center [370, 102] width 31 height 31
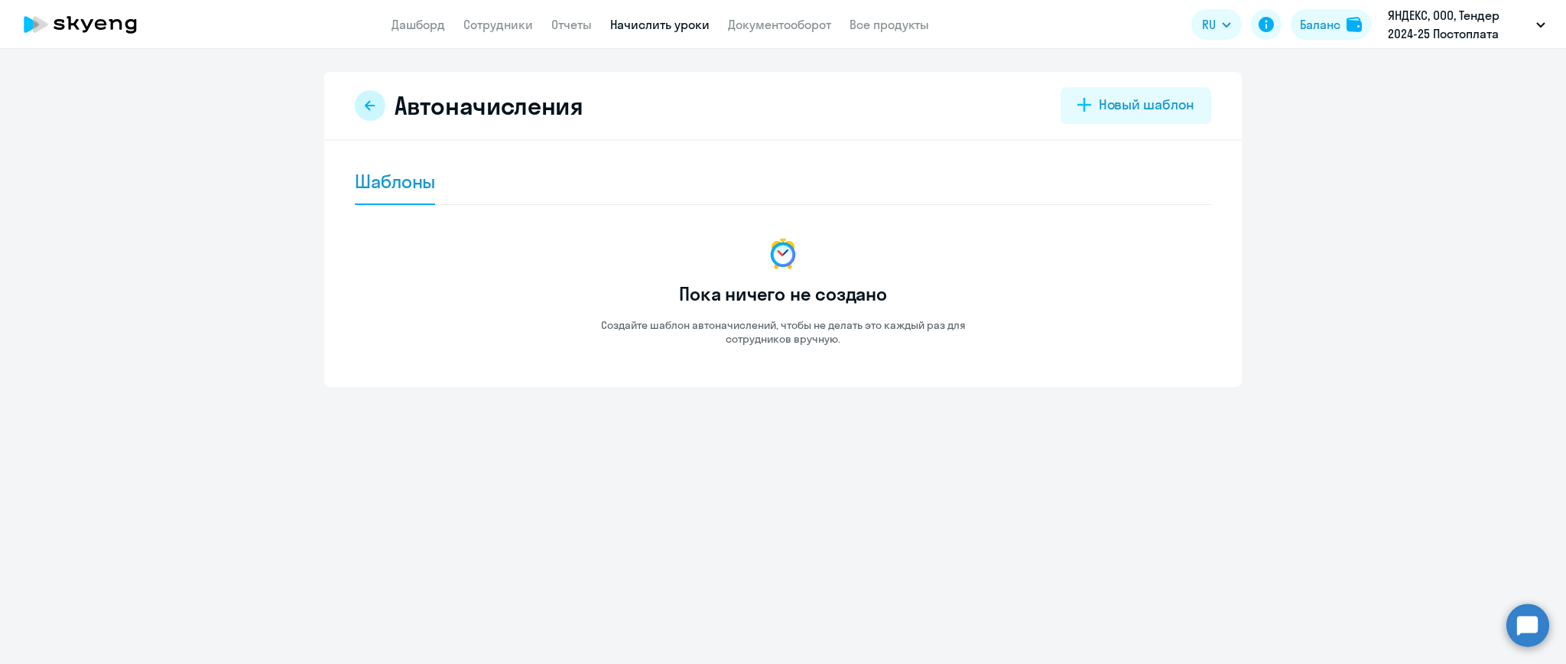
click at [359, 102] on button at bounding box center [370, 105] width 31 height 31
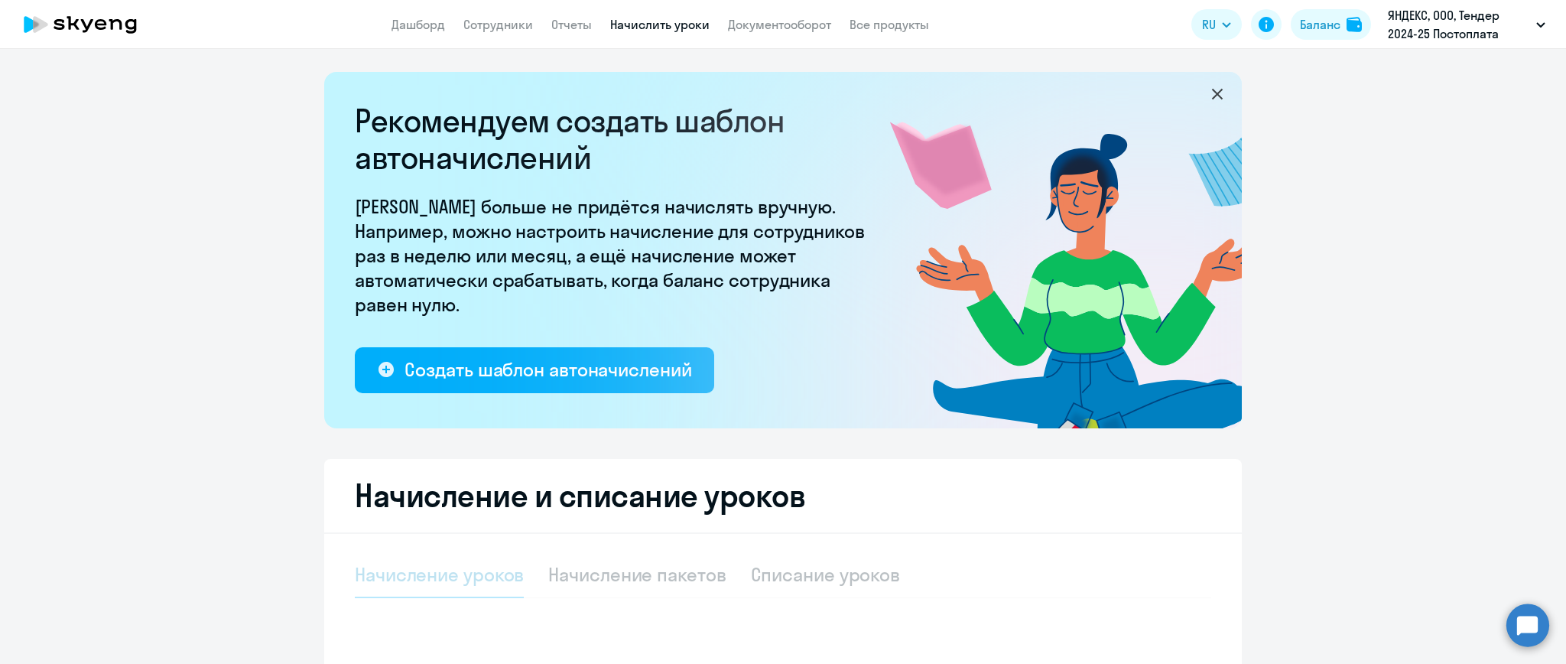
select select "10"
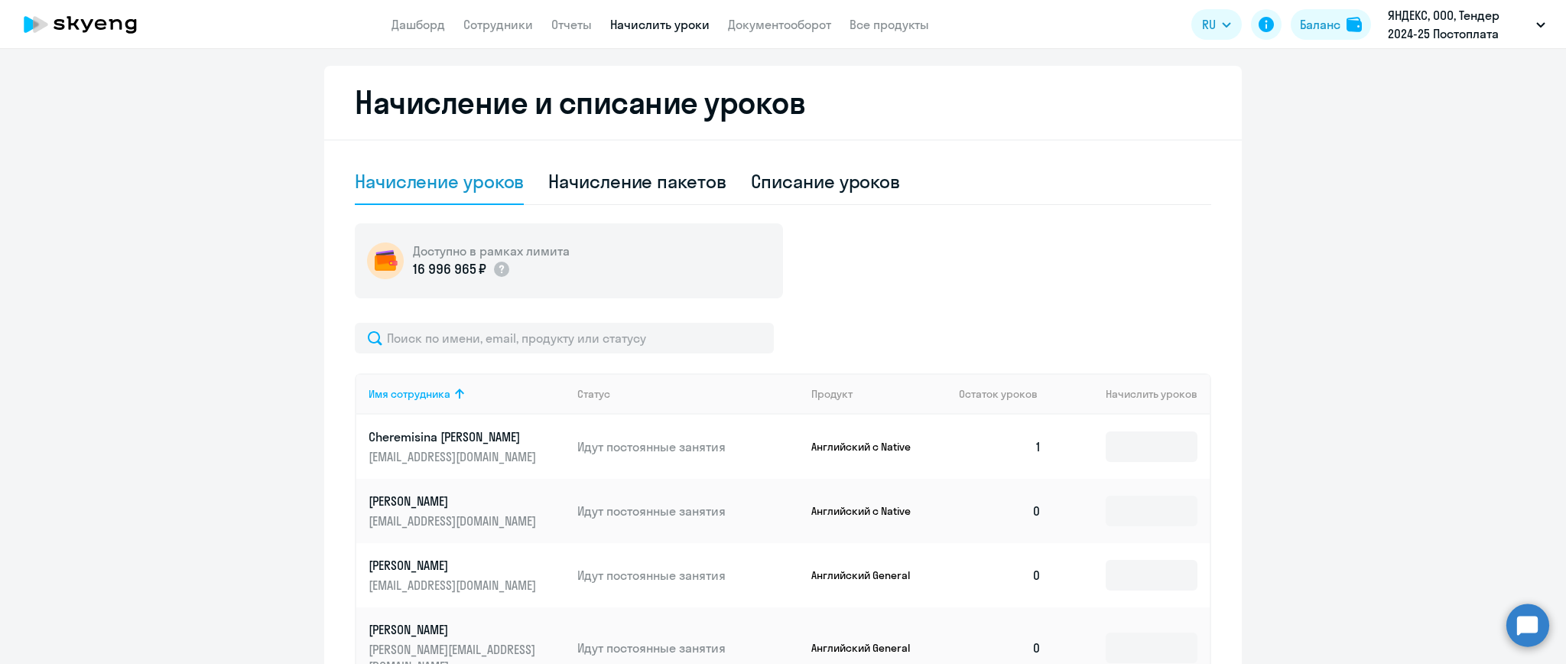
scroll to position [407, 0]
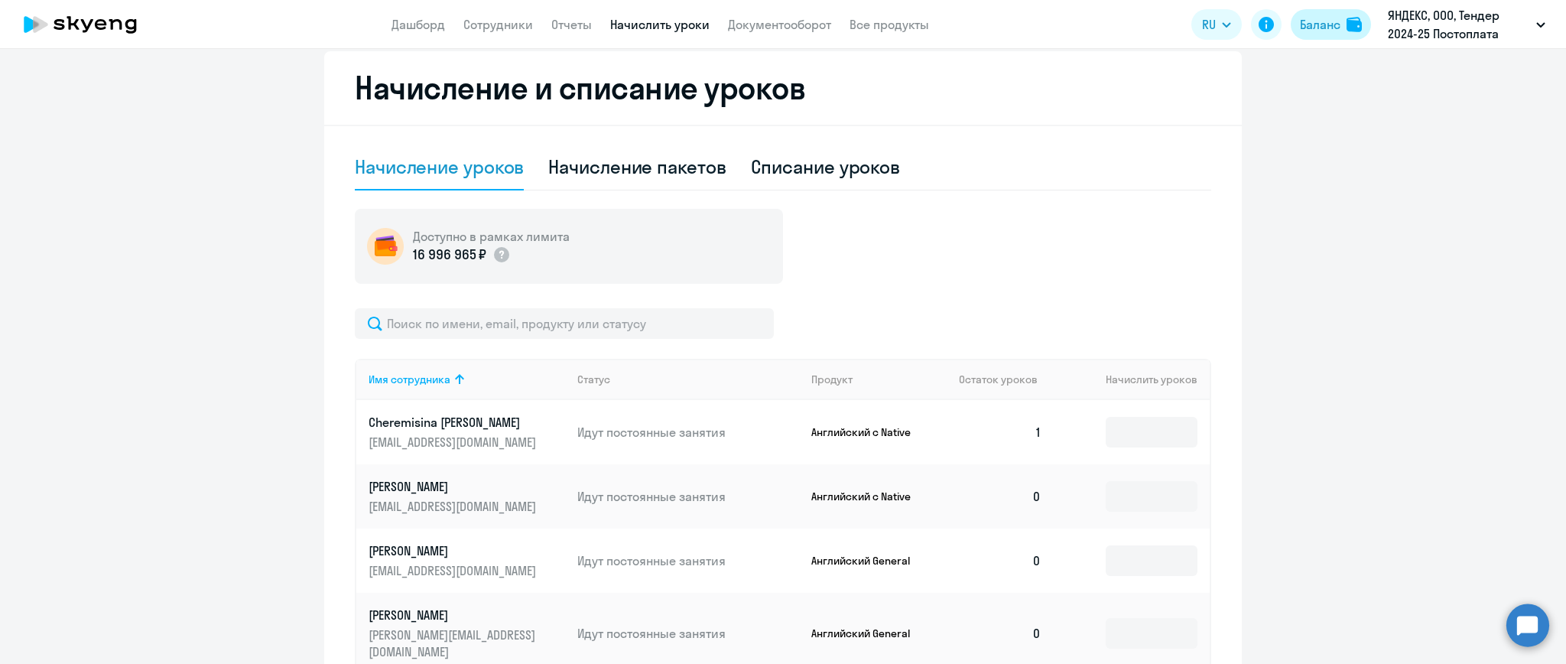
click at [1318, 26] on div "Баланс" at bounding box center [1320, 24] width 41 height 18
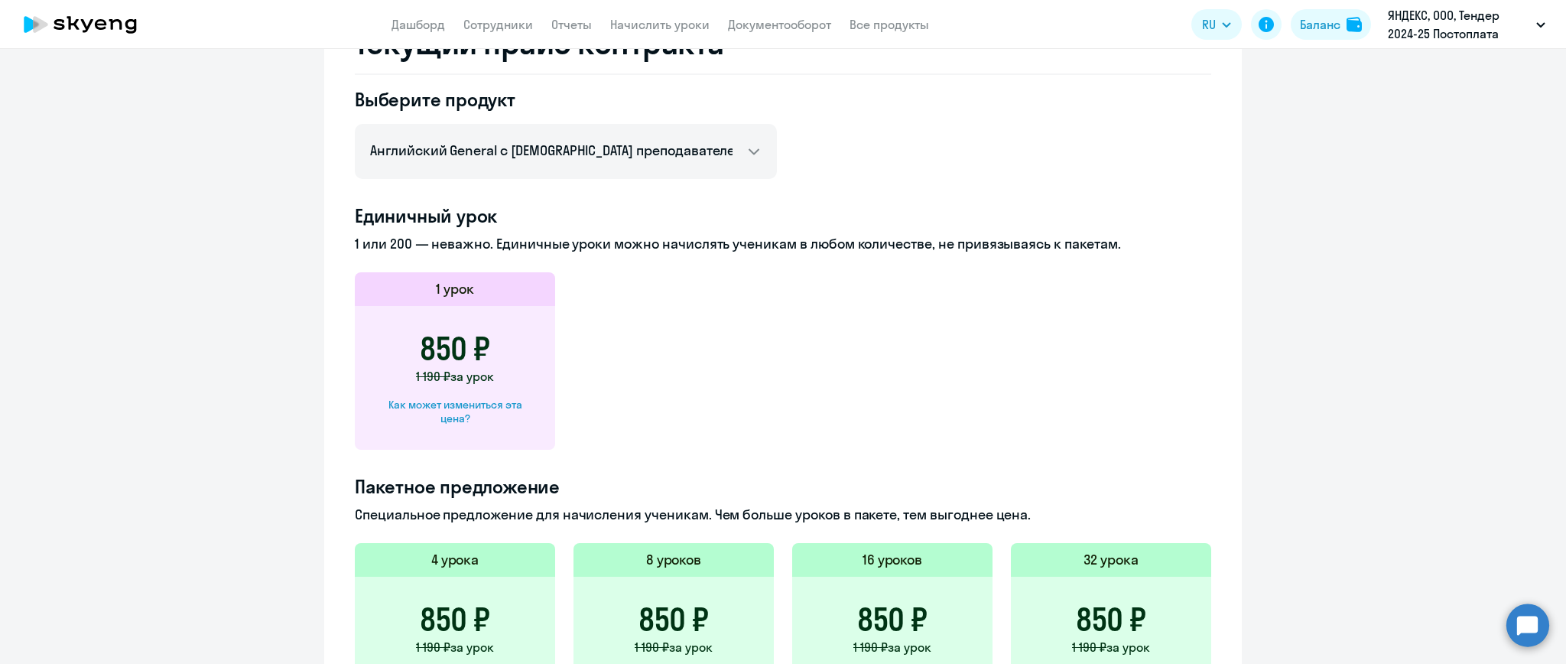
scroll to position [297, 0]
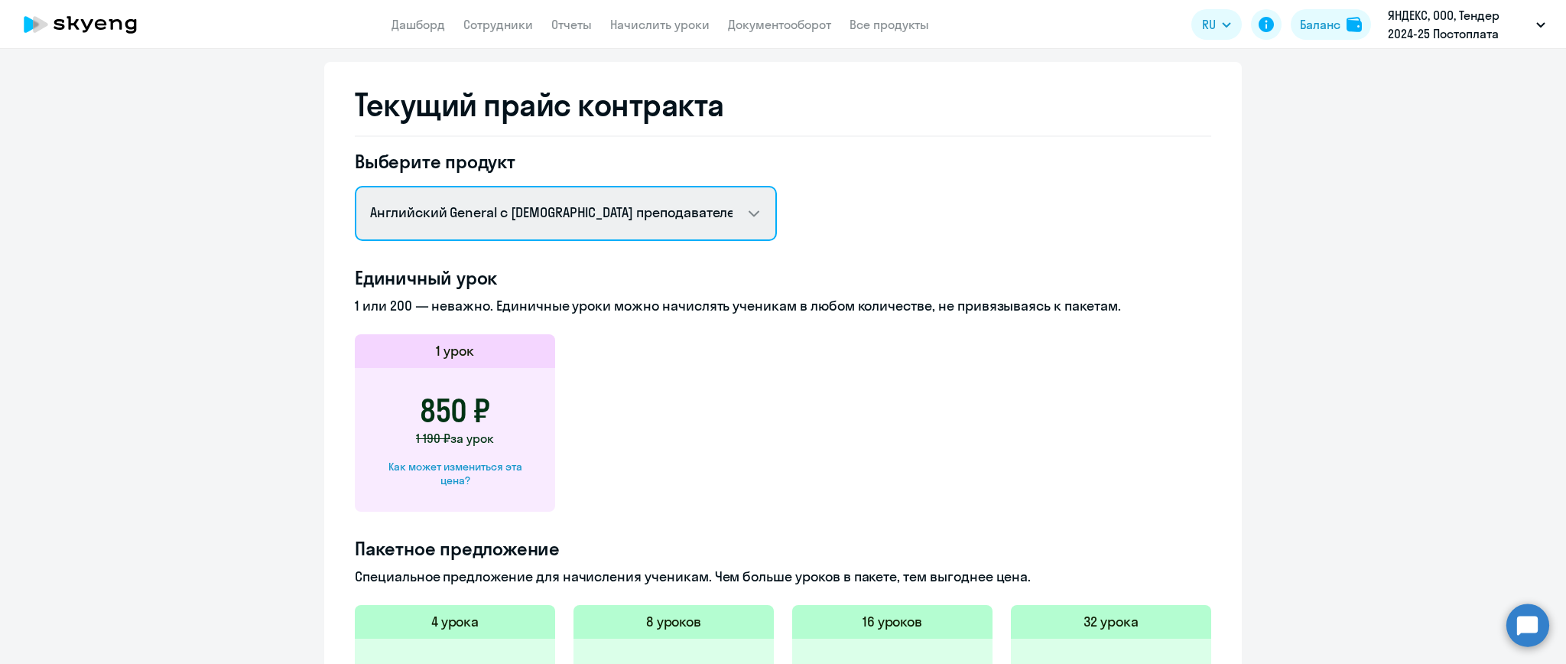
click at [740, 200] on select "Английский General с [DEMOGRAPHIC_DATA] преподавателем Английский General с [DE…" at bounding box center [566, 213] width 422 height 55
select select "english_adult_native_speaker"
click at [355, 186] on select "Английский General с [DEMOGRAPHIC_DATA] преподавателем Английский General с [DE…" at bounding box center [566, 213] width 422 height 55
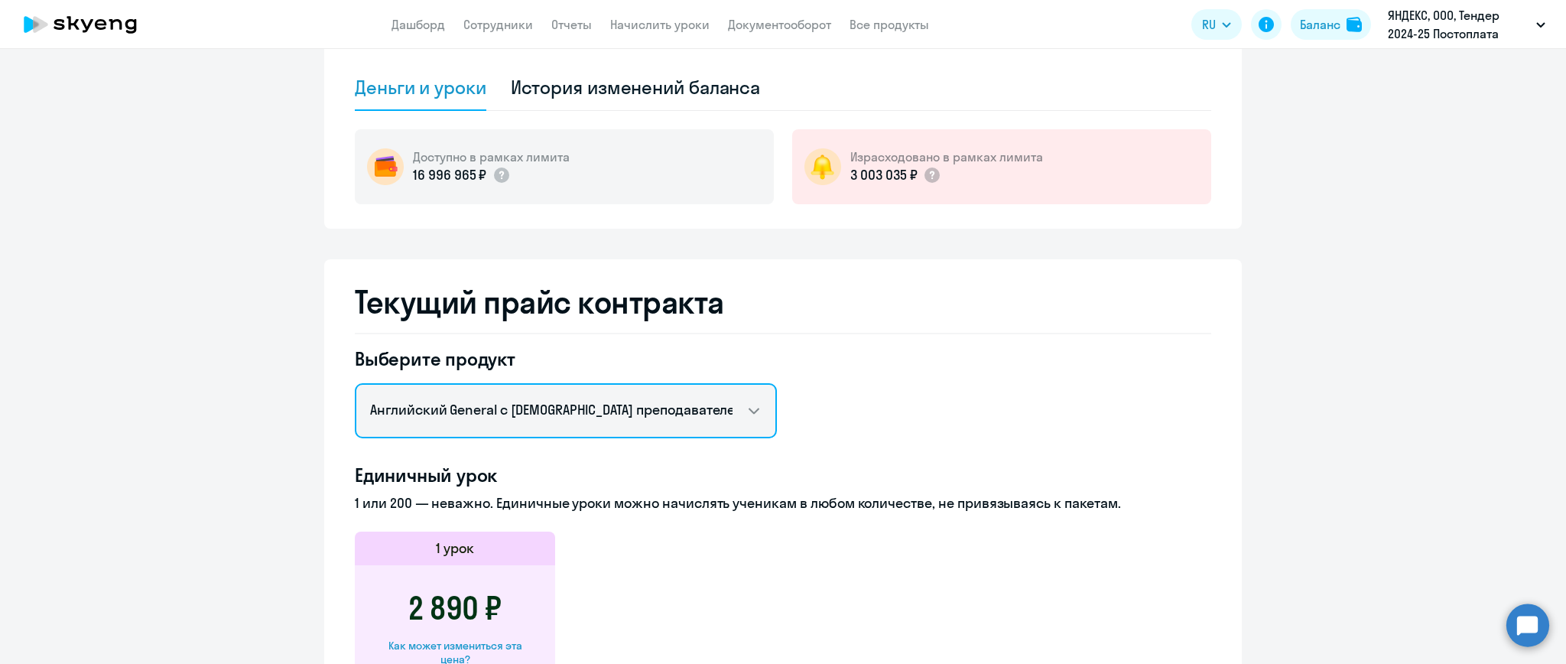
scroll to position [0, 0]
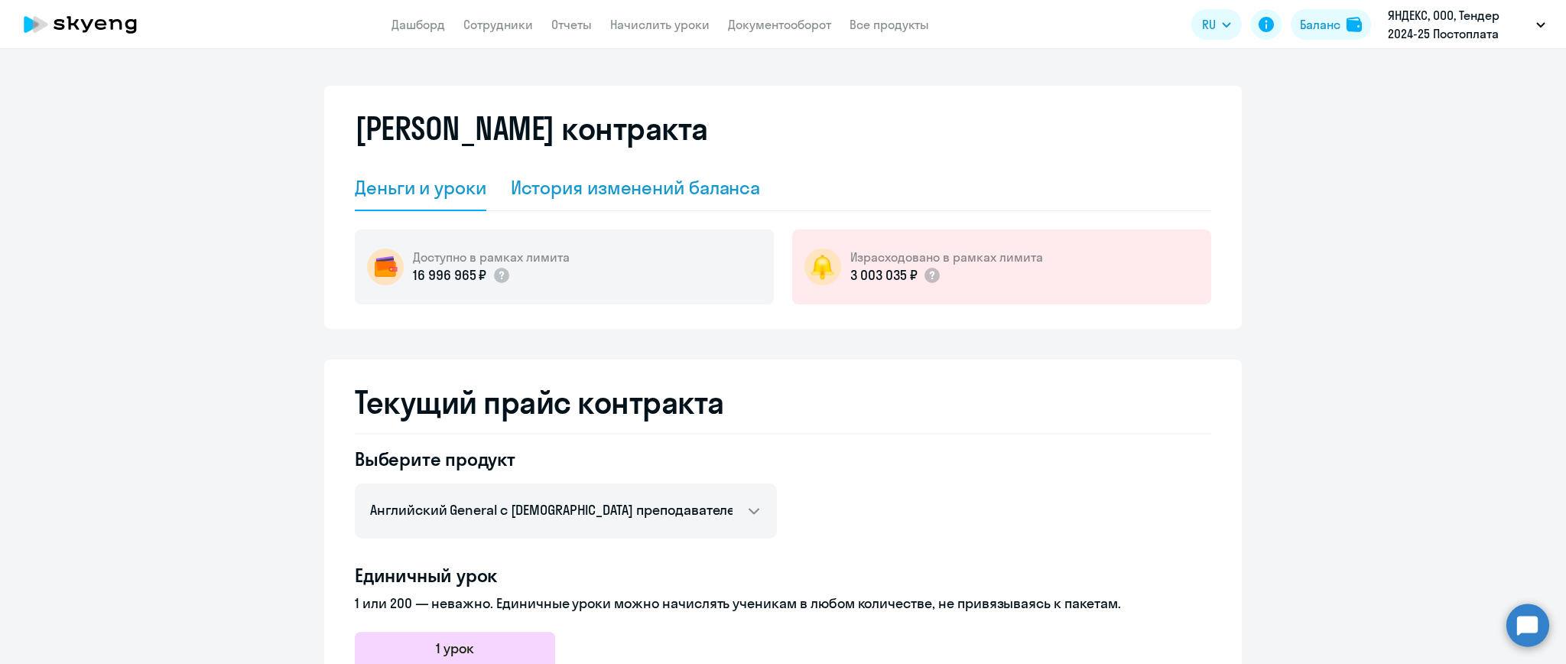
click at [642, 183] on div "История изменений баланса" at bounding box center [636, 187] width 250 height 24
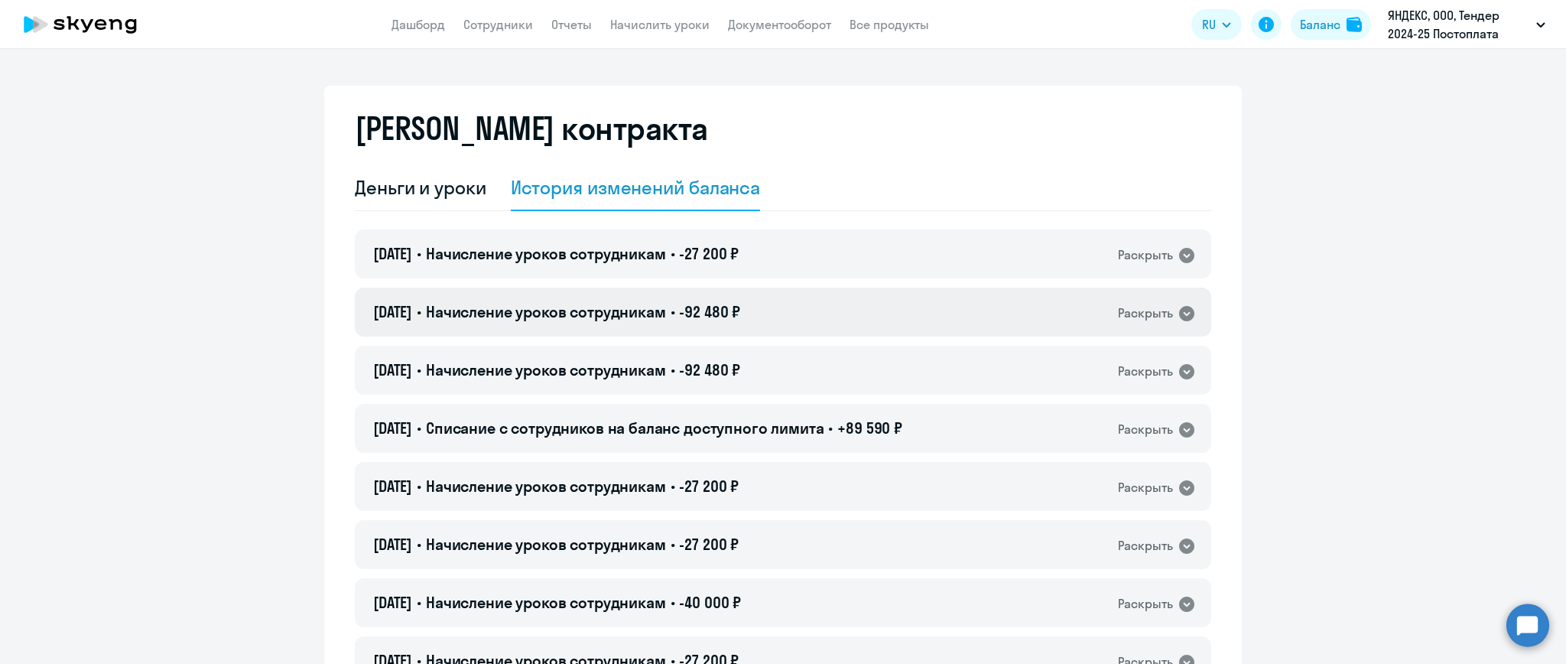
click at [1089, 297] on div "[DATE] • Начисление уроков сотрудникам • -92 480 ₽ Раскрыть" at bounding box center [783, 311] width 856 height 49
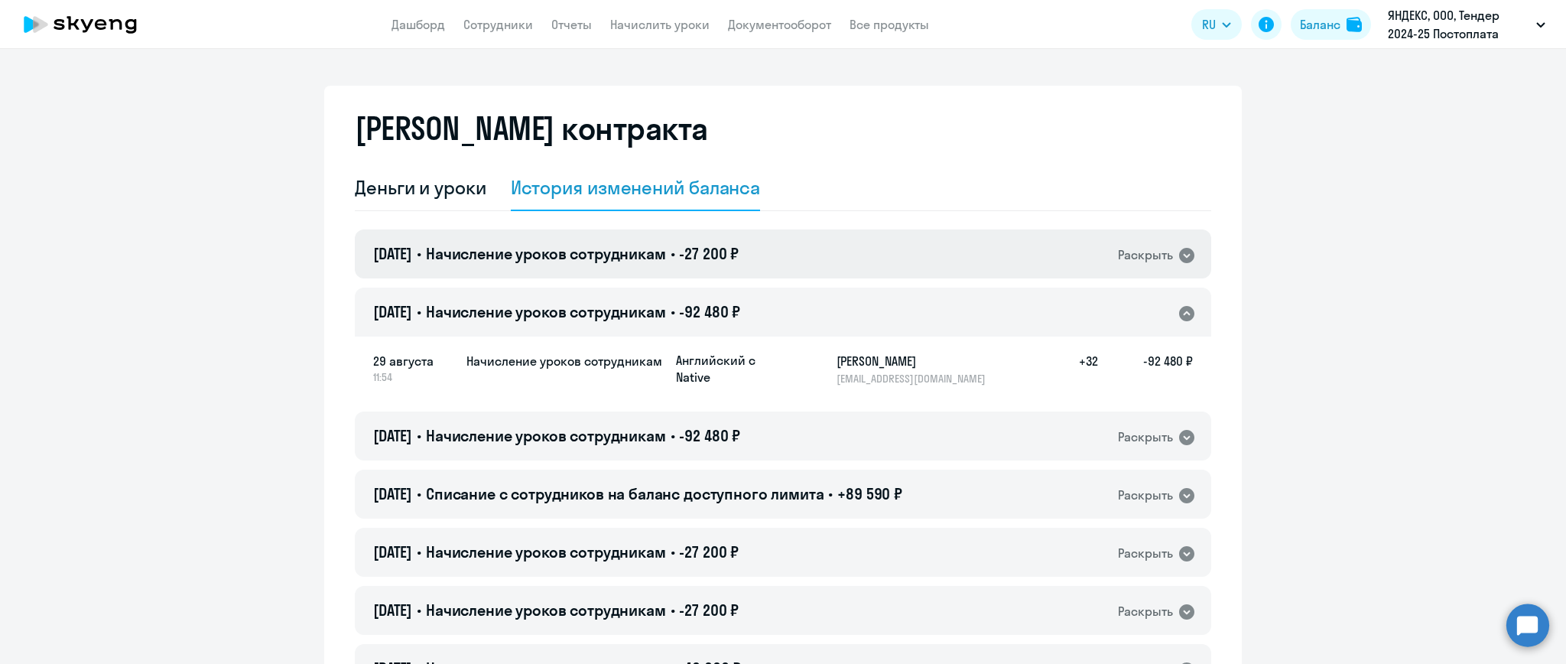
click at [927, 243] on div "[DATE] • Начисление уроков сотрудникам • -27 200 ₽ Раскрыть" at bounding box center [783, 253] width 856 height 49
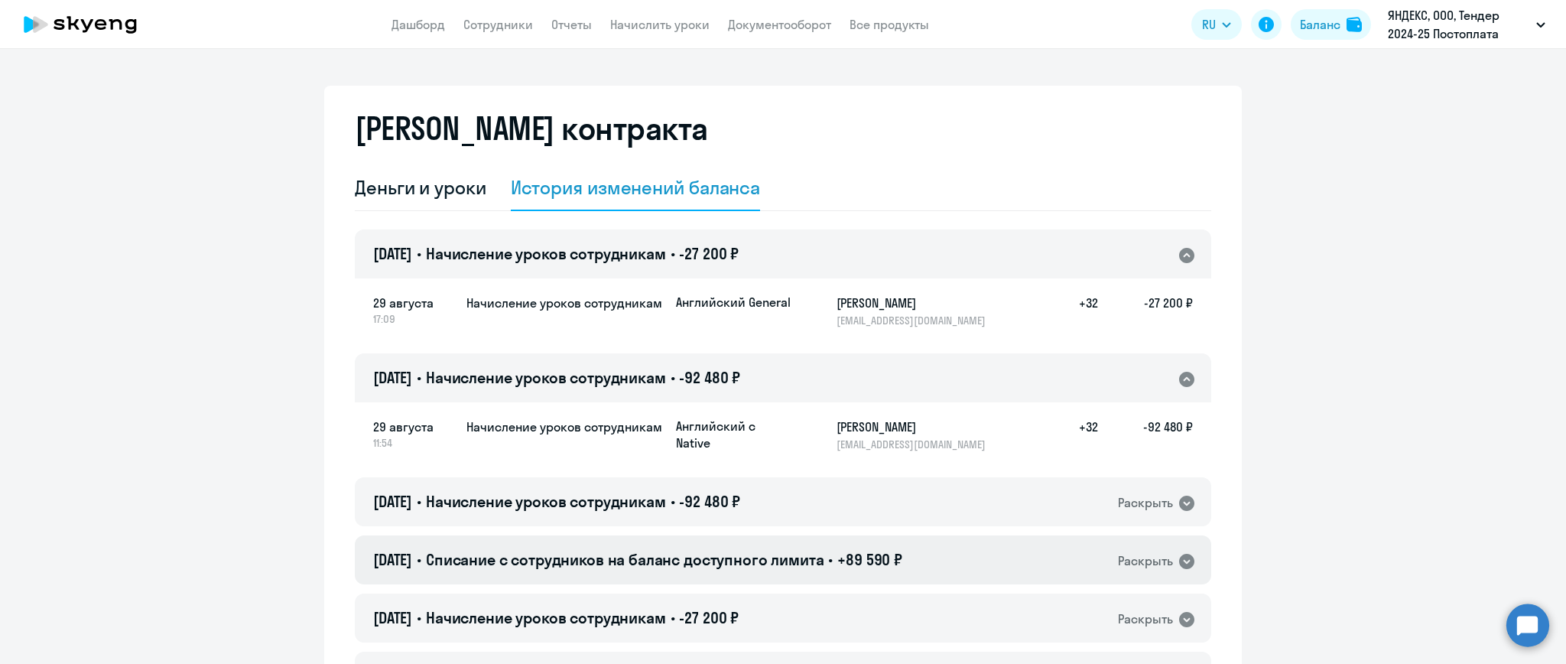
scroll to position [203, 0]
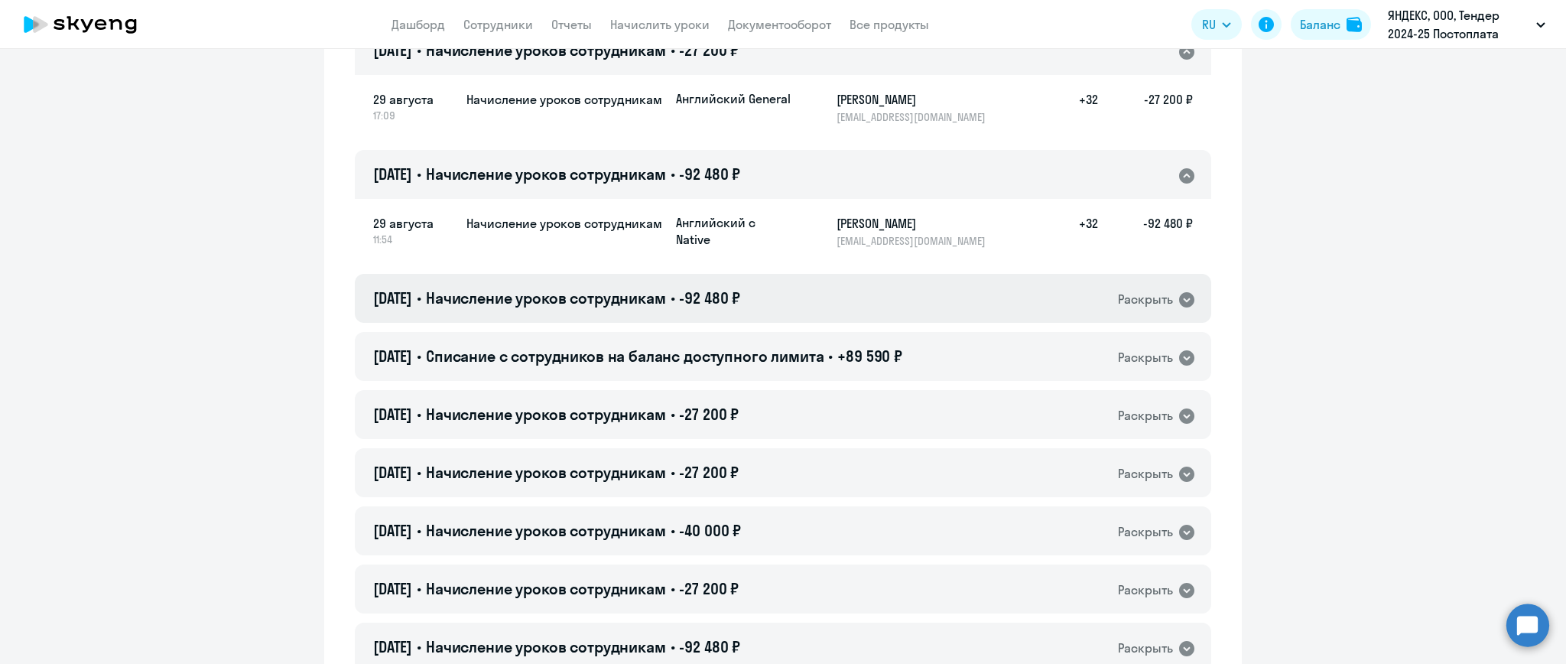
click at [1026, 311] on div "[DATE] • Начисление уроков сотрудникам • -92 480 ₽ Раскрыть" at bounding box center [783, 298] width 856 height 49
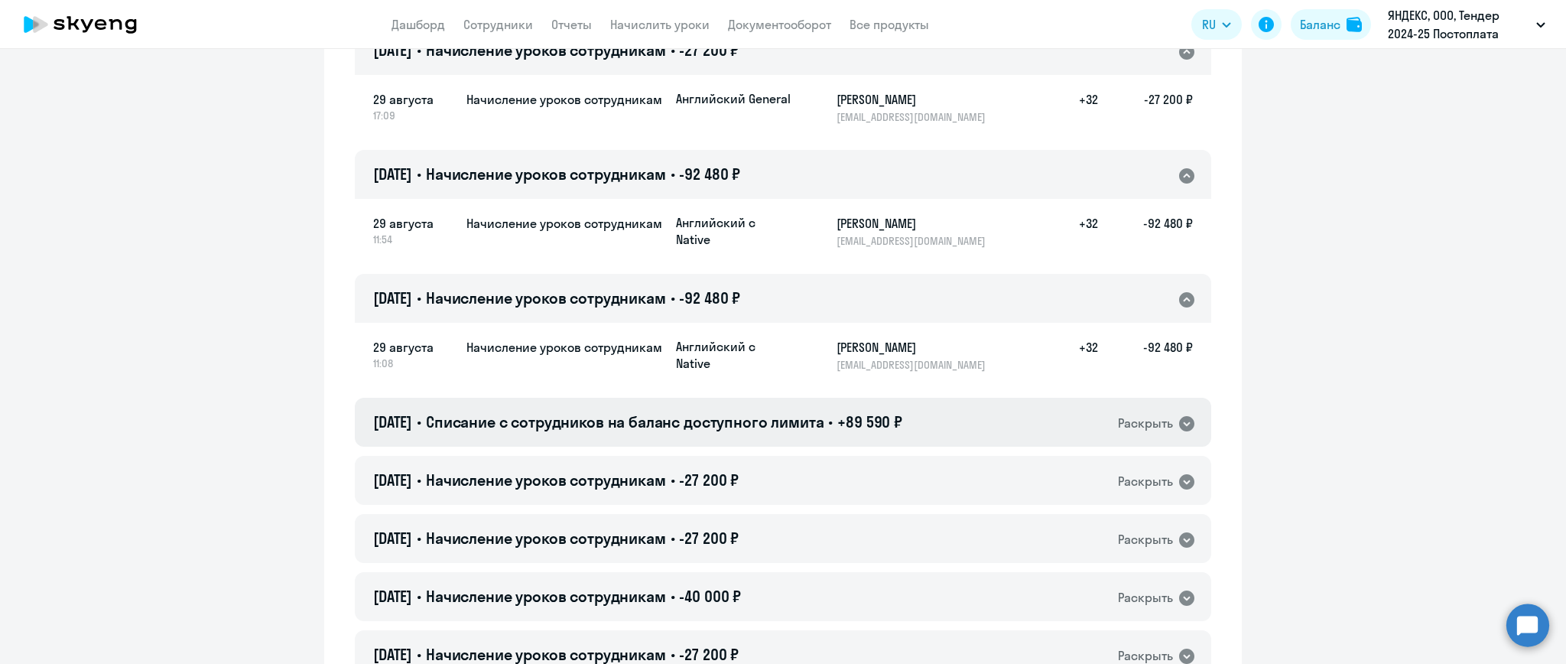
click at [1004, 424] on div "[DATE] • Списание с сотрудников на баланс доступного лимита • +89 590 ₽ Раскрыть" at bounding box center [783, 422] width 856 height 49
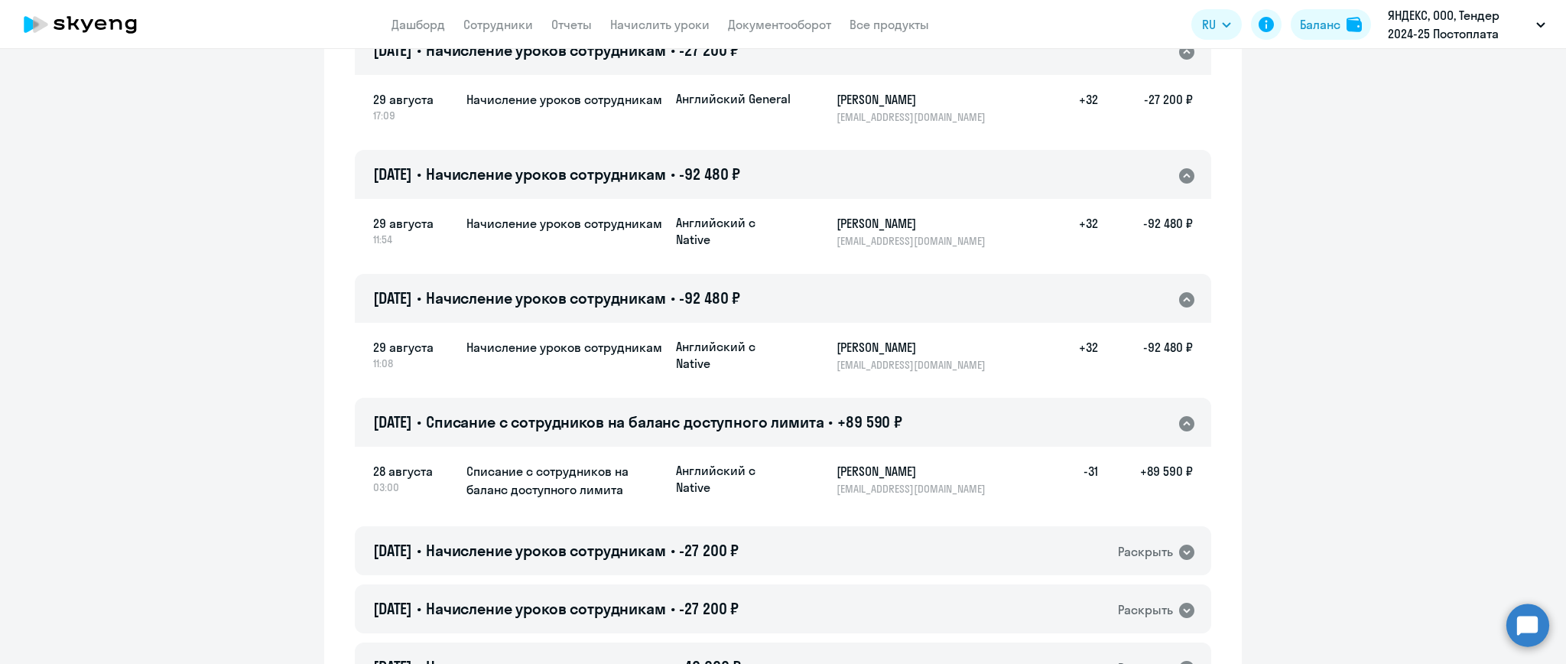
scroll to position [0, 0]
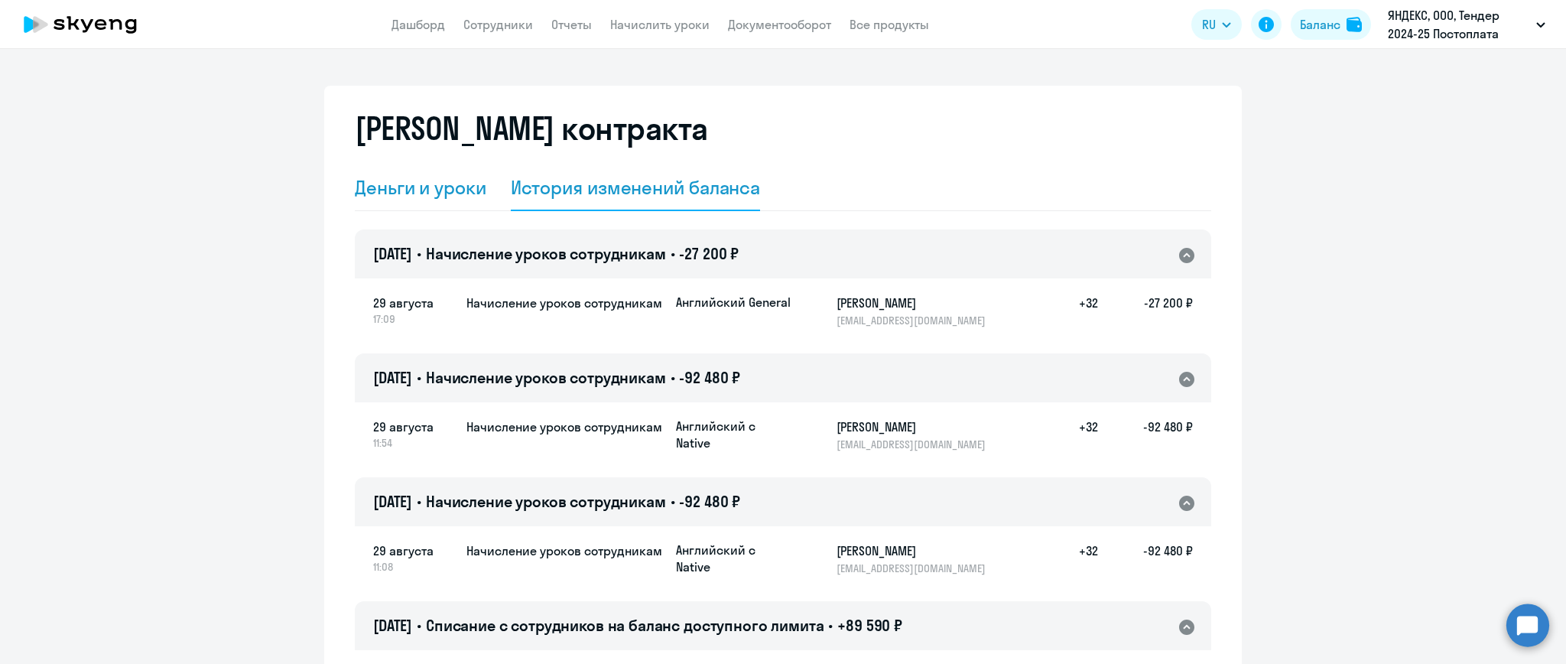
click at [395, 183] on div "Деньги и уроки" at bounding box center [421, 187] width 132 height 24
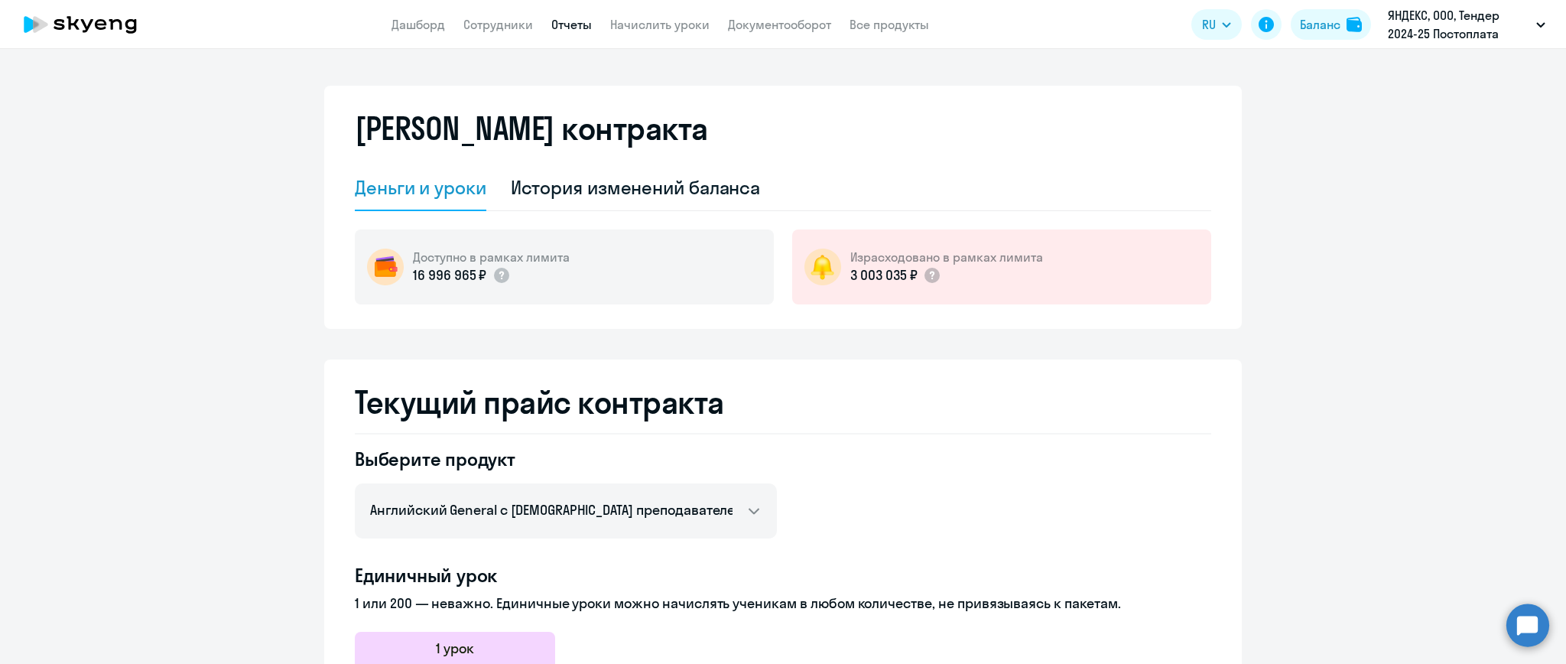
click at [579, 28] on link "Отчеты" at bounding box center [571, 24] width 41 height 15
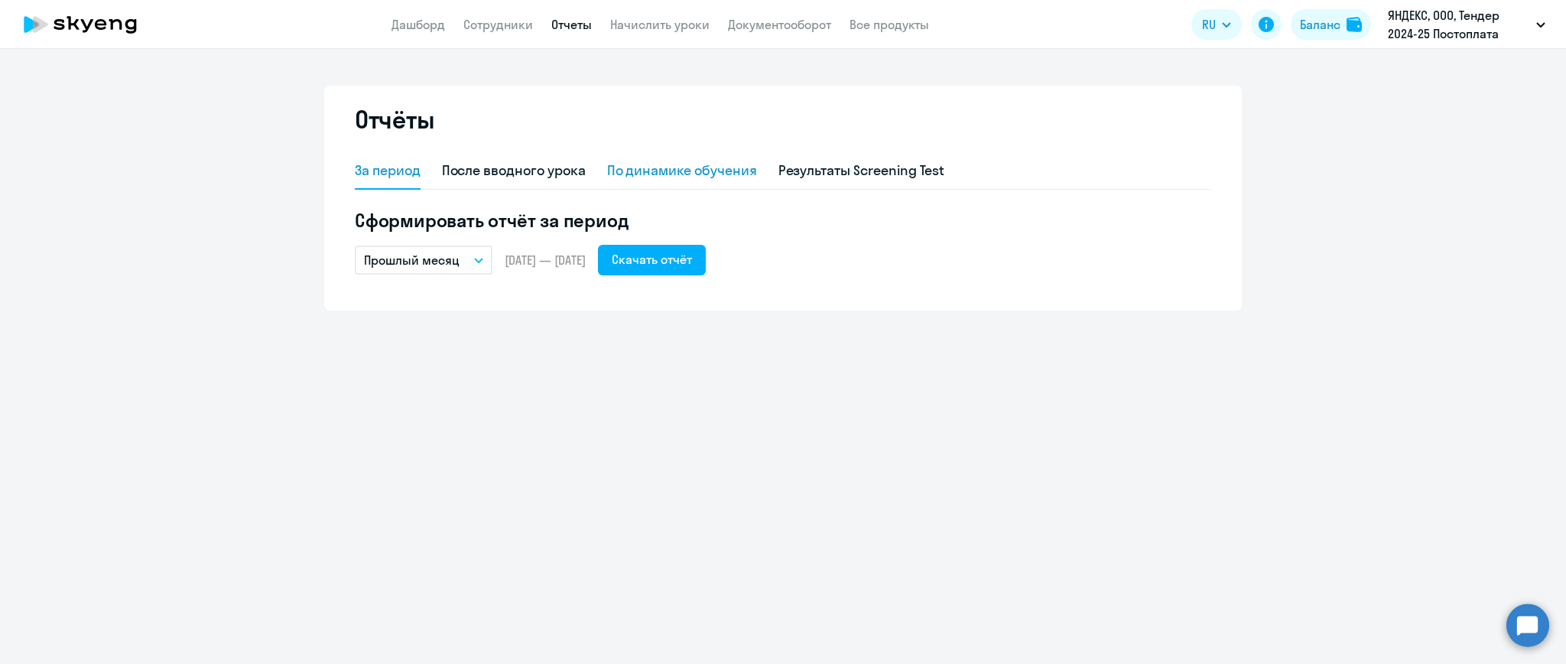
click at [695, 172] on div "По динамике обучения" at bounding box center [682, 171] width 150 height 20
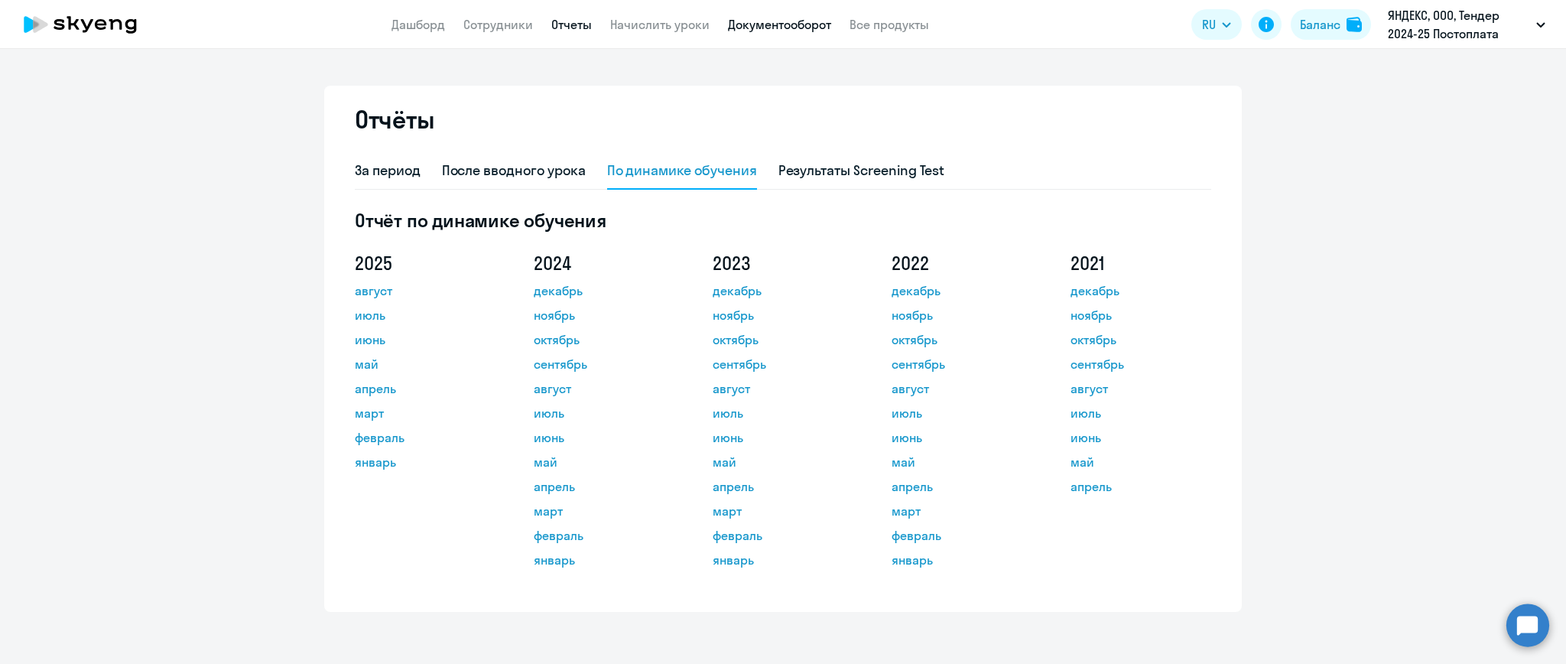
click at [797, 25] on link "Документооборот" at bounding box center [779, 24] width 103 height 15
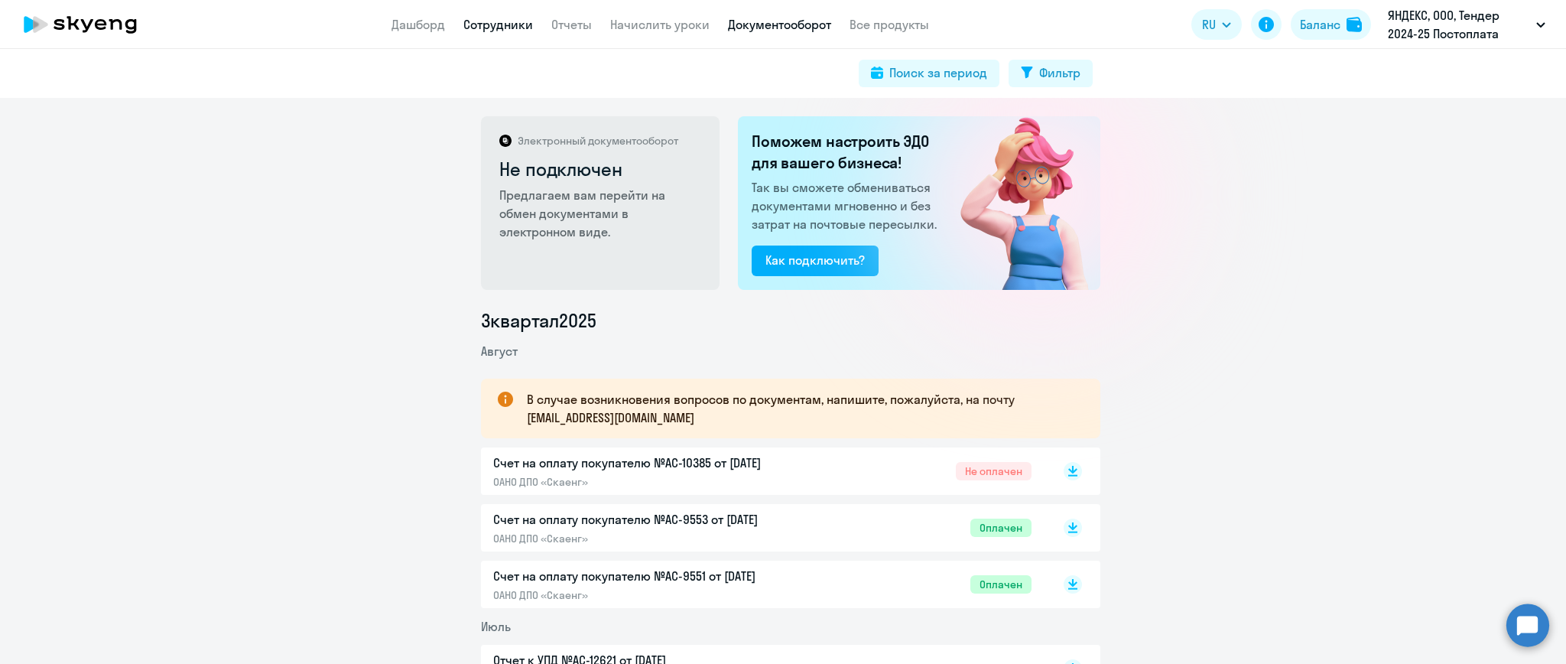
click at [491, 31] on link "Сотрудники" at bounding box center [498, 24] width 70 height 15
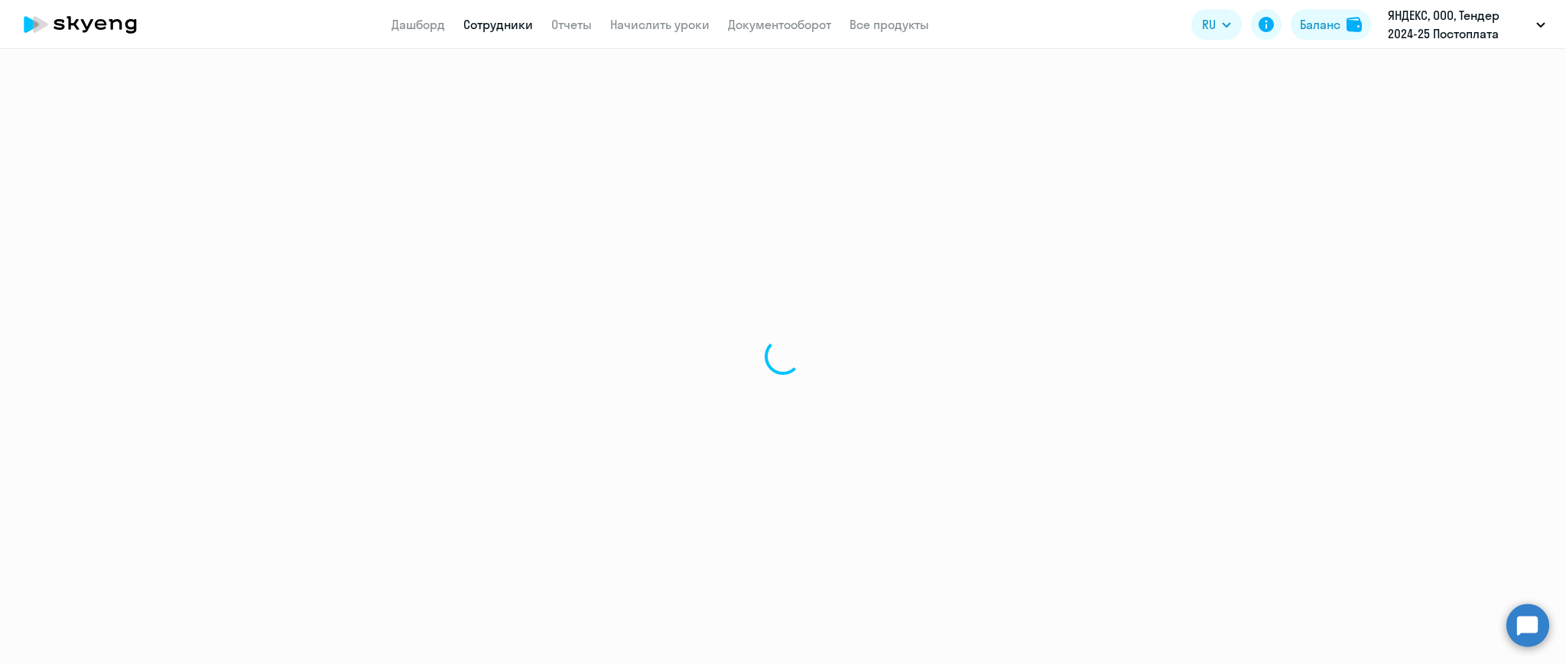
select select "30"
